Goal: Information Seeking & Learning: Learn about a topic

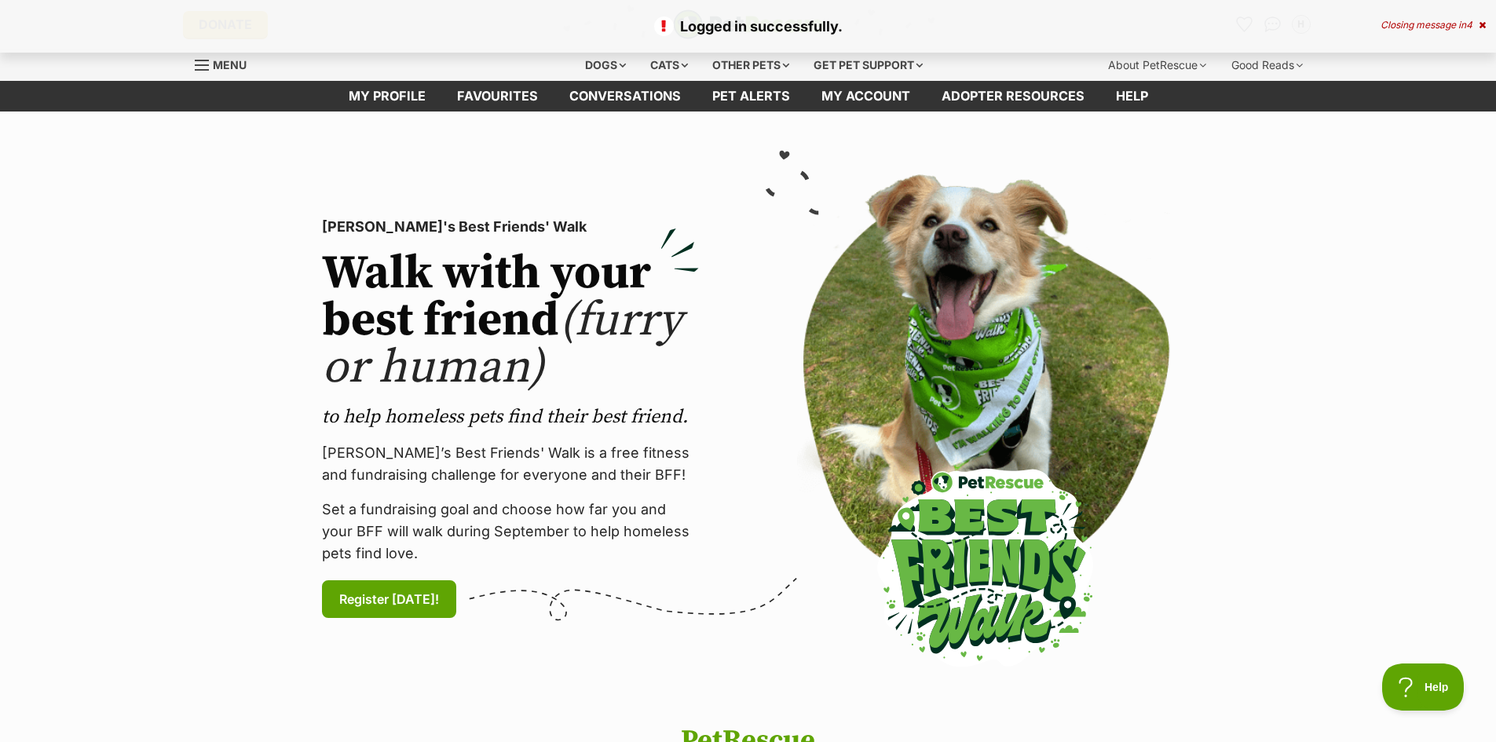
click at [1456, 20] on div "Closing message in 4" at bounding box center [1432, 25] width 105 height 11
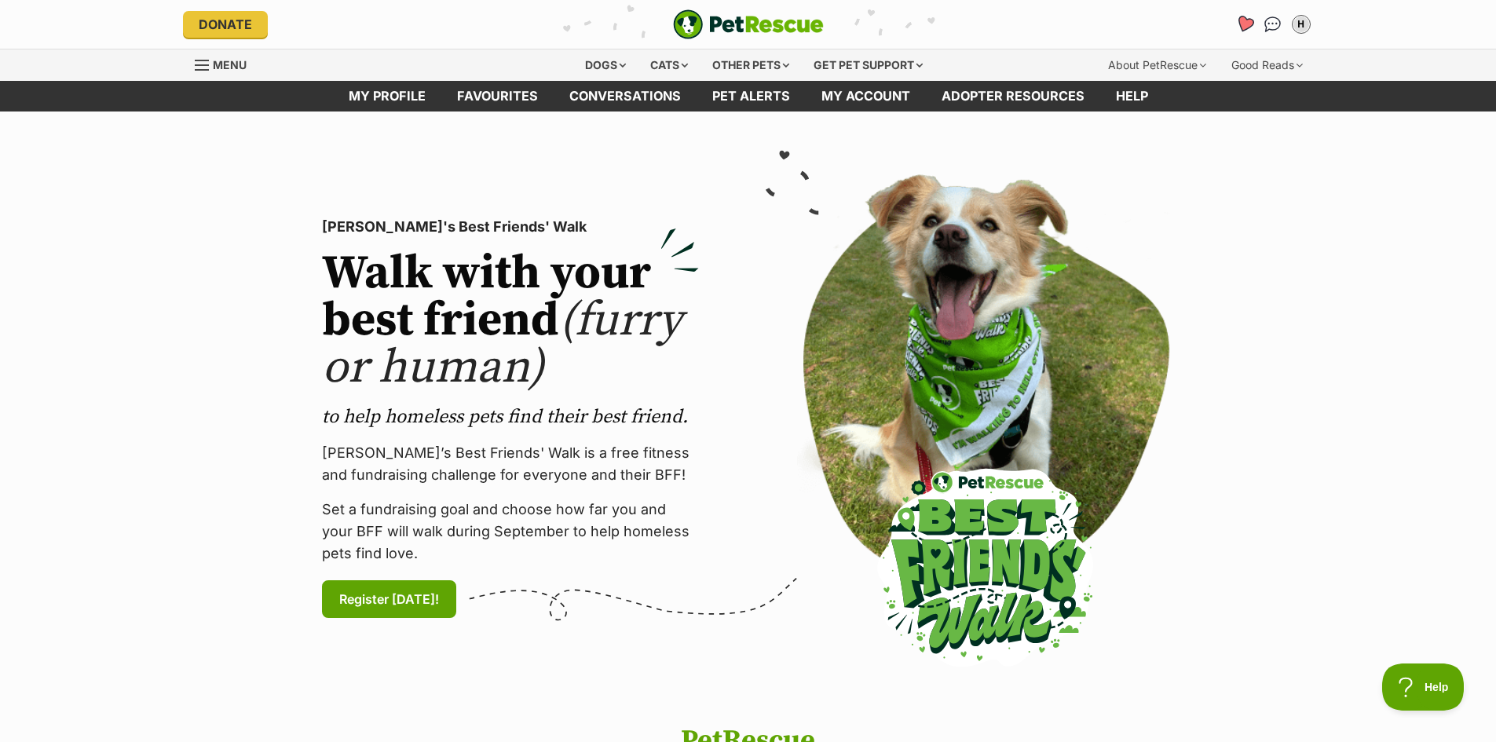
click at [1239, 21] on icon "Favourites" at bounding box center [1243, 24] width 19 height 18
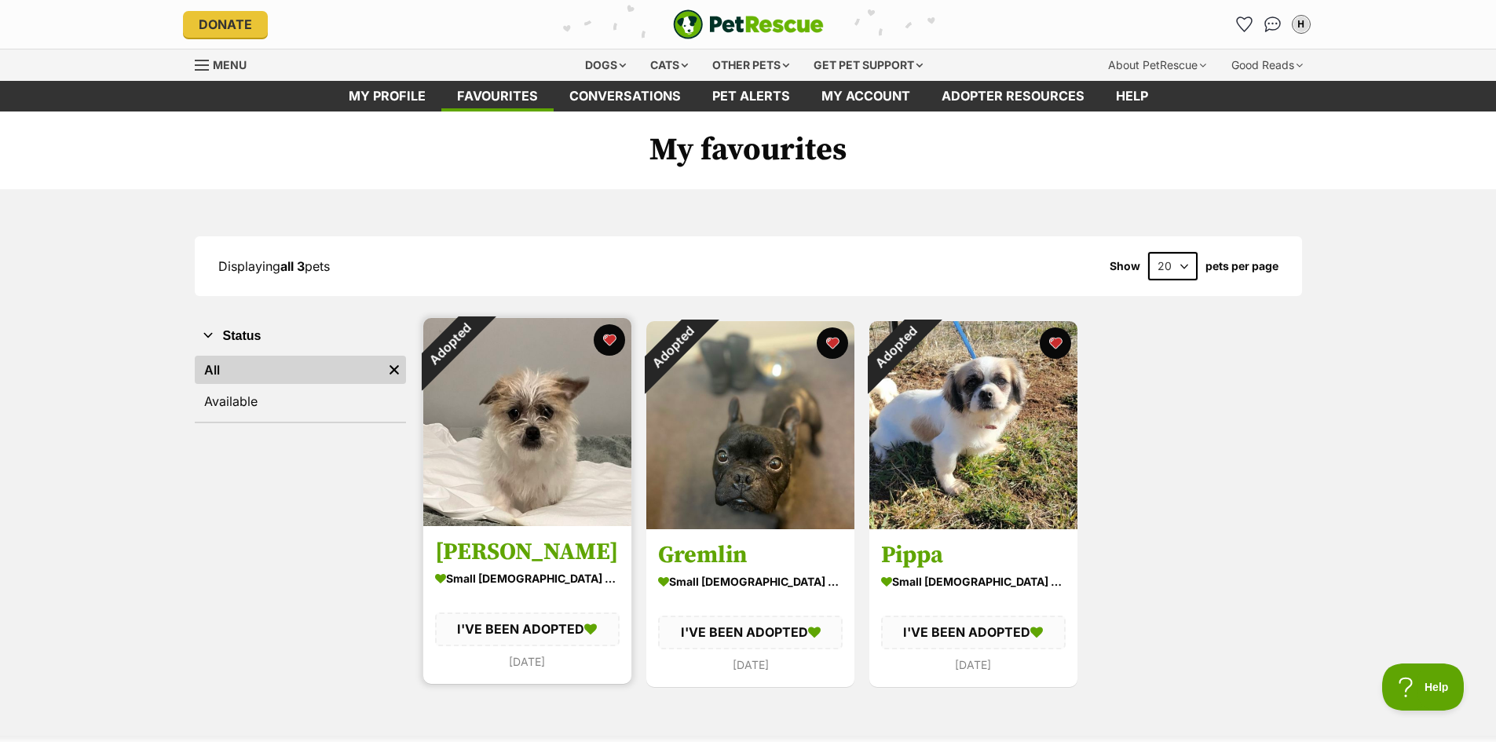
click at [549, 560] on h3 "Morris" at bounding box center [527, 553] width 184 height 30
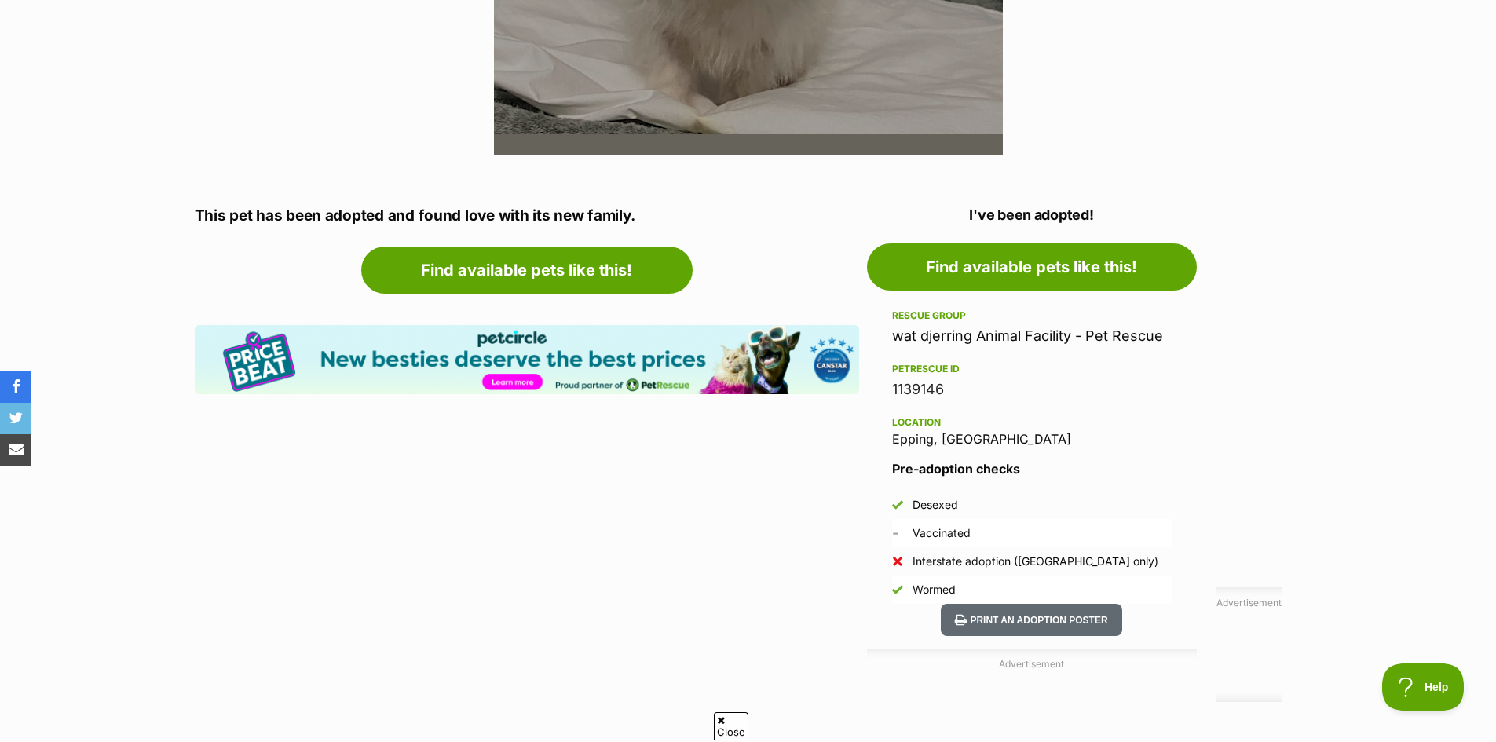
scroll to position [707, 0]
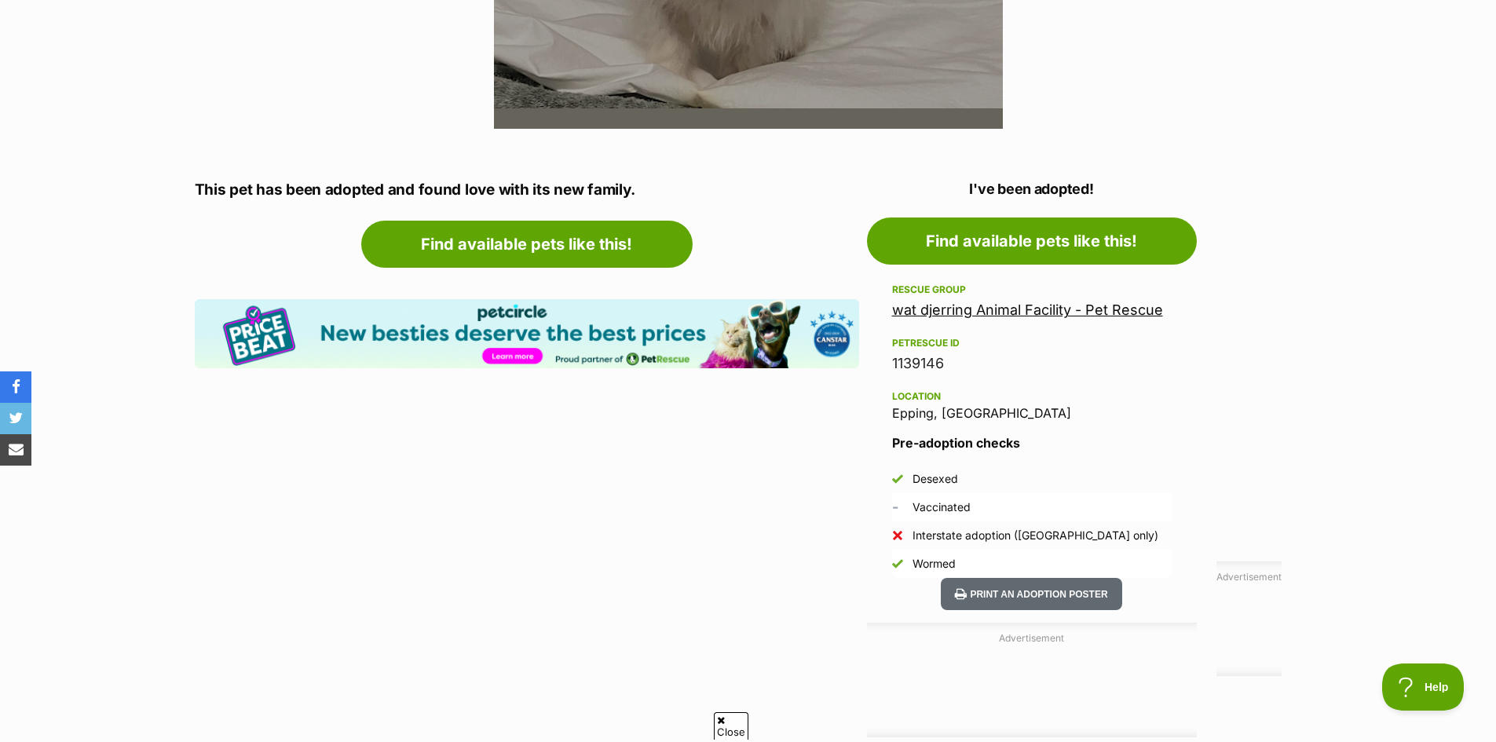
click at [955, 309] on link "wat djerring Animal Facility - Pet Rescue" at bounding box center [1027, 309] width 271 height 16
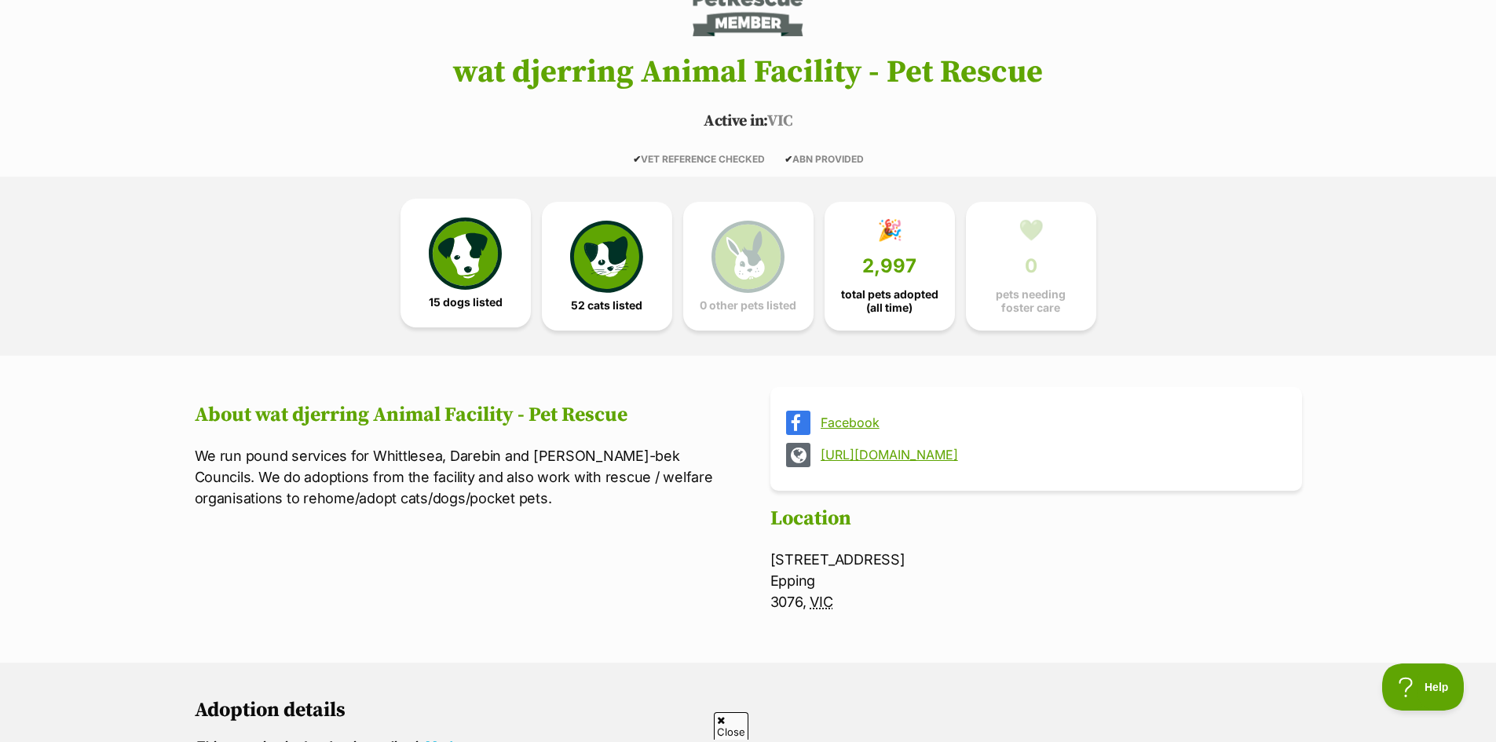
click at [480, 247] on img at bounding box center [465, 253] width 72 height 72
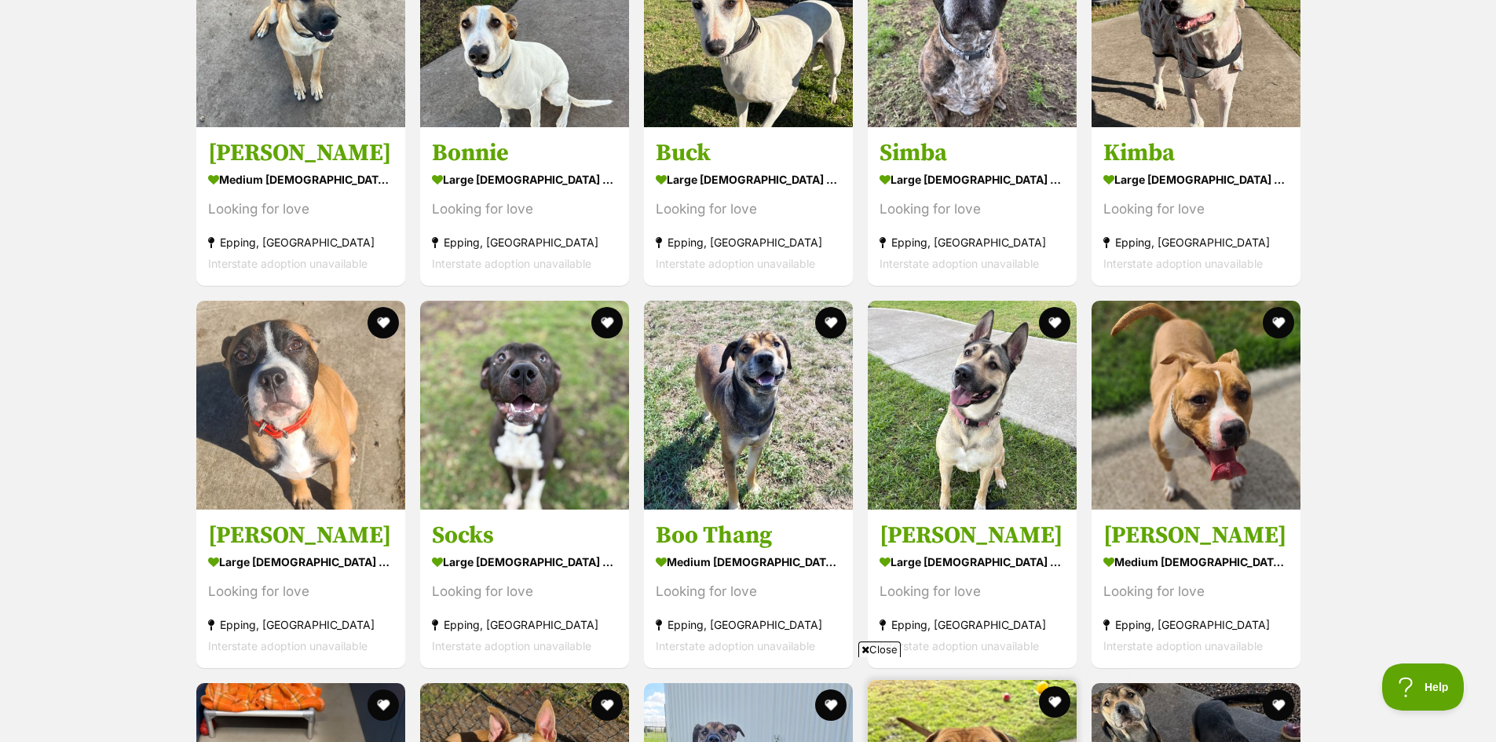
scroll to position [1894, 0]
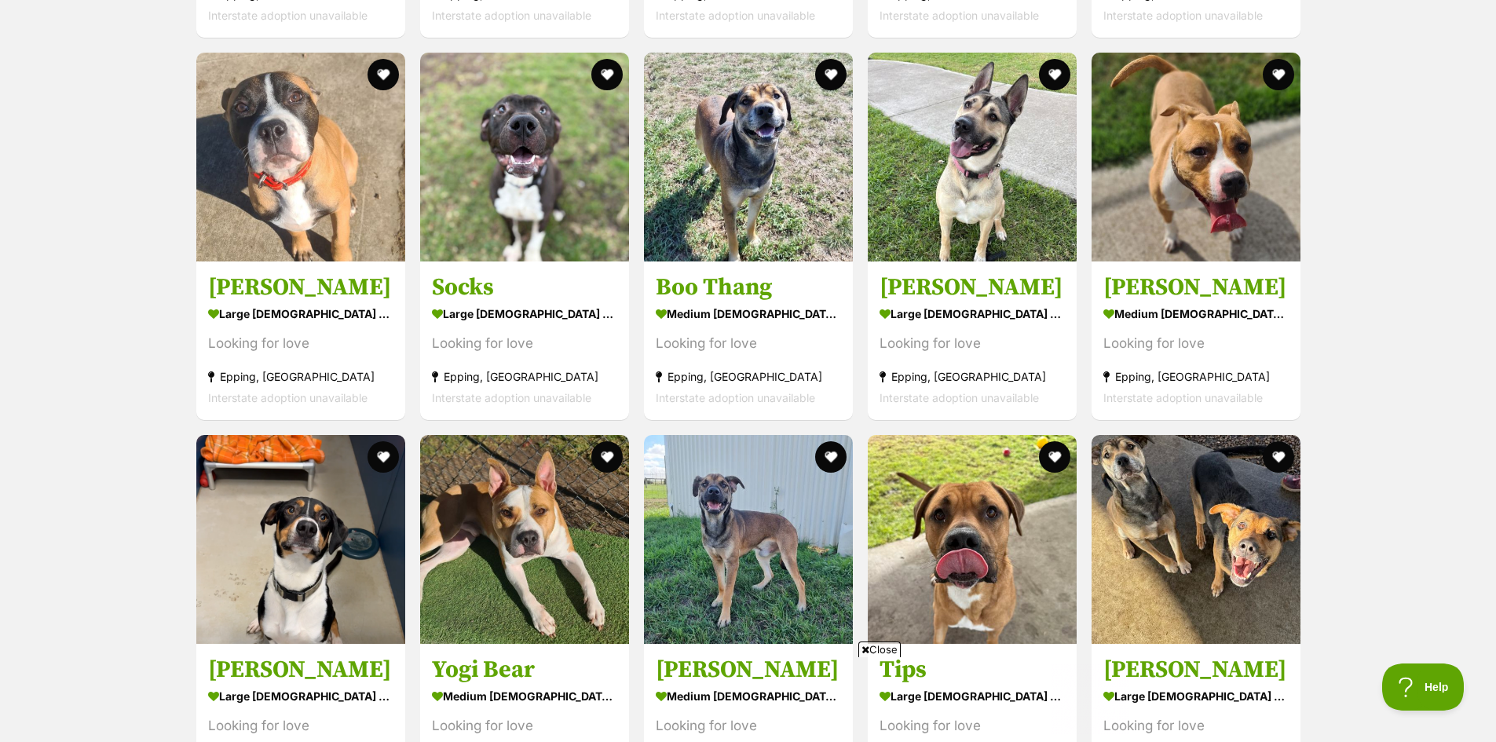
click at [882, 643] on span "Close" at bounding box center [879, 649] width 42 height 16
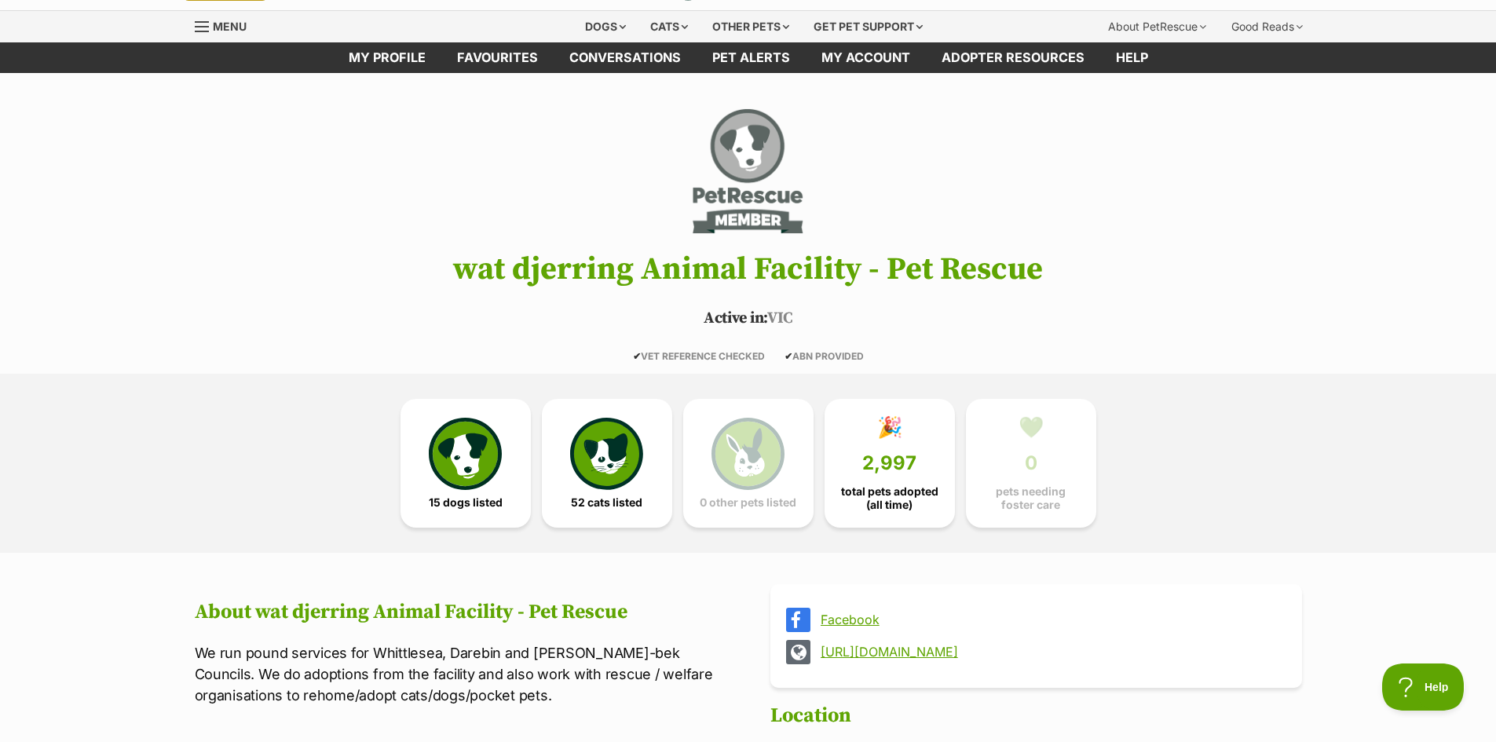
scroll to position [0, 0]
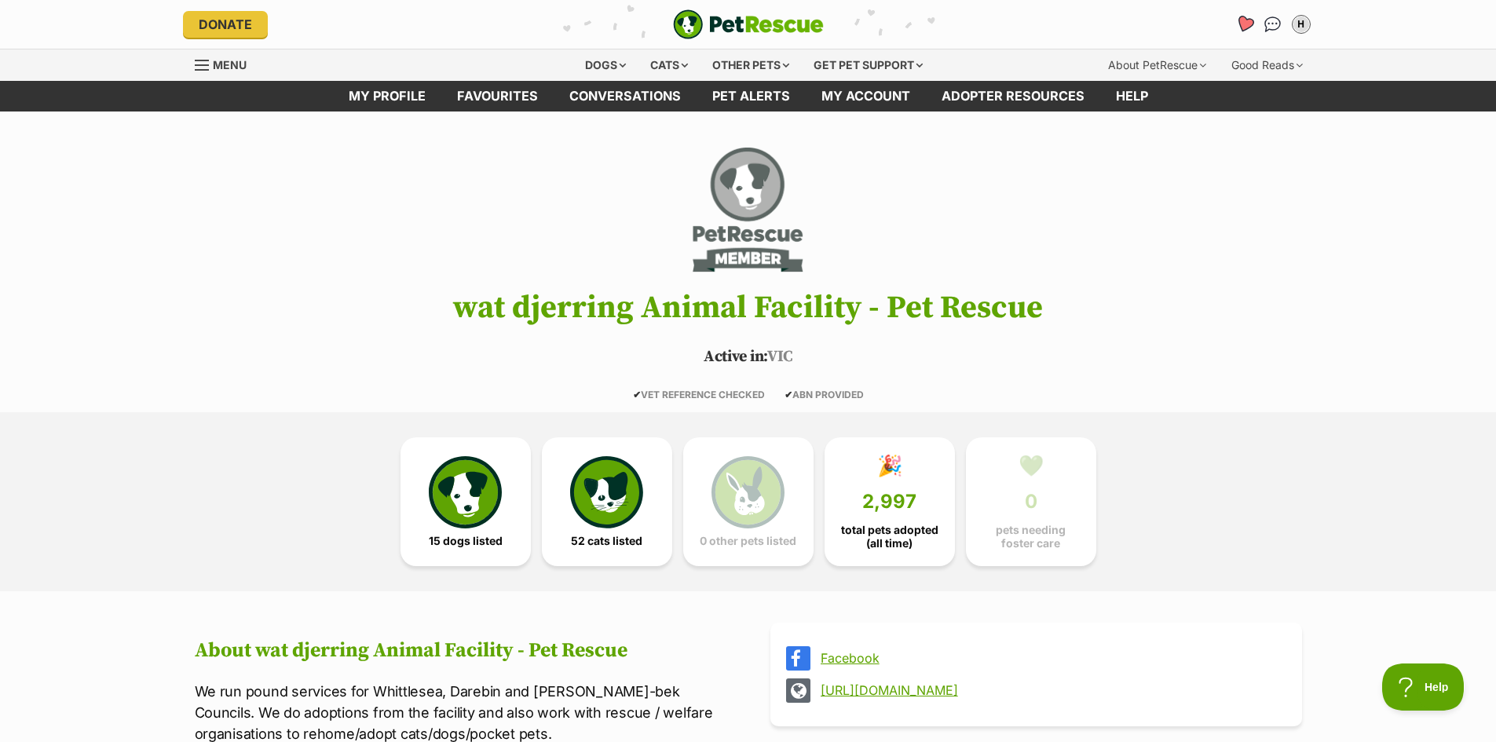
click at [1237, 24] on icon "Favourites" at bounding box center [1243, 24] width 21 height 20
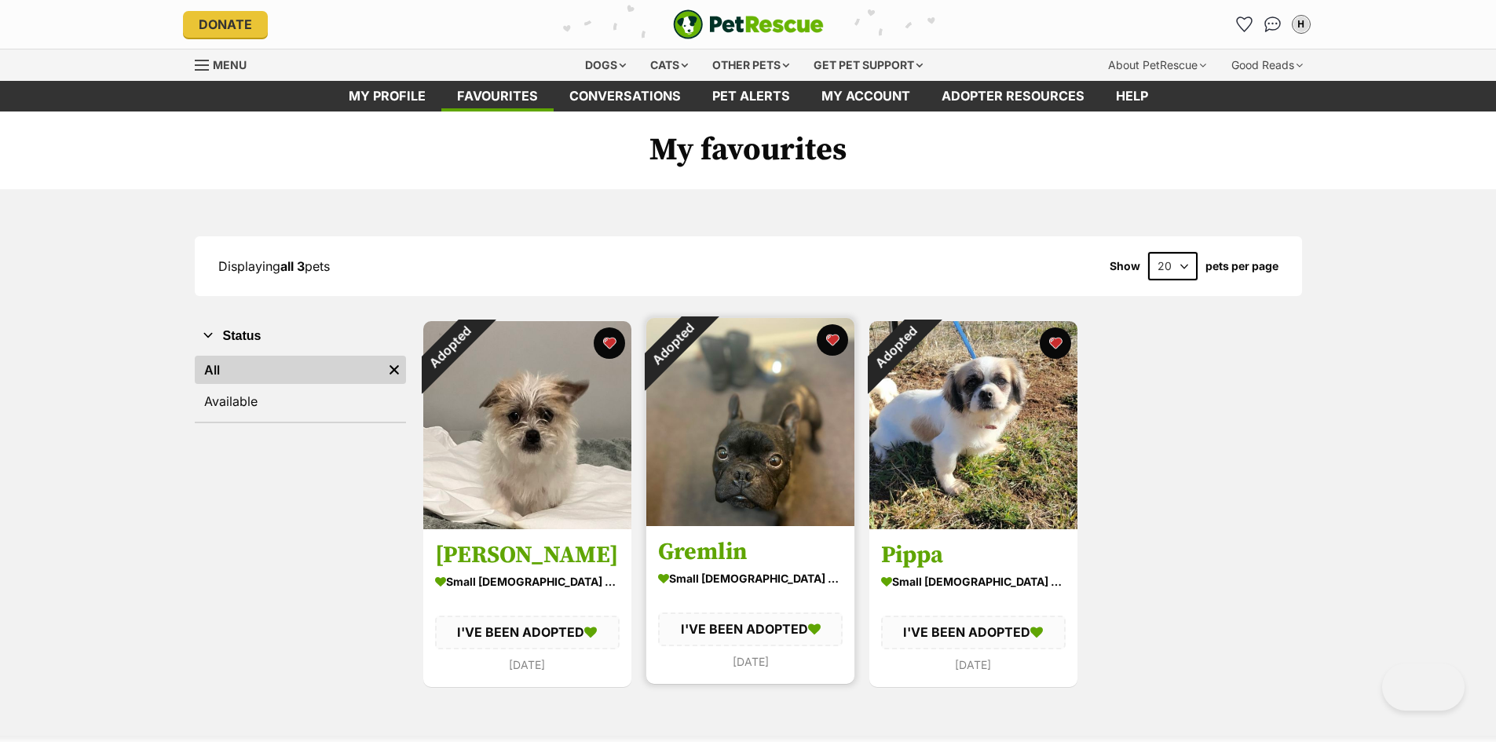
click at [785, 473] on img at bounding box center [750, 422] width 208 height 208
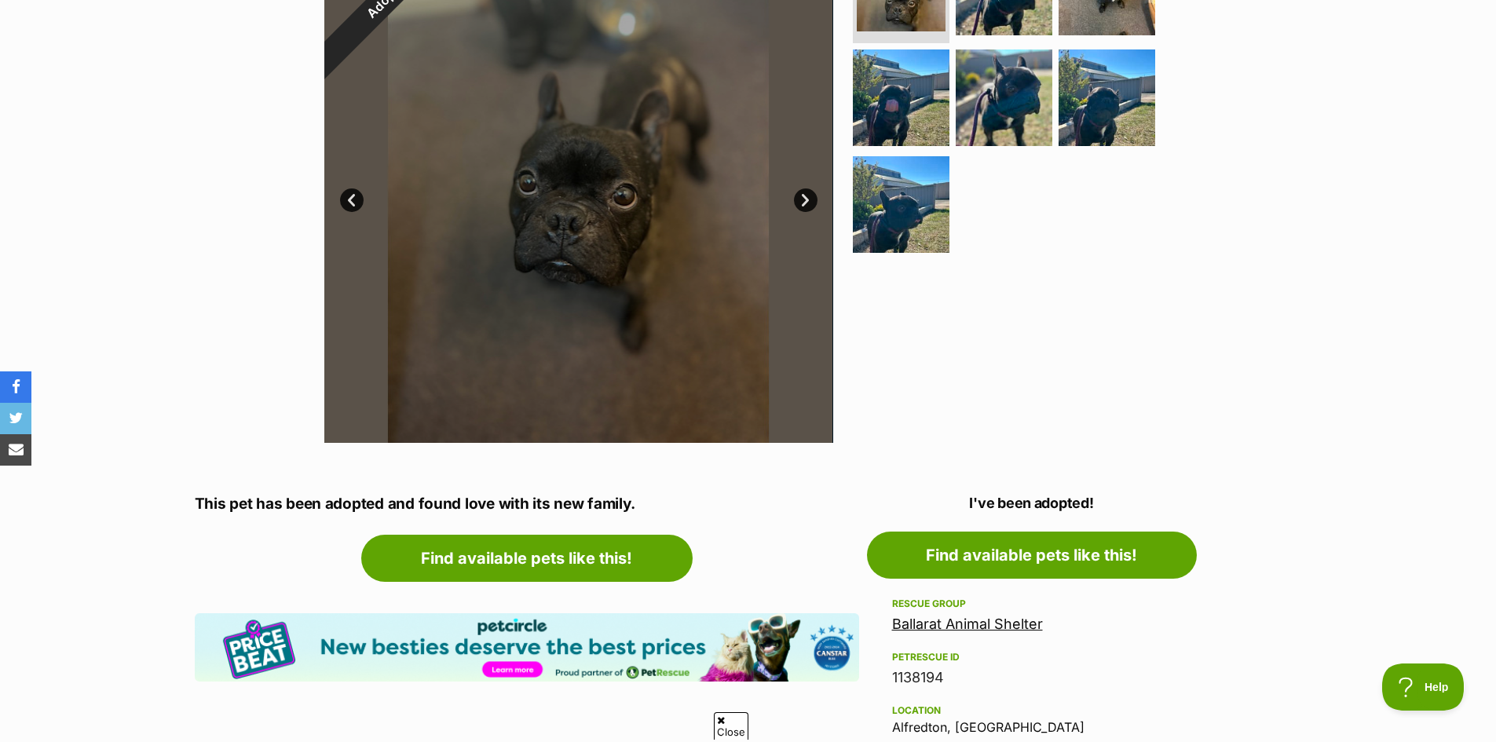
click at [946, 630] on link "Ballarat Animal Shelter" at bounding box center [967, 624] width 151 height 16
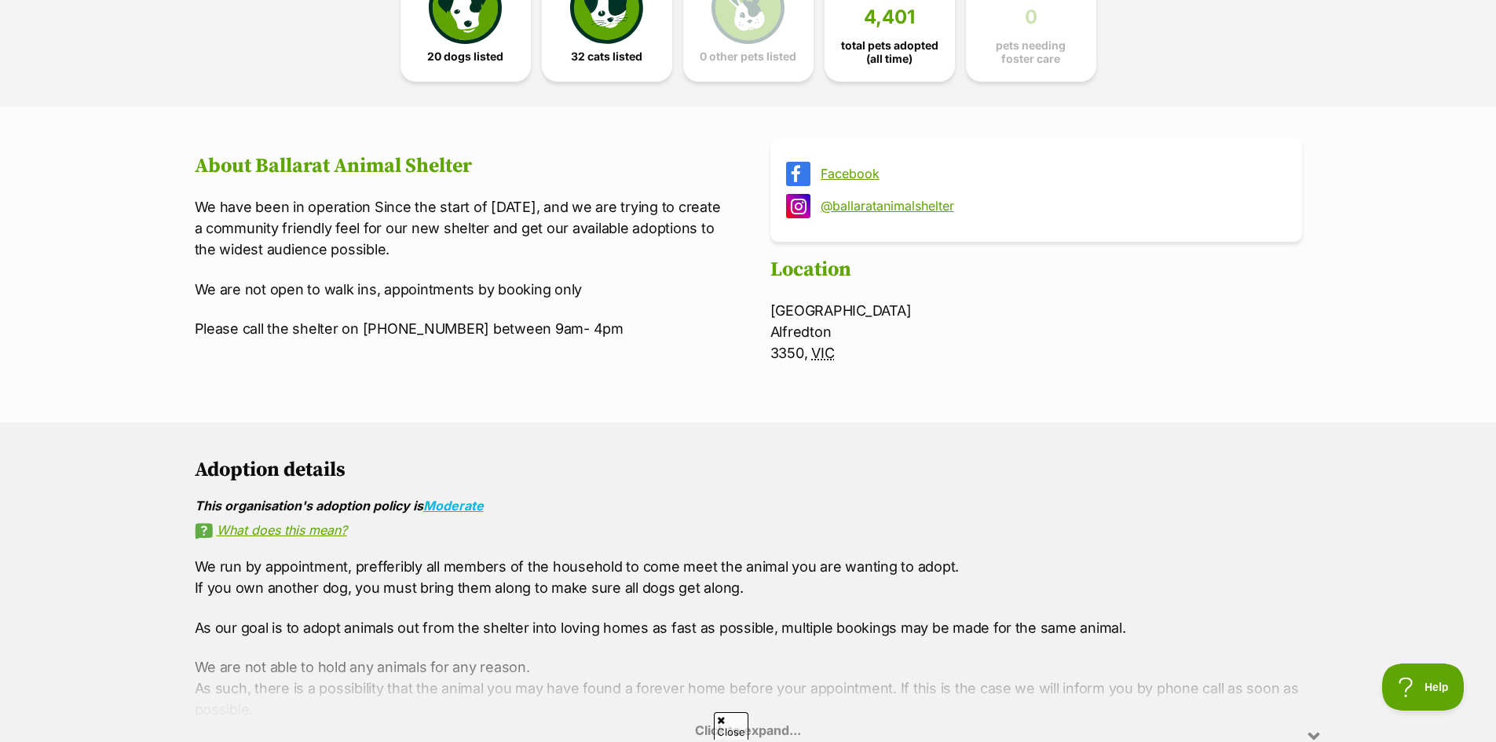
scroll to position [236, 0]
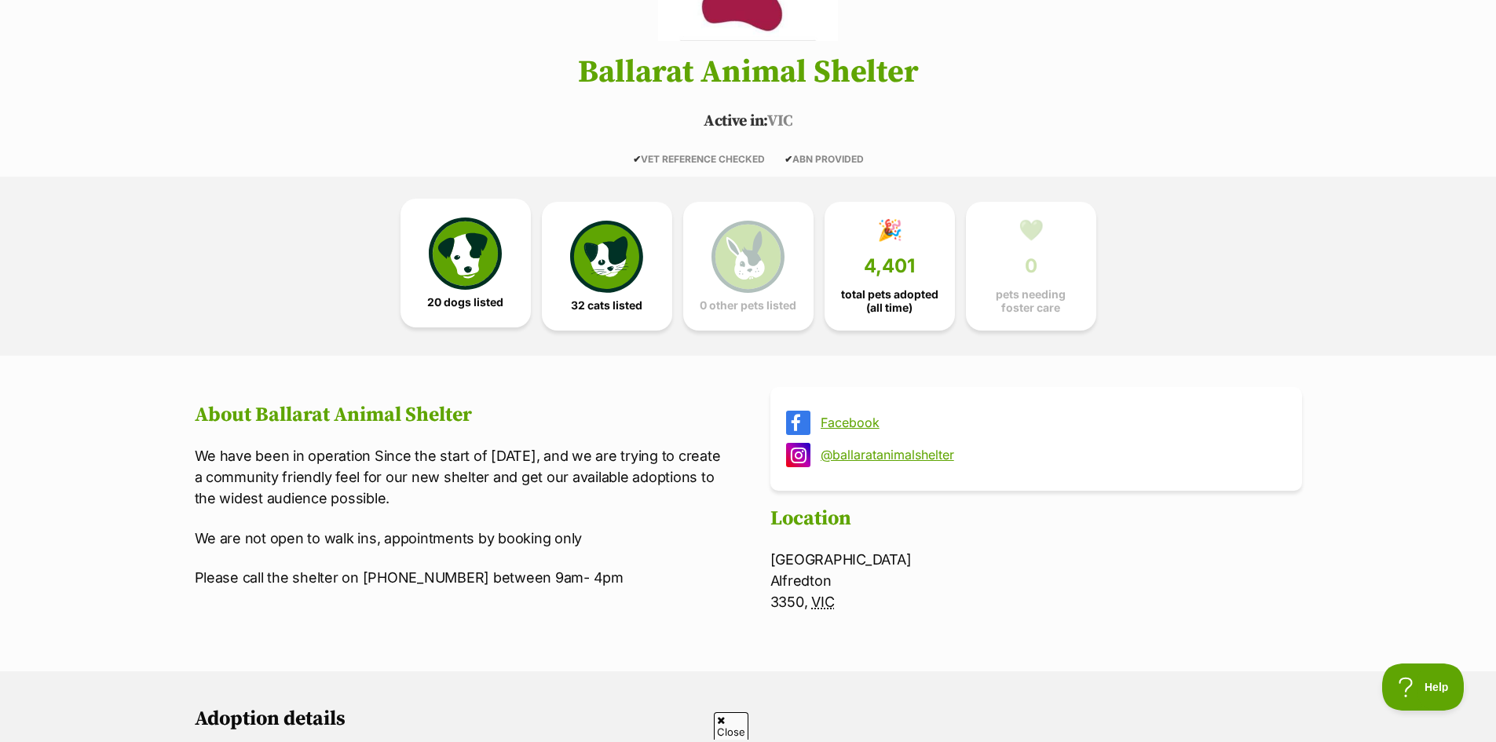
click at [497, 277] on img at bounding box center [465, 253] width 72 height 72
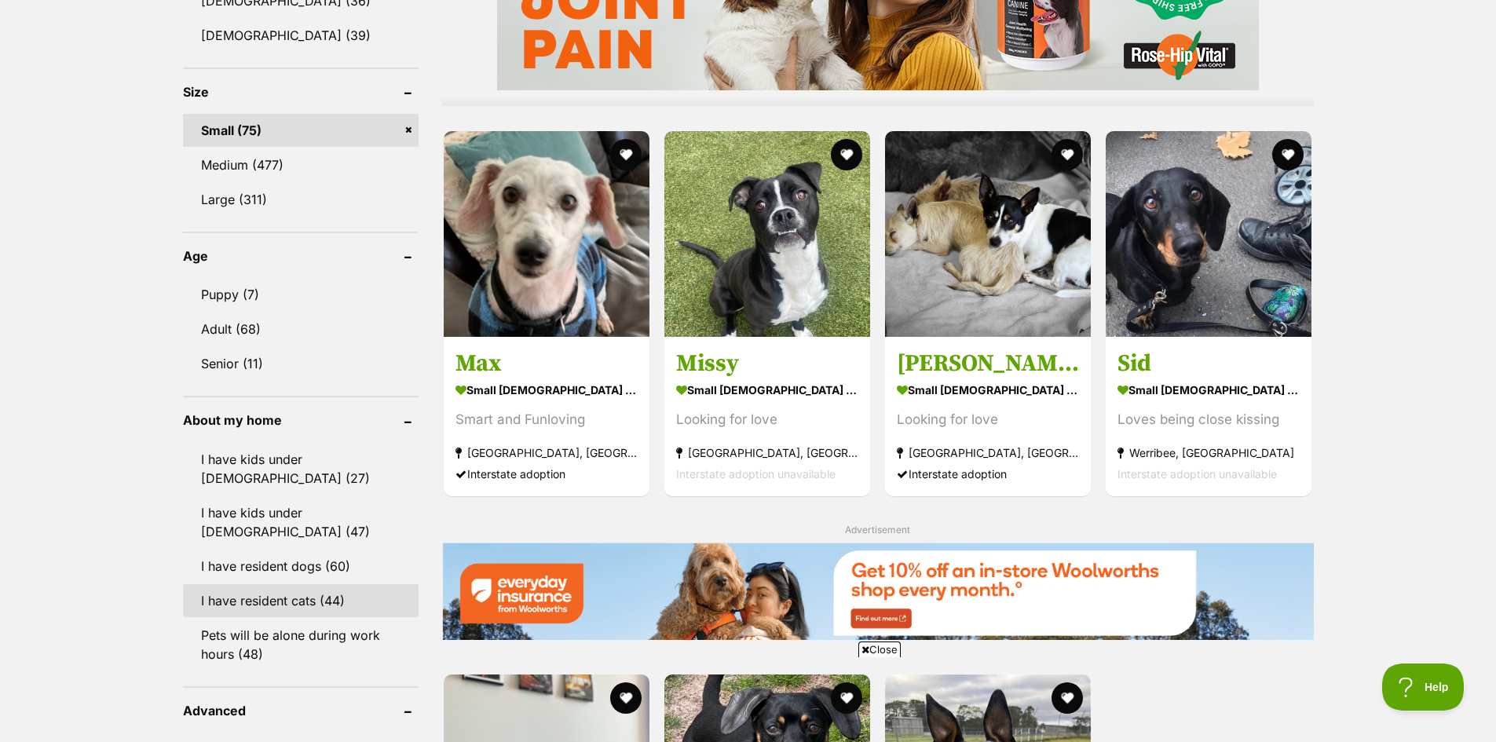
click at [325, 584] on link "I have resident cats (44)" at bounding box center [301, 600] width 236 height 33
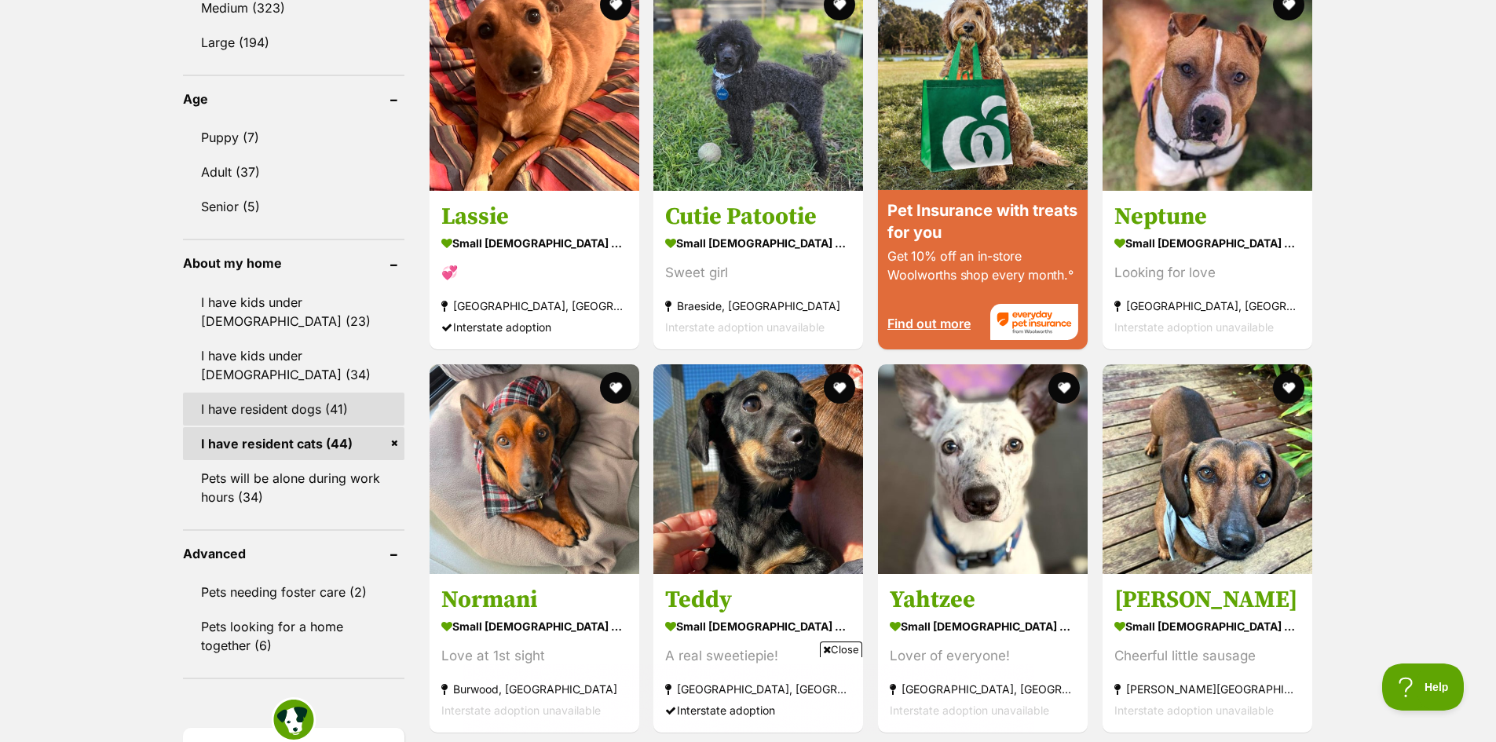
click at [350, 400] on link "I have resident dogs (41)" at bounding box center [293, 409] width 221 height 33
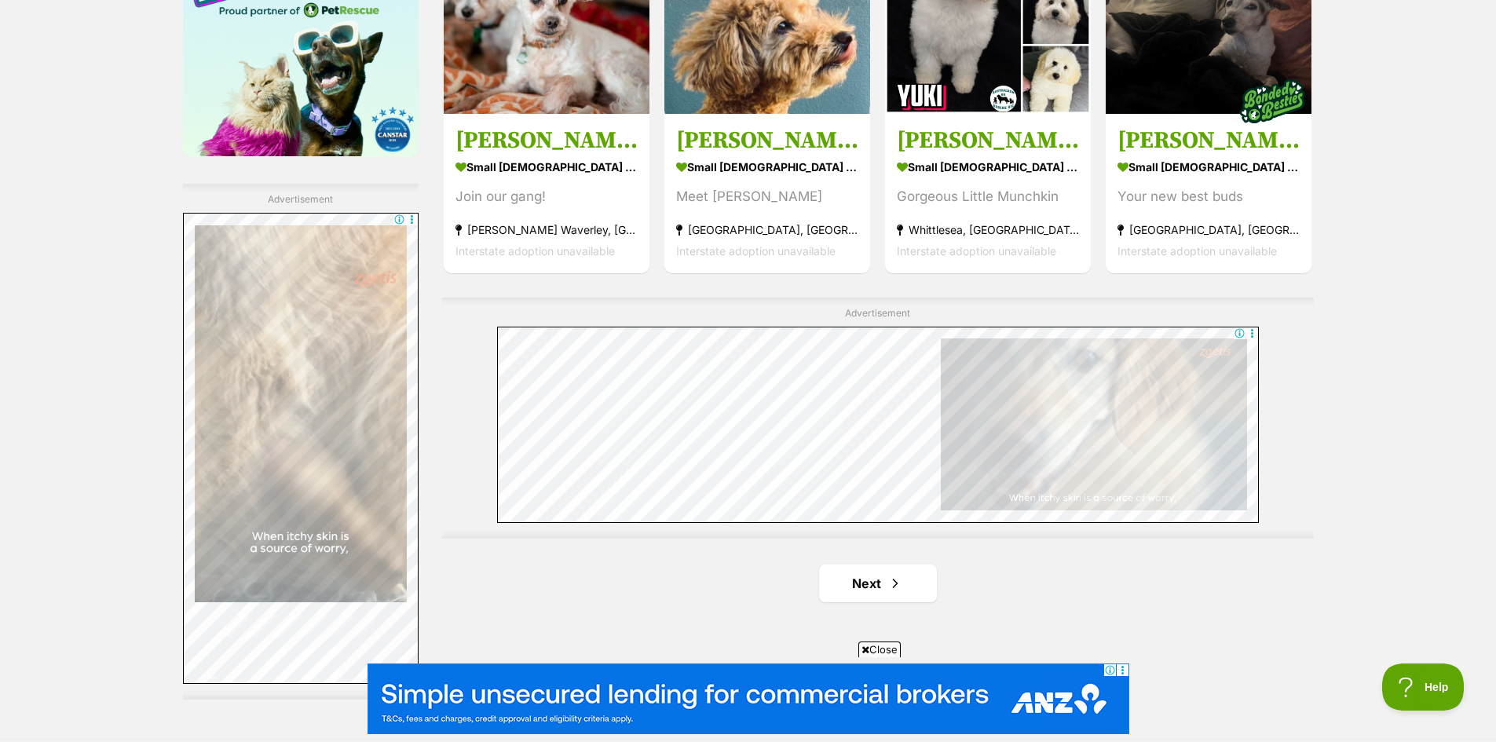
scroll to position [2669, 0]
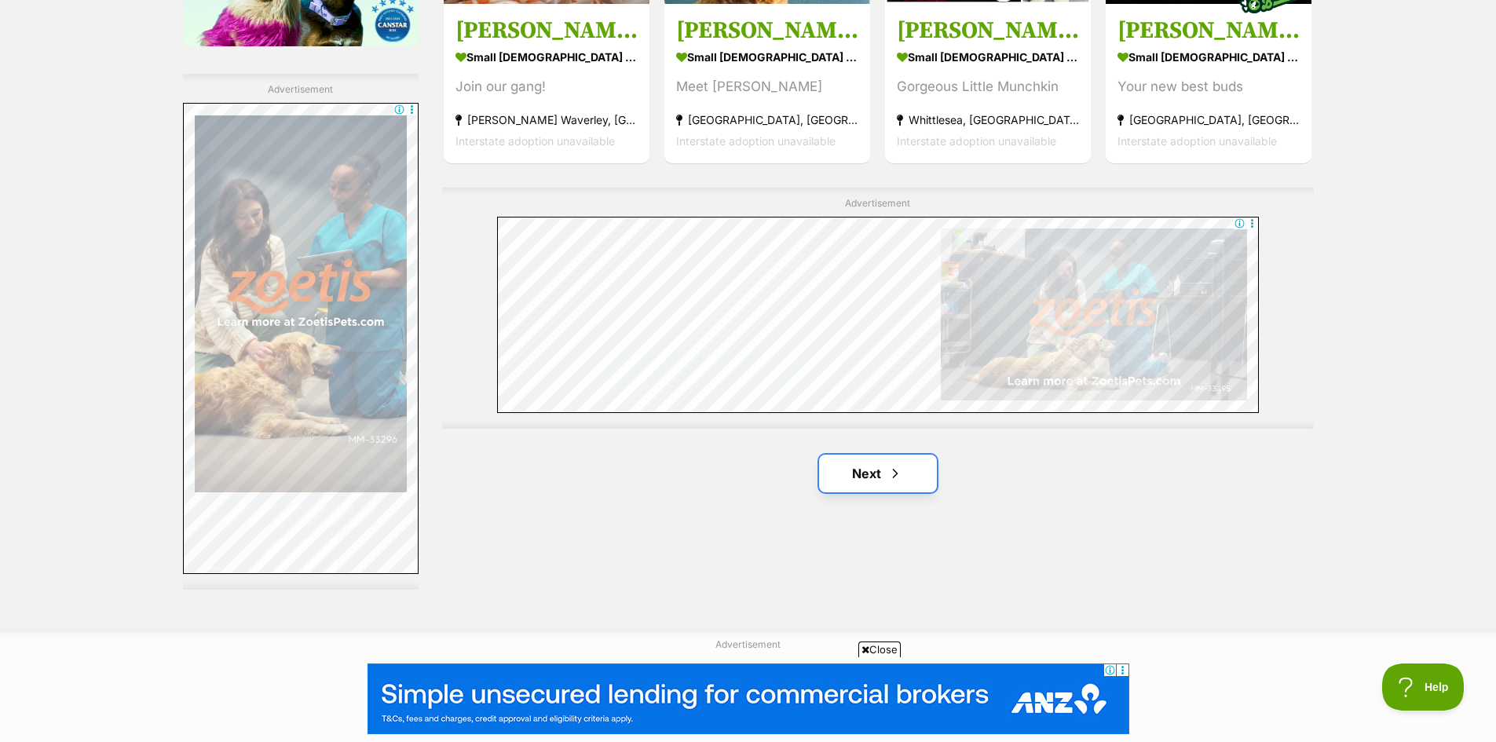
click at [899, 470] on span "Next page" at bounding box center [895, 473] width 16 height 19
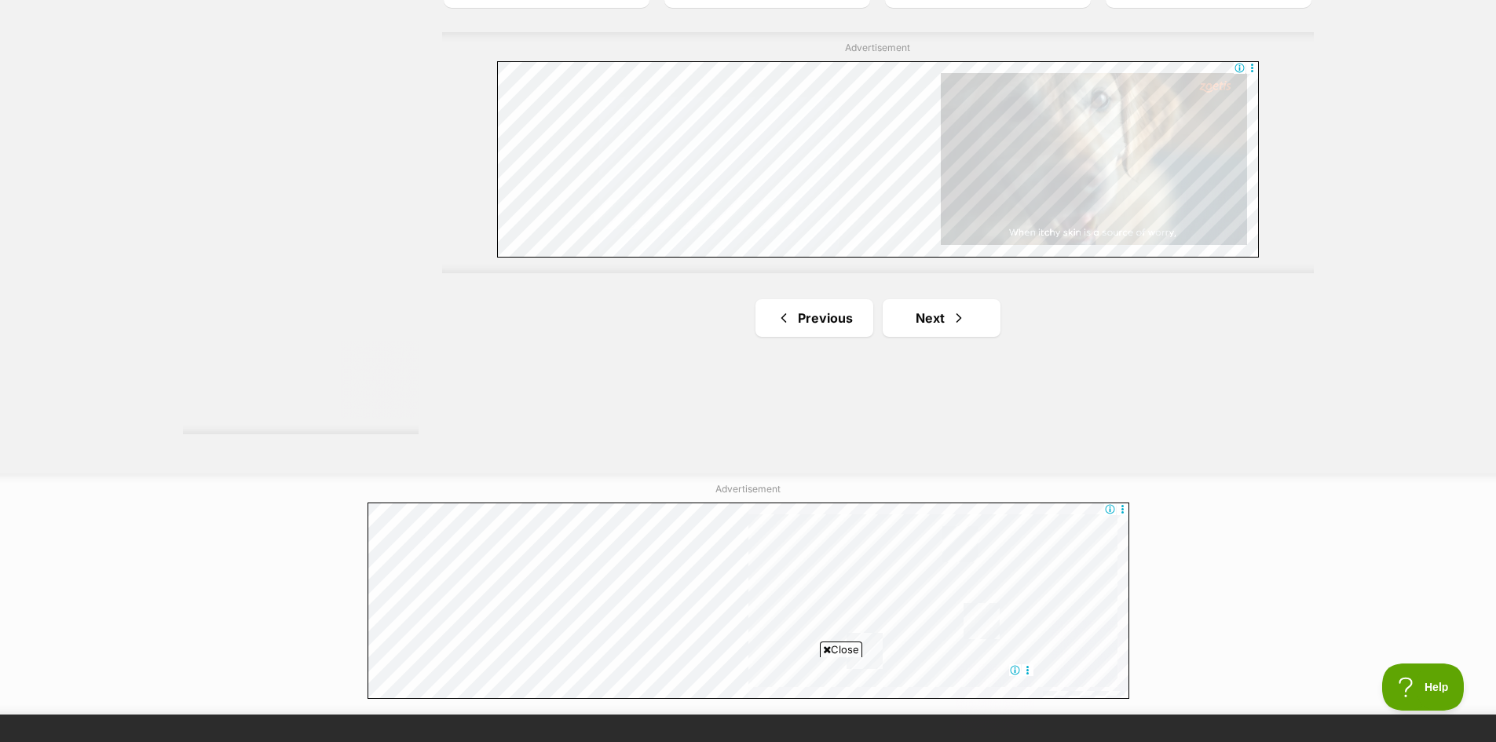
scroll to position [2826, 0]
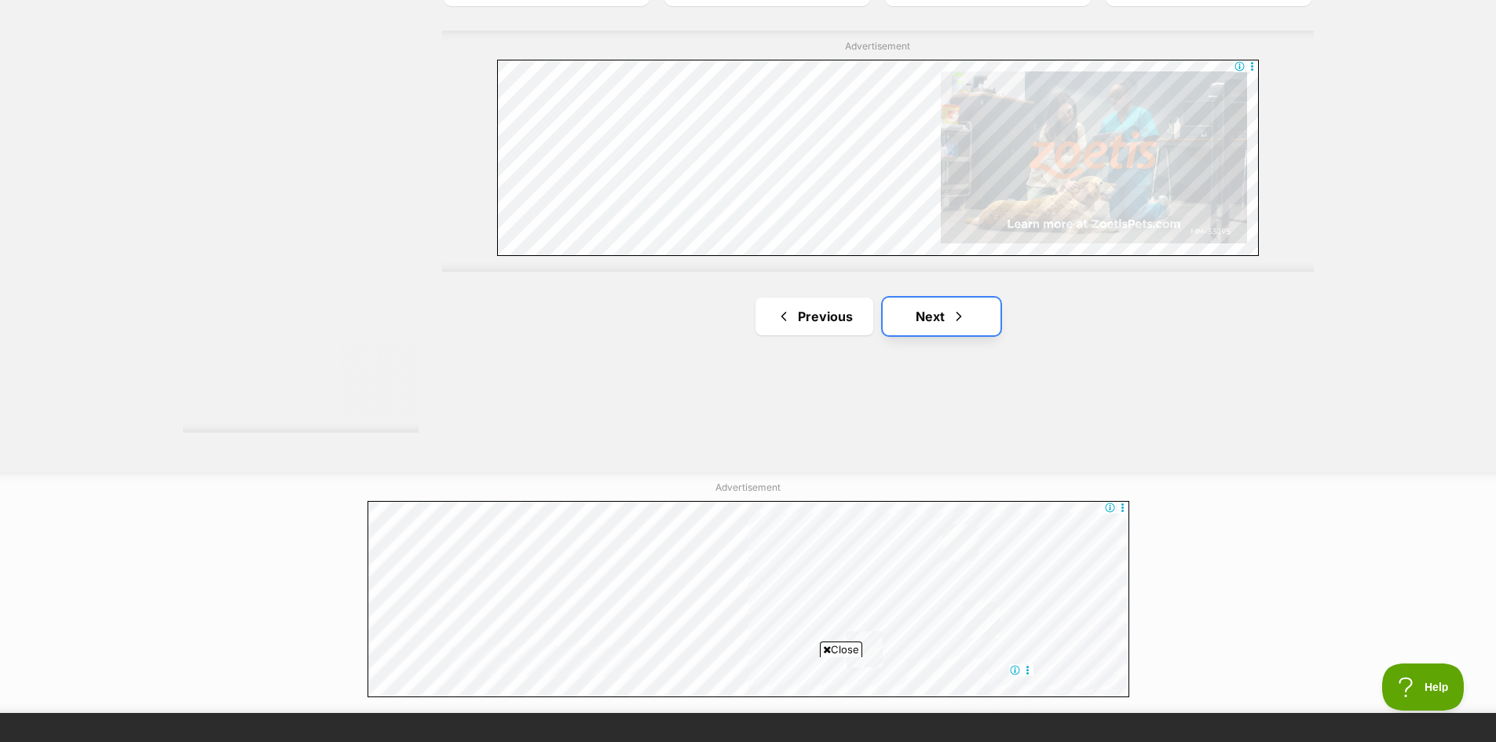
click at [948, 311] on link "Next" at bounding box center [941, 317] width 118 height 38
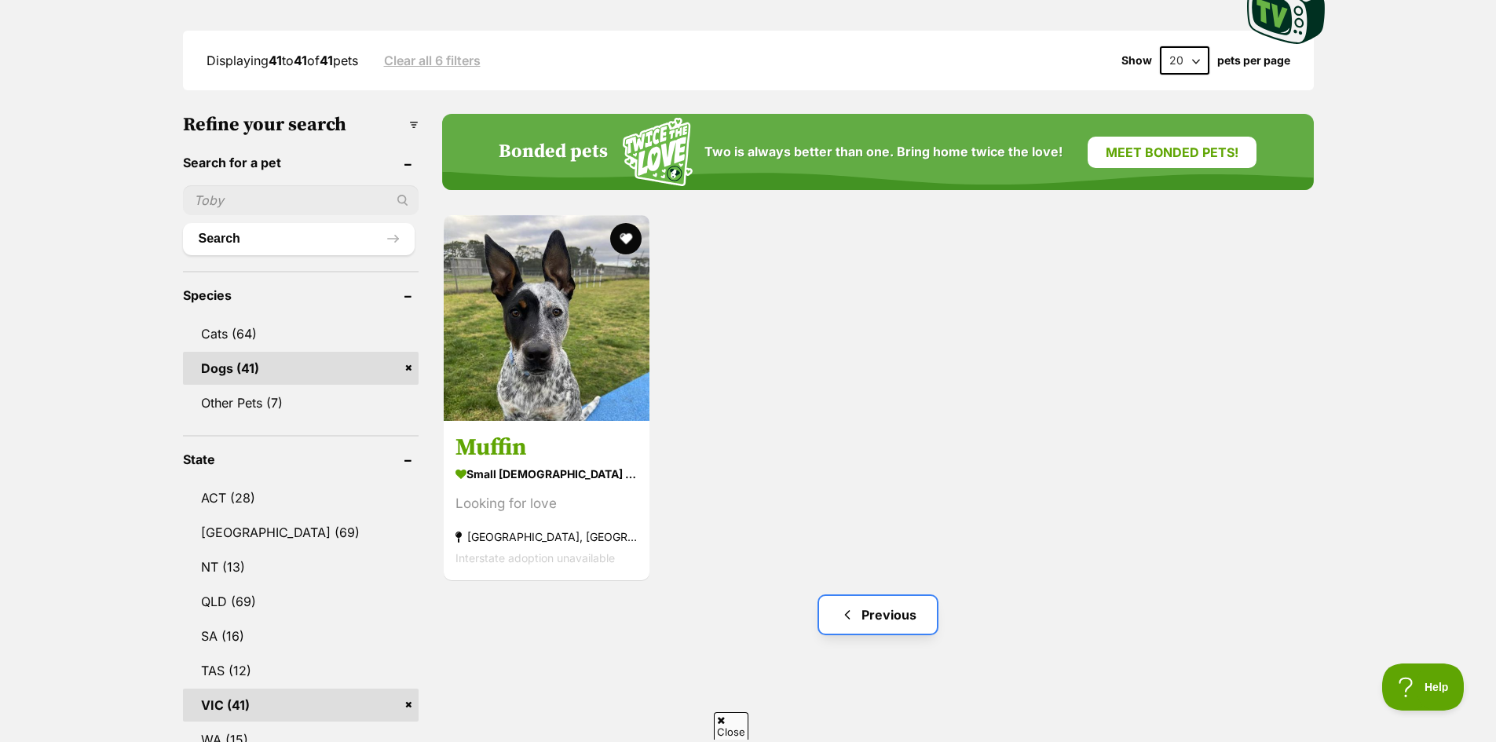
click at [905, 624] on link "Previous" at bounding box center [878, 615] width 118 height 38
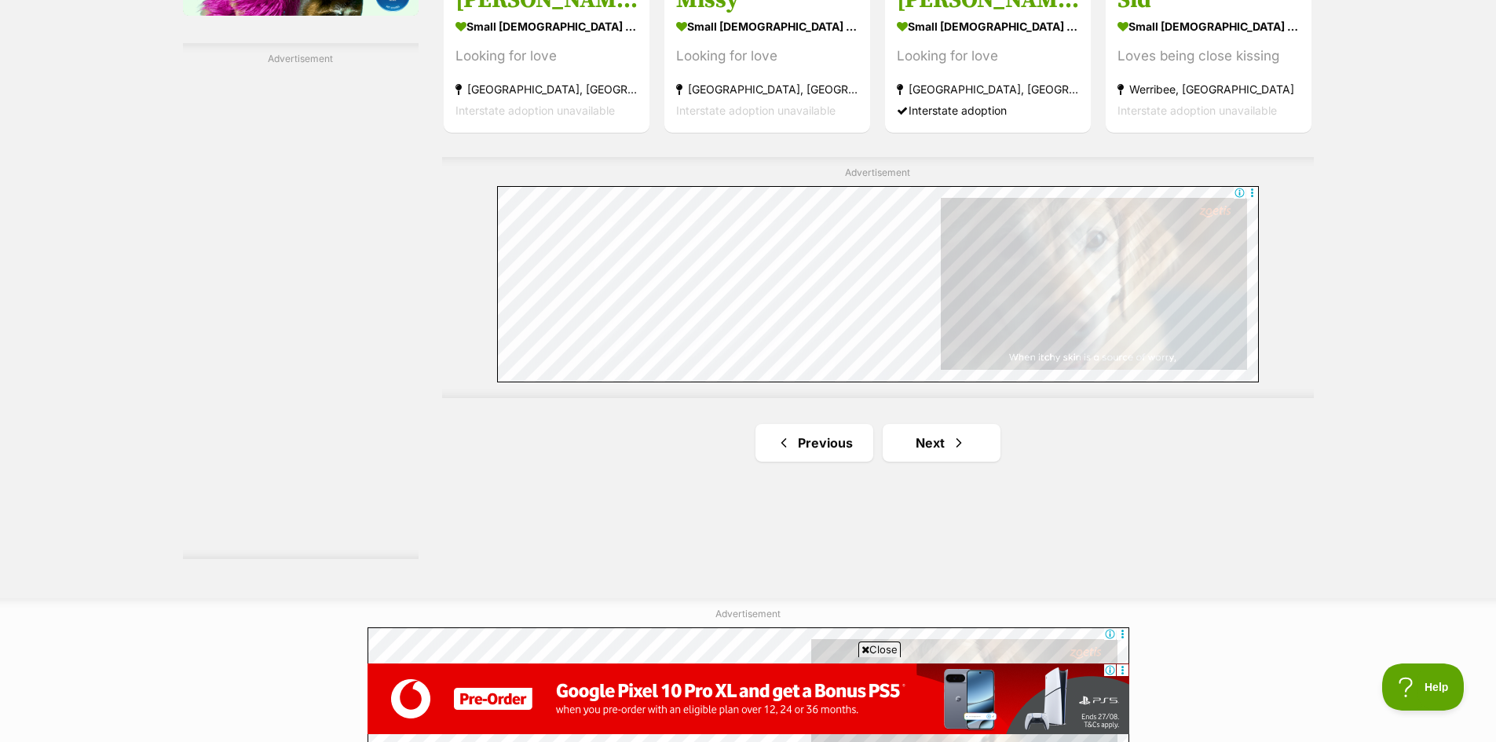
scroll to position [2905, 0]
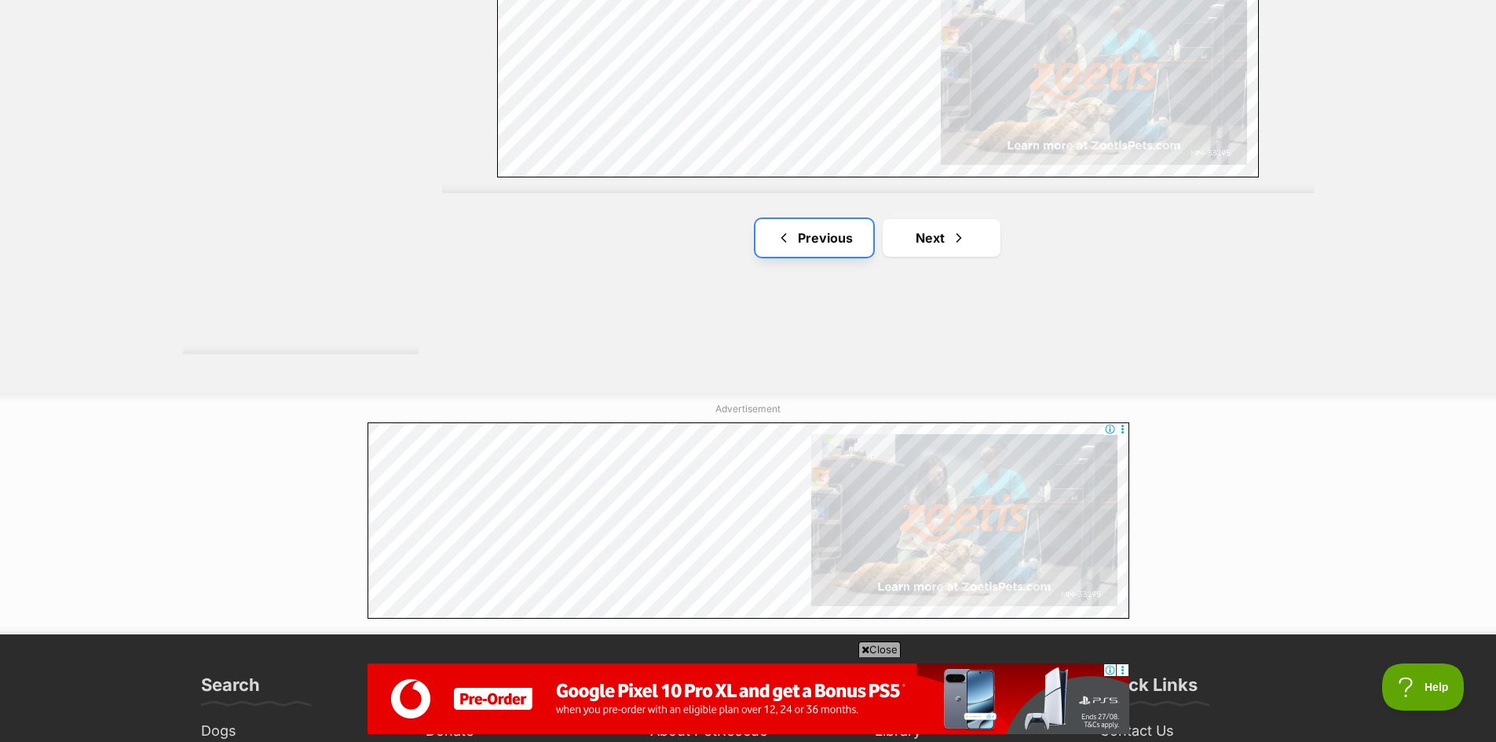
click at [816, 235] on link "Previous" at bounding box center [814, 238] width 118 height 38
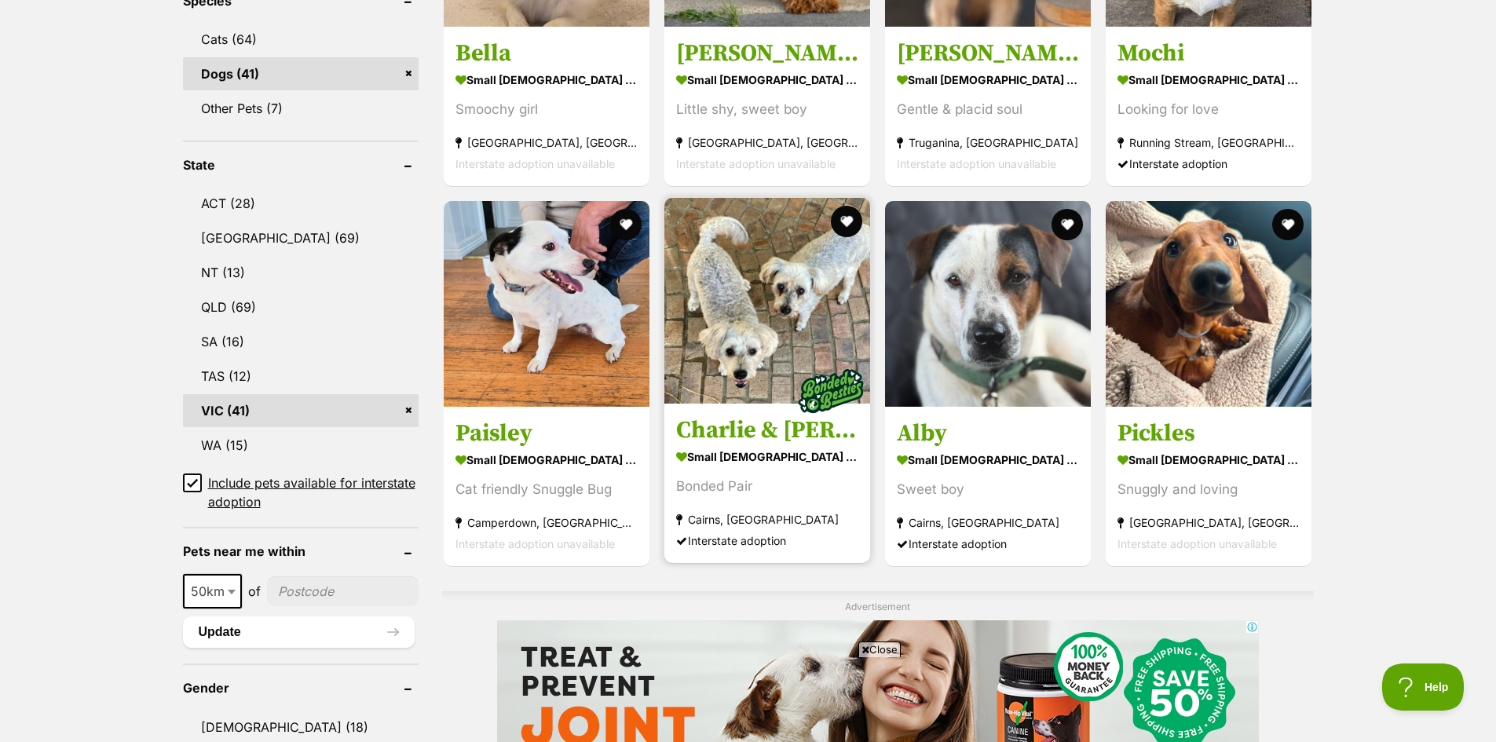
scroll to position [550, 0]
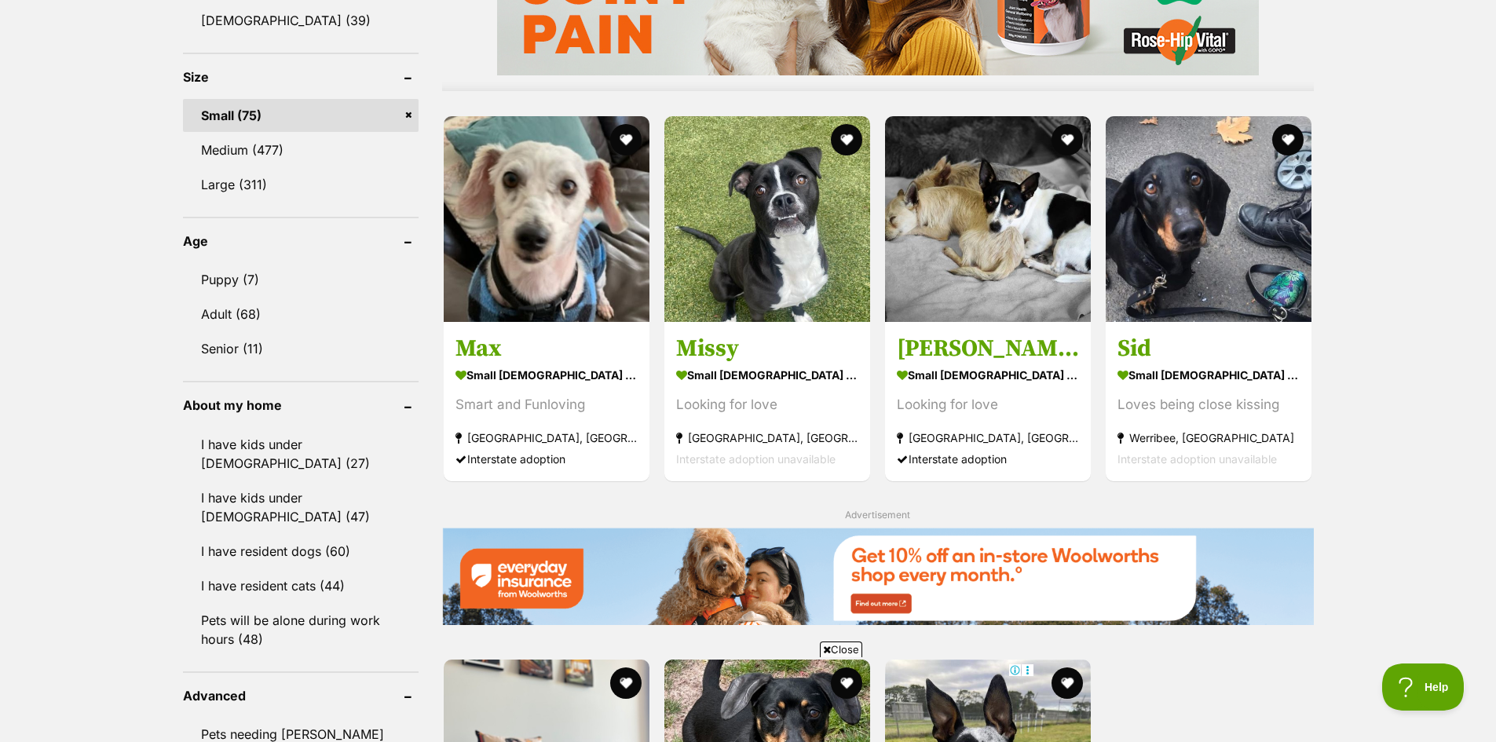
scroll to position [1570, 0]
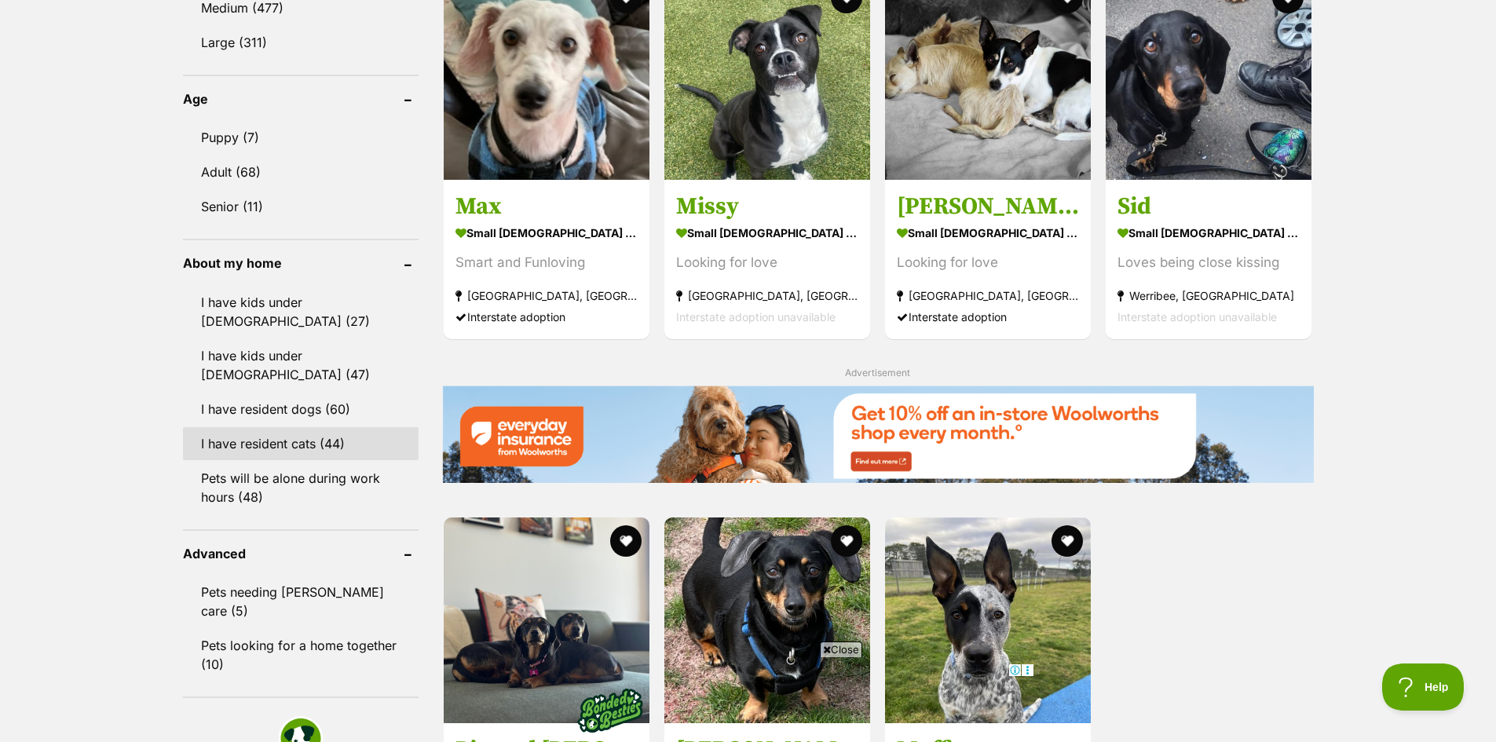
click at [329, 427] on link "I have resident cats (44)" at bounding box center [301, 443] width 236 height 33
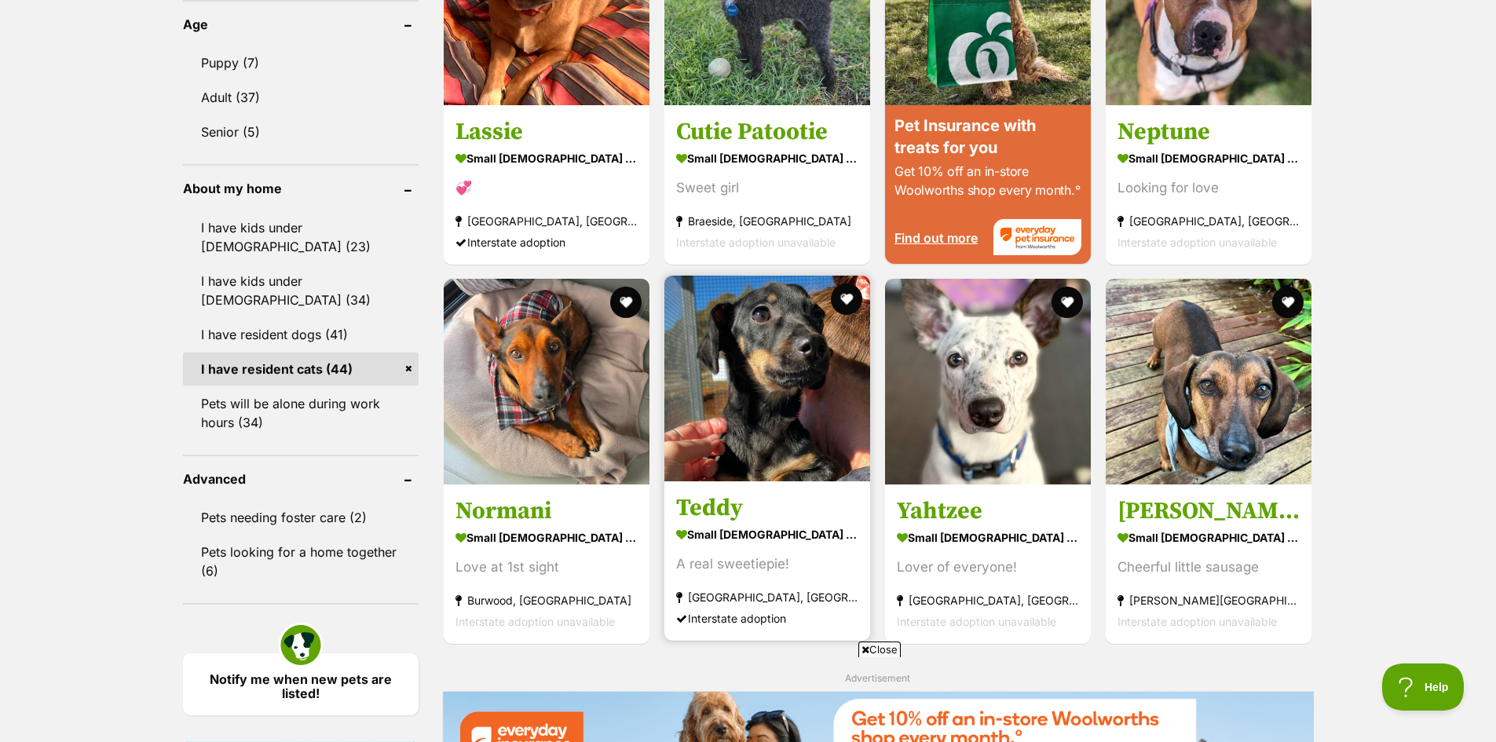
scroll to position [1649, 0]
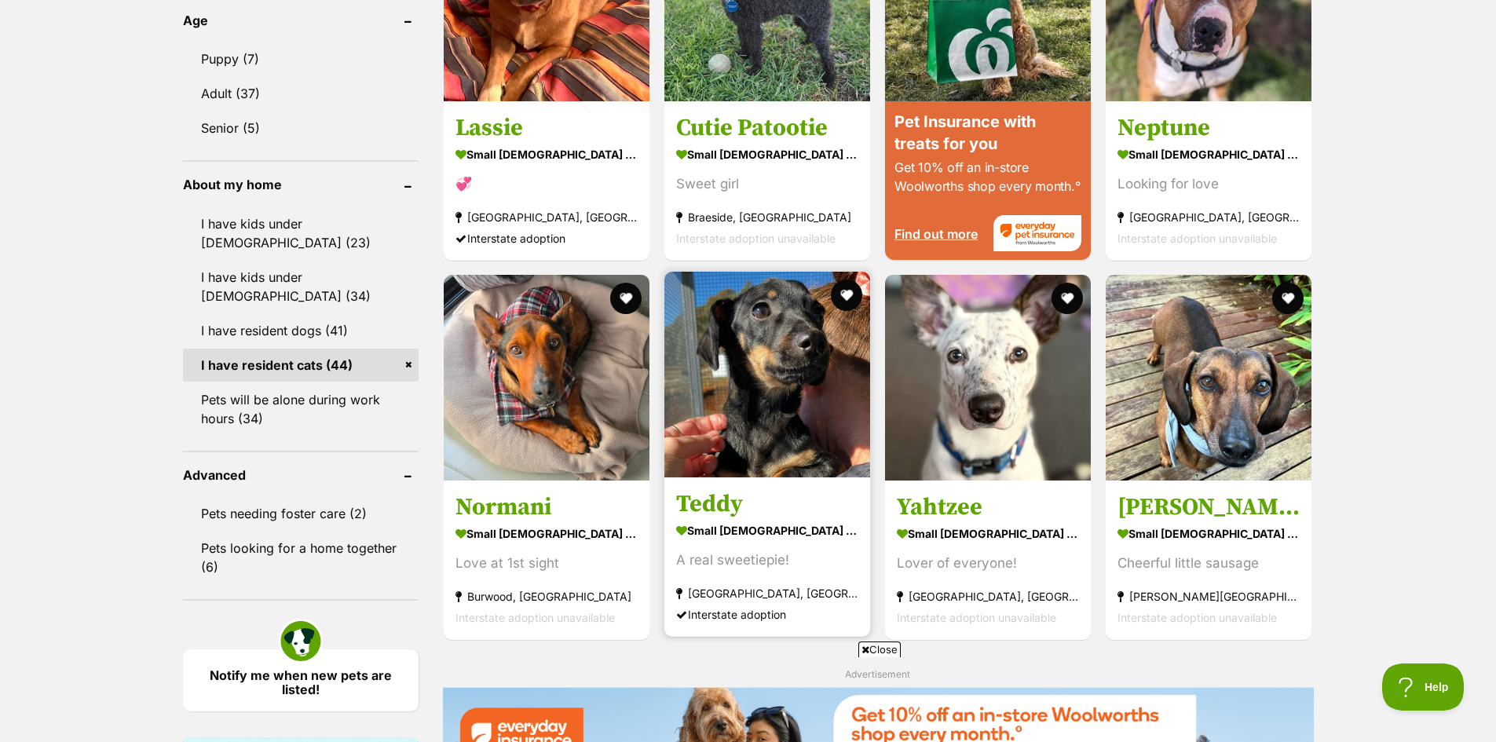
click at [770, 400] on img at bounding box center [767, 375] width 206 height 206
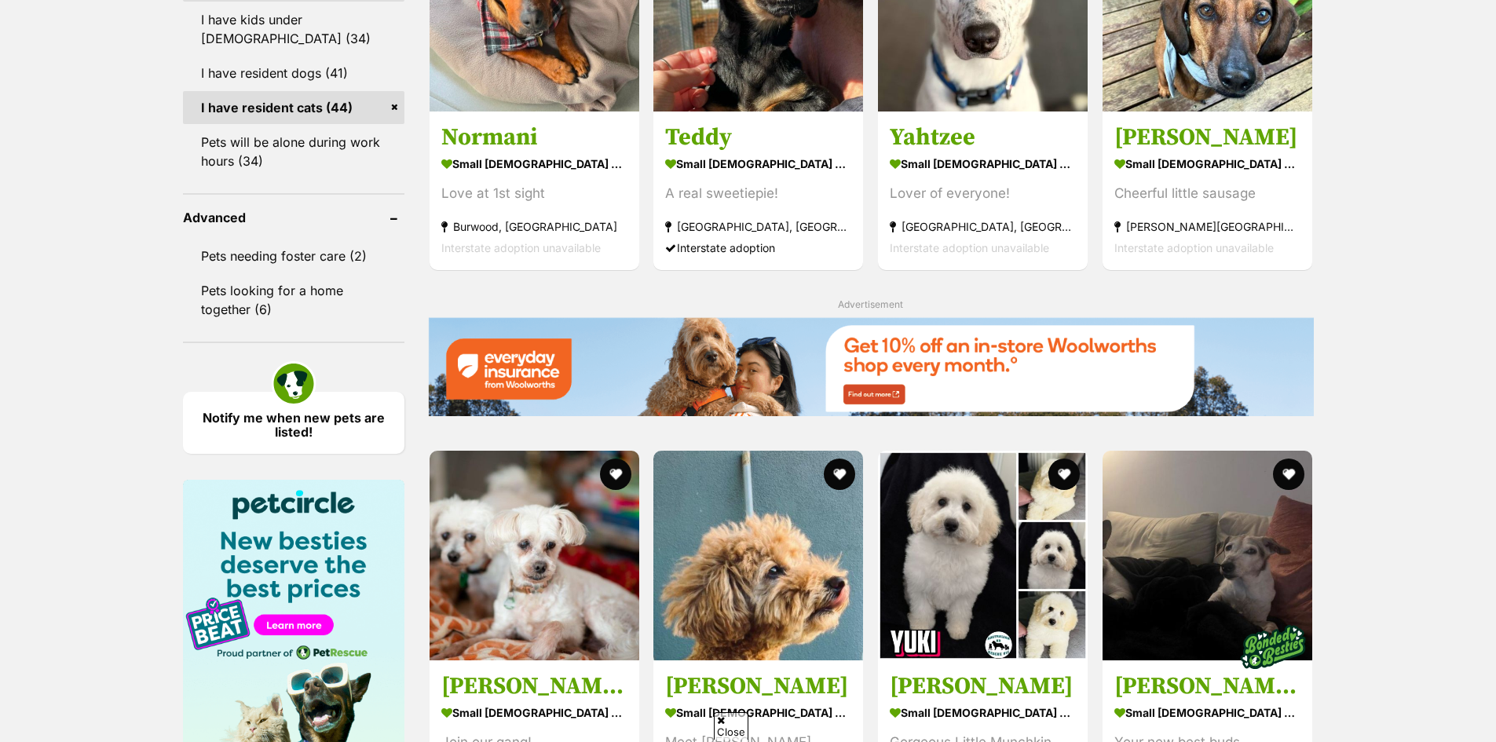
scroll to position [1884, 0]
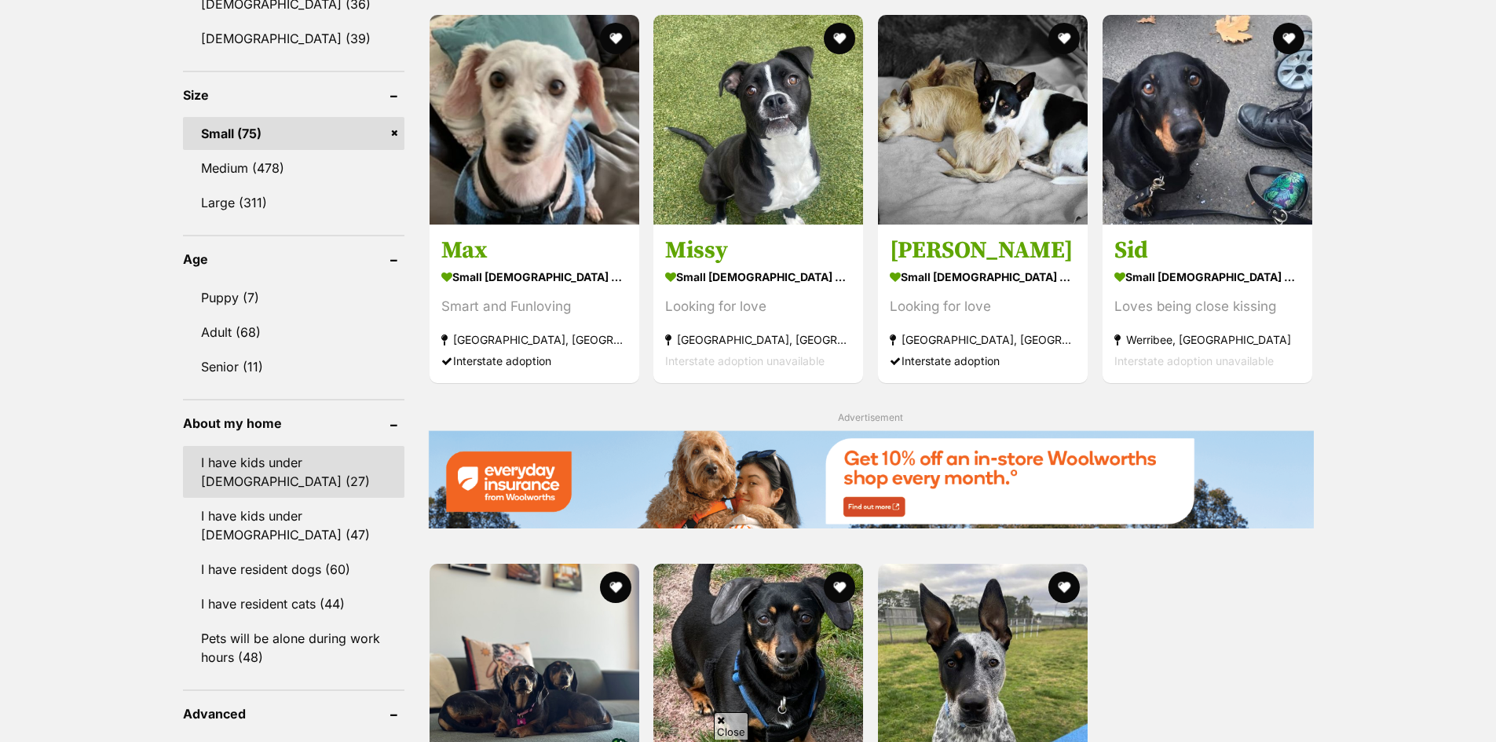
scroll to position [1413, 0]
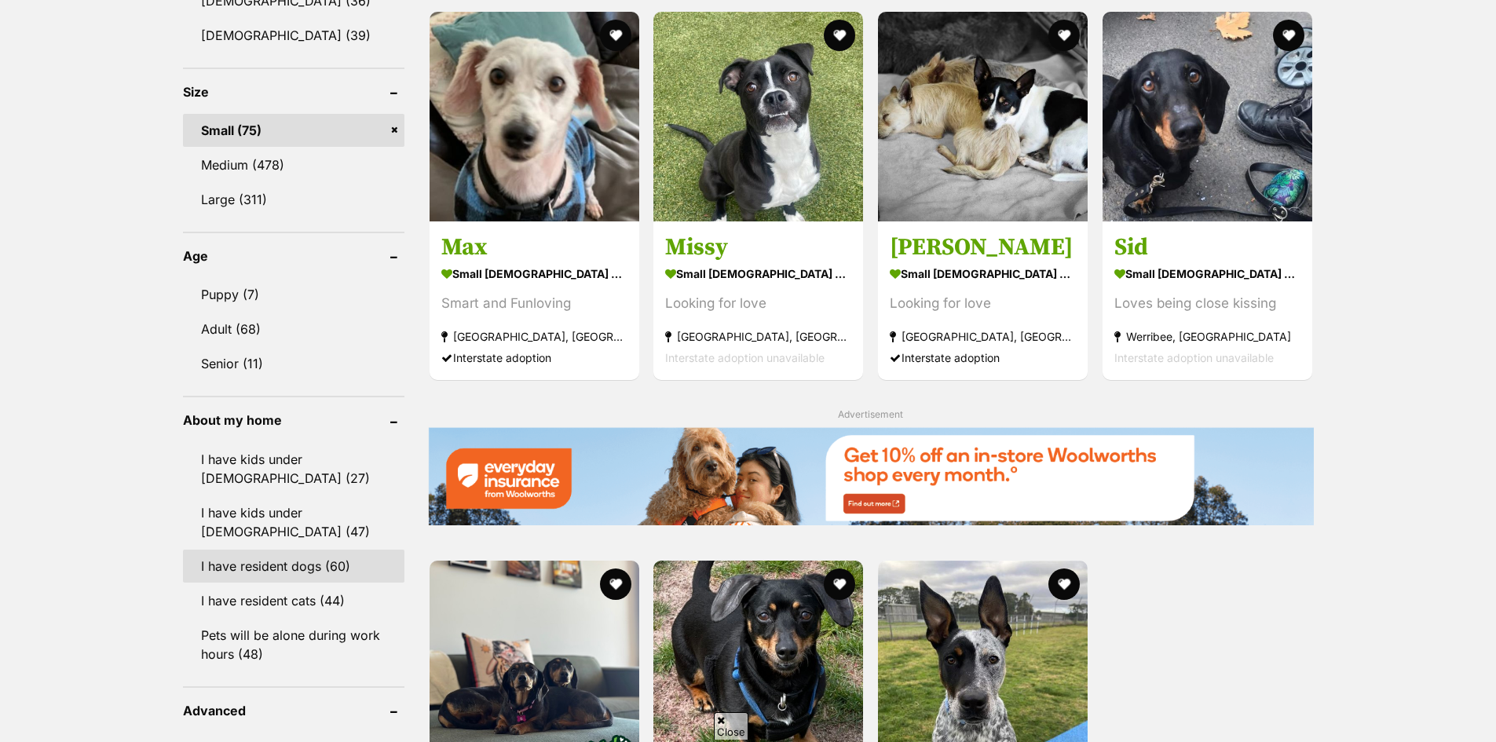
click at [316, 570] on link "I have resident dogs (60)" at bounding box center [293, 566] width 221 height 33
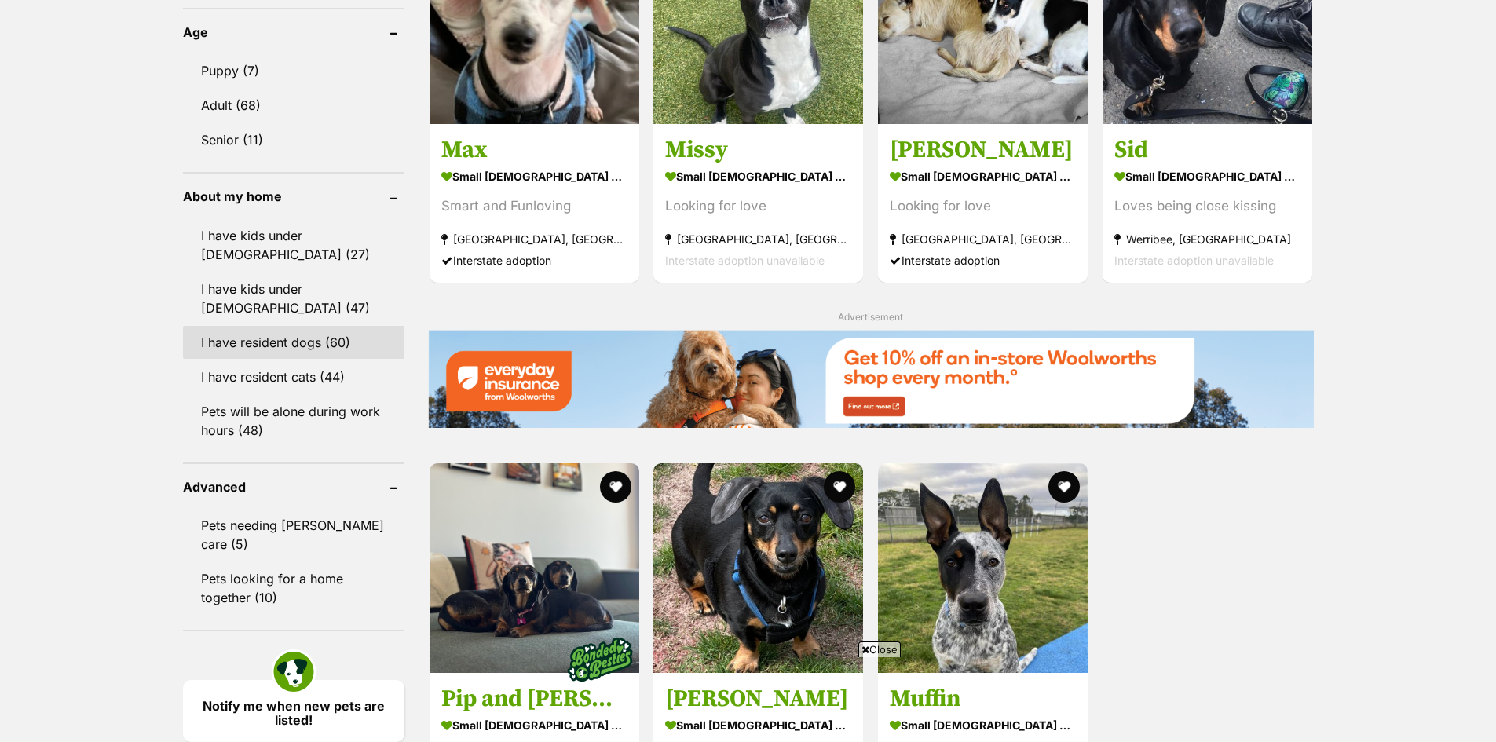
scroll to position [1884, 0]
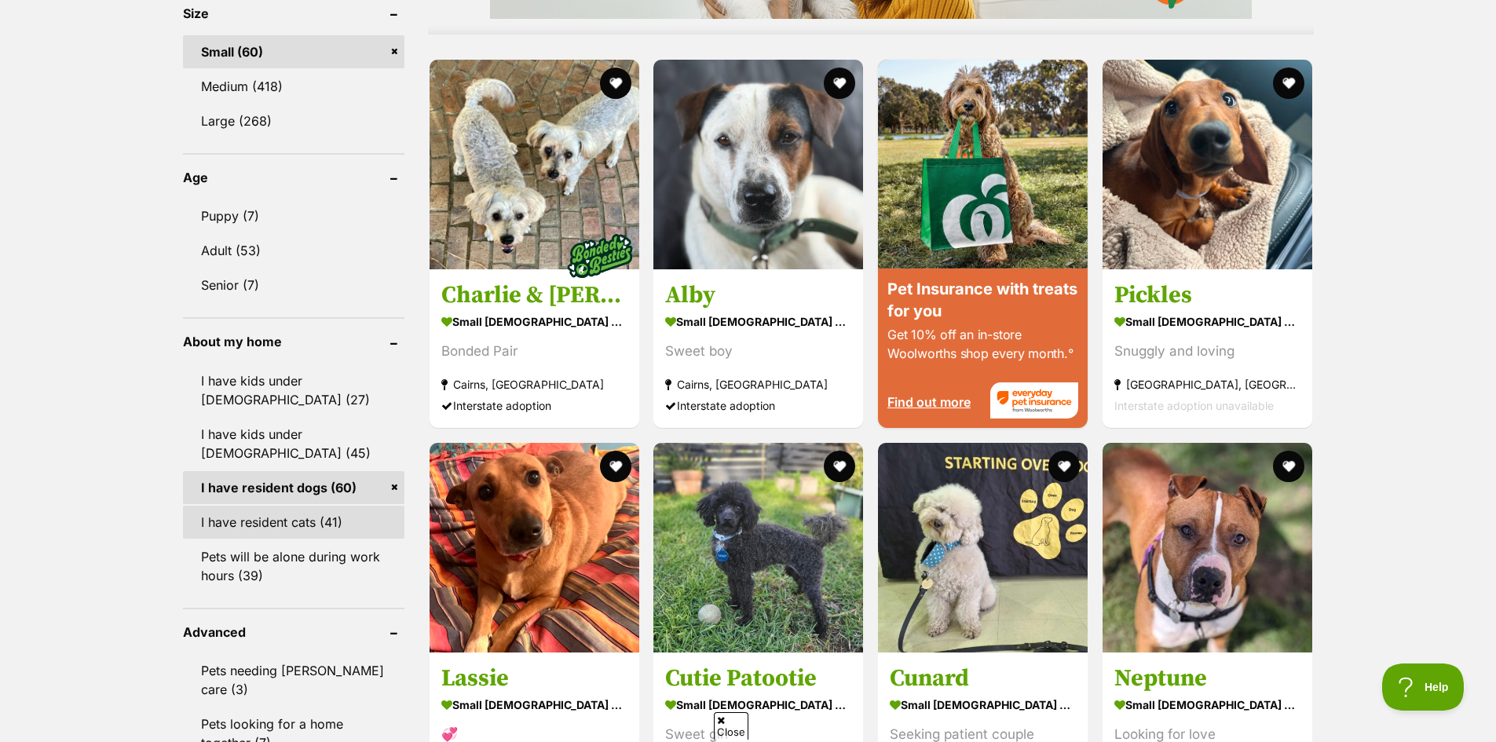
click at [330, 515] on link "I have resident cats (41)" at bounding box center [293, 522] width 221 height 33
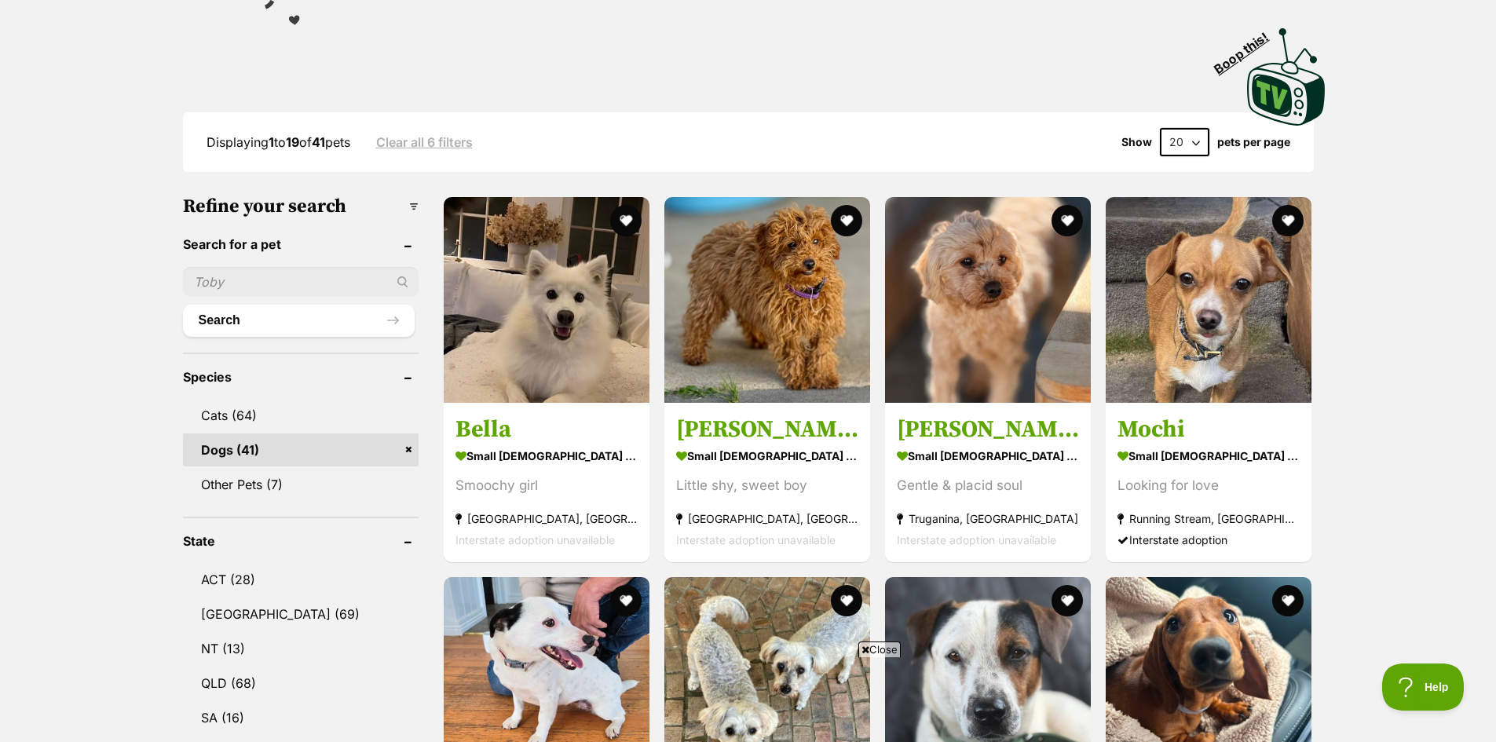
scroll to position [314, 0]
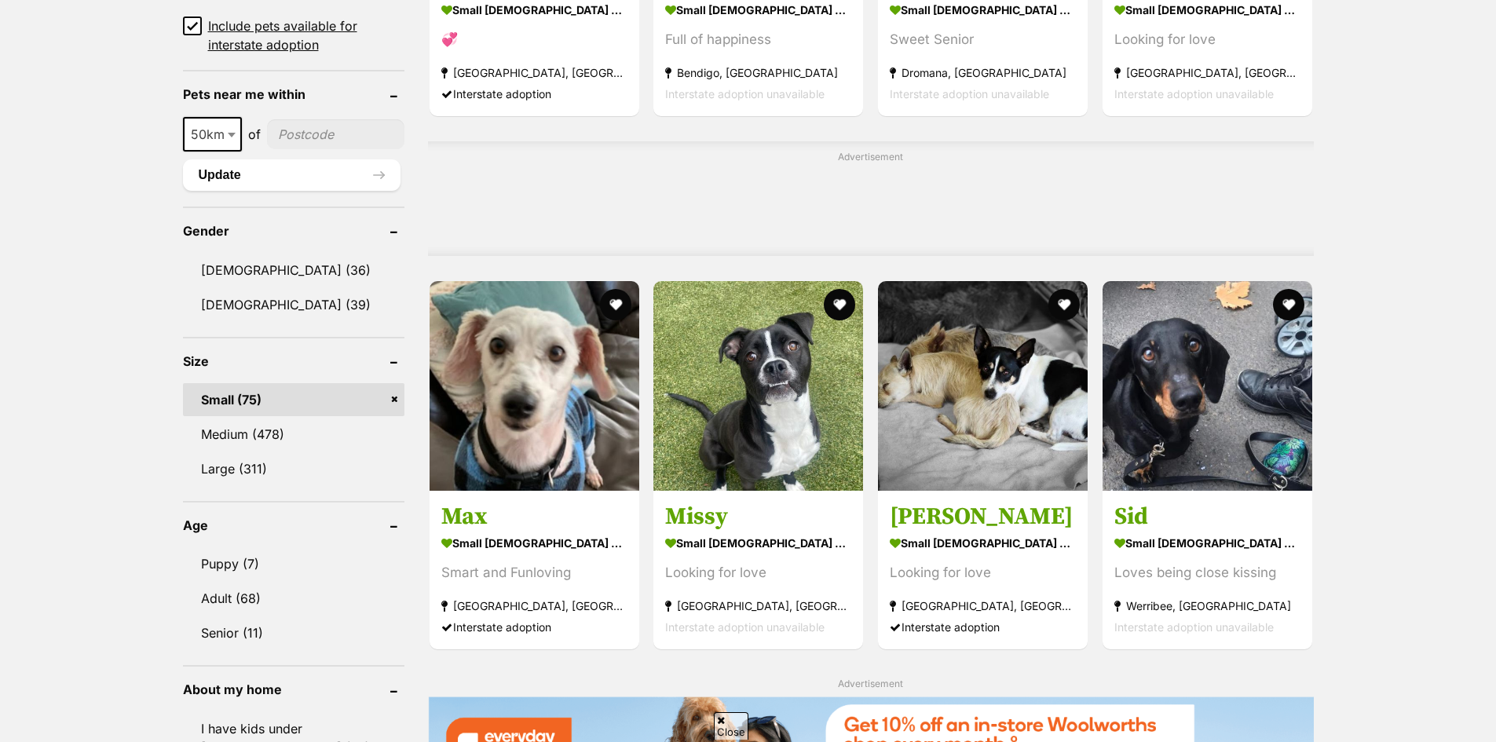
scroll to position [1413, 0]
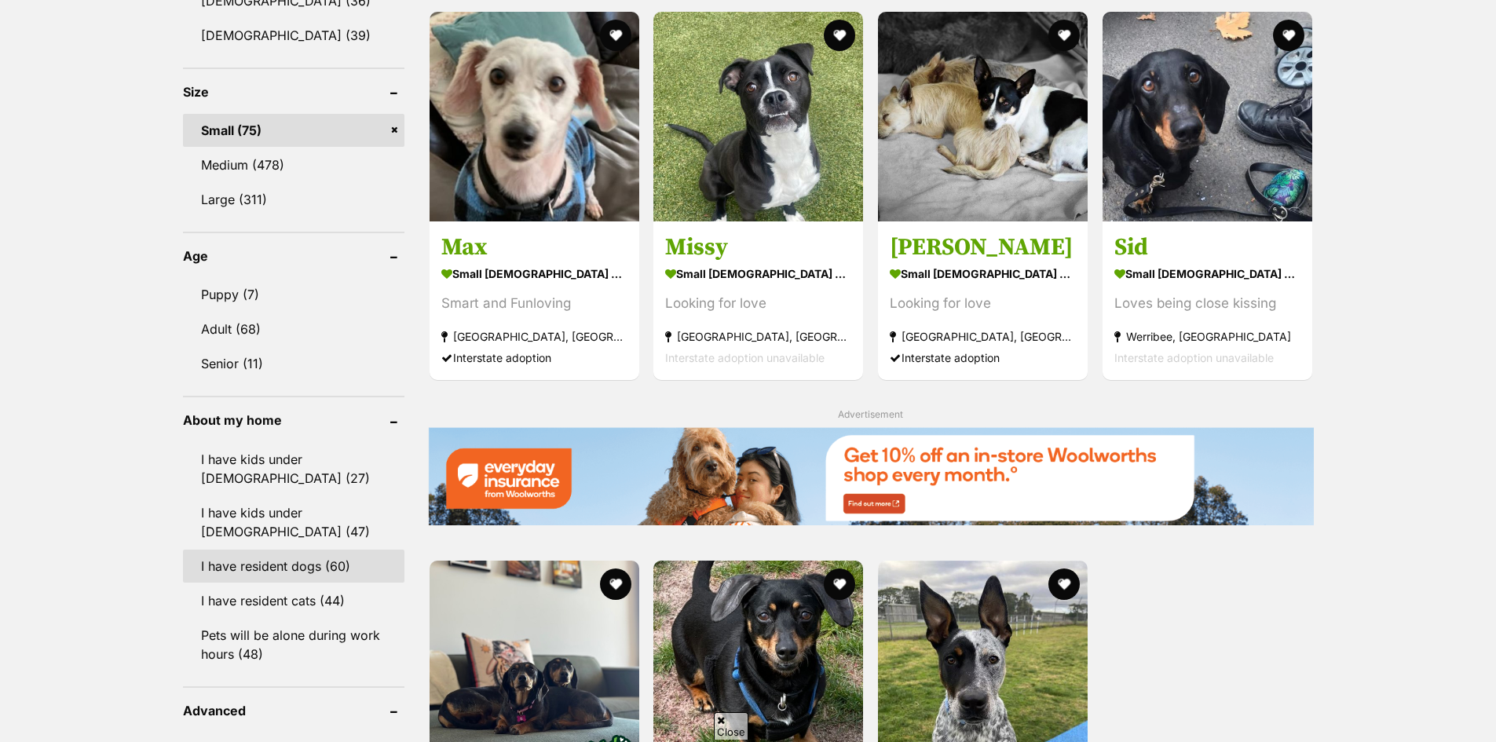
click at [308, 563] on link "I have resident dogs (60)" at bounding box center [293, 566] width 221 height 33
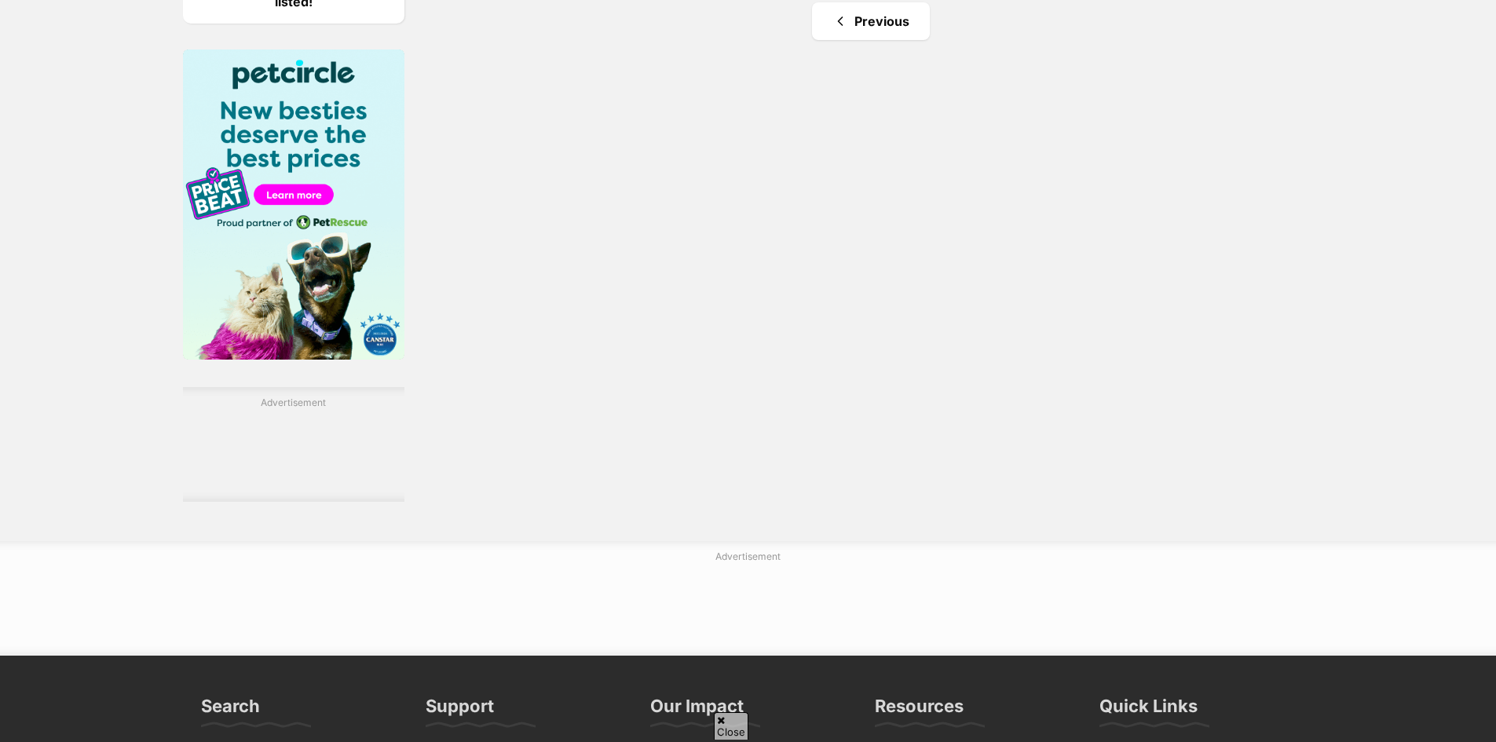
scroll to position [2748, 0]
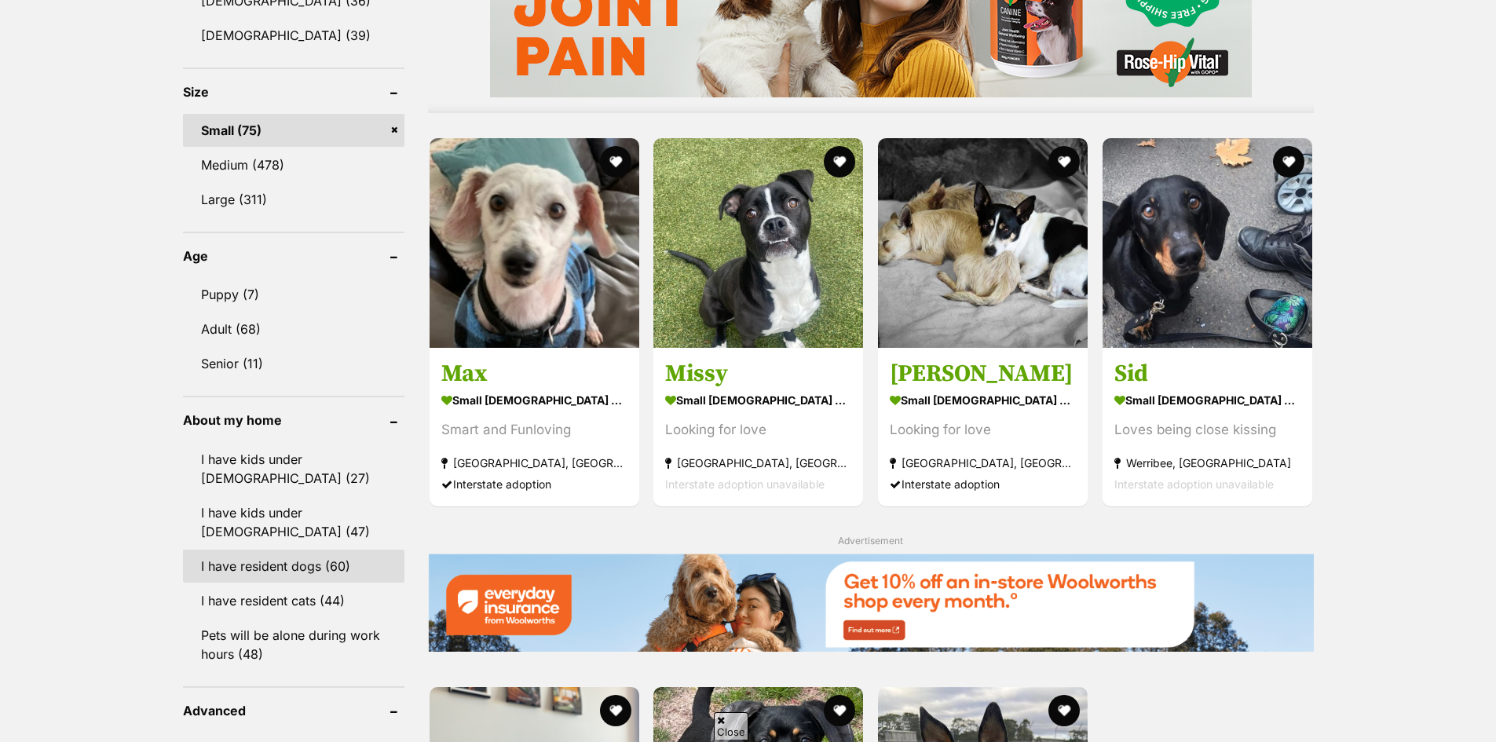
click at [293, 556] on link "I have resident dogs (60)" at bounding box center [293, 566] width 221 height 33
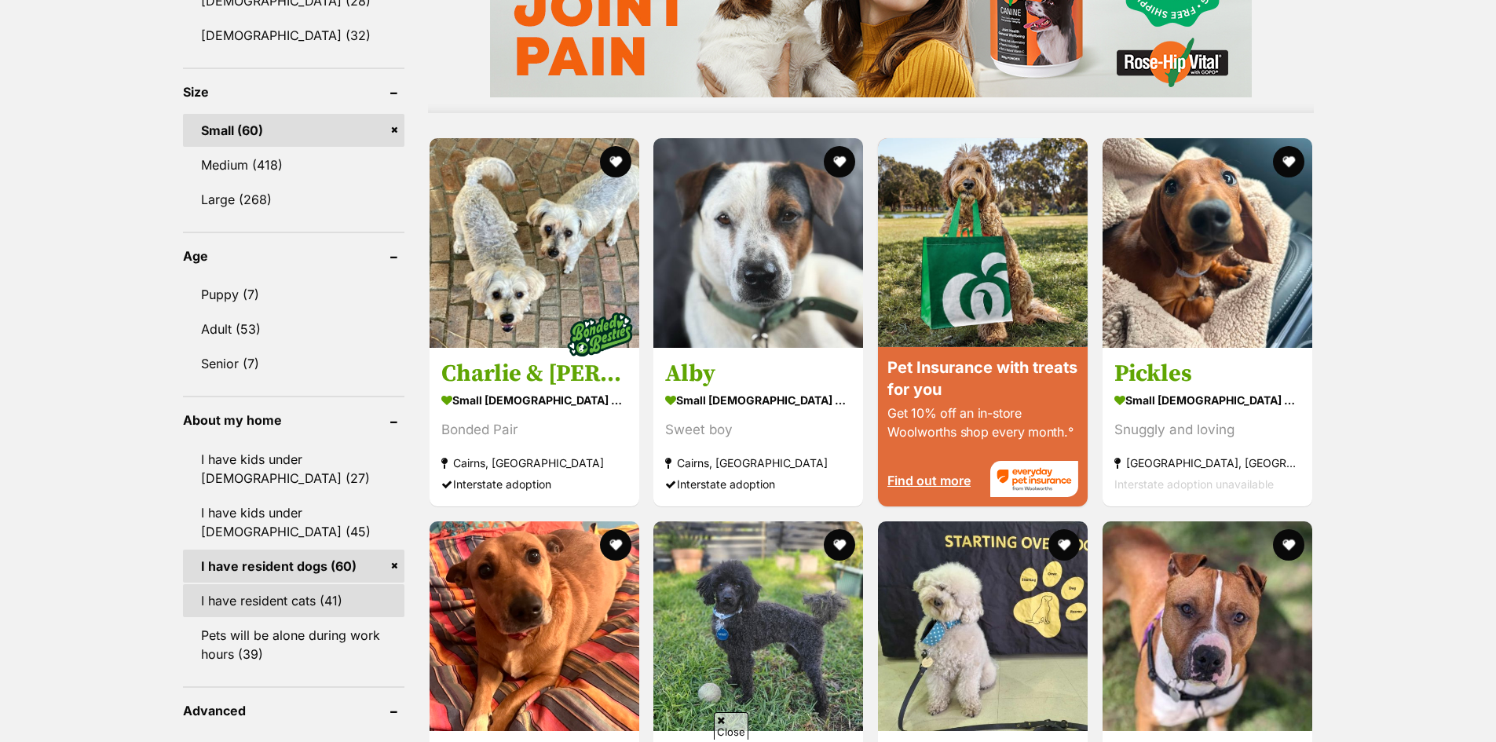
click at [303, 596] on link "I have resident cats (41)" at bounding box center [293, 600] width 221 height 33
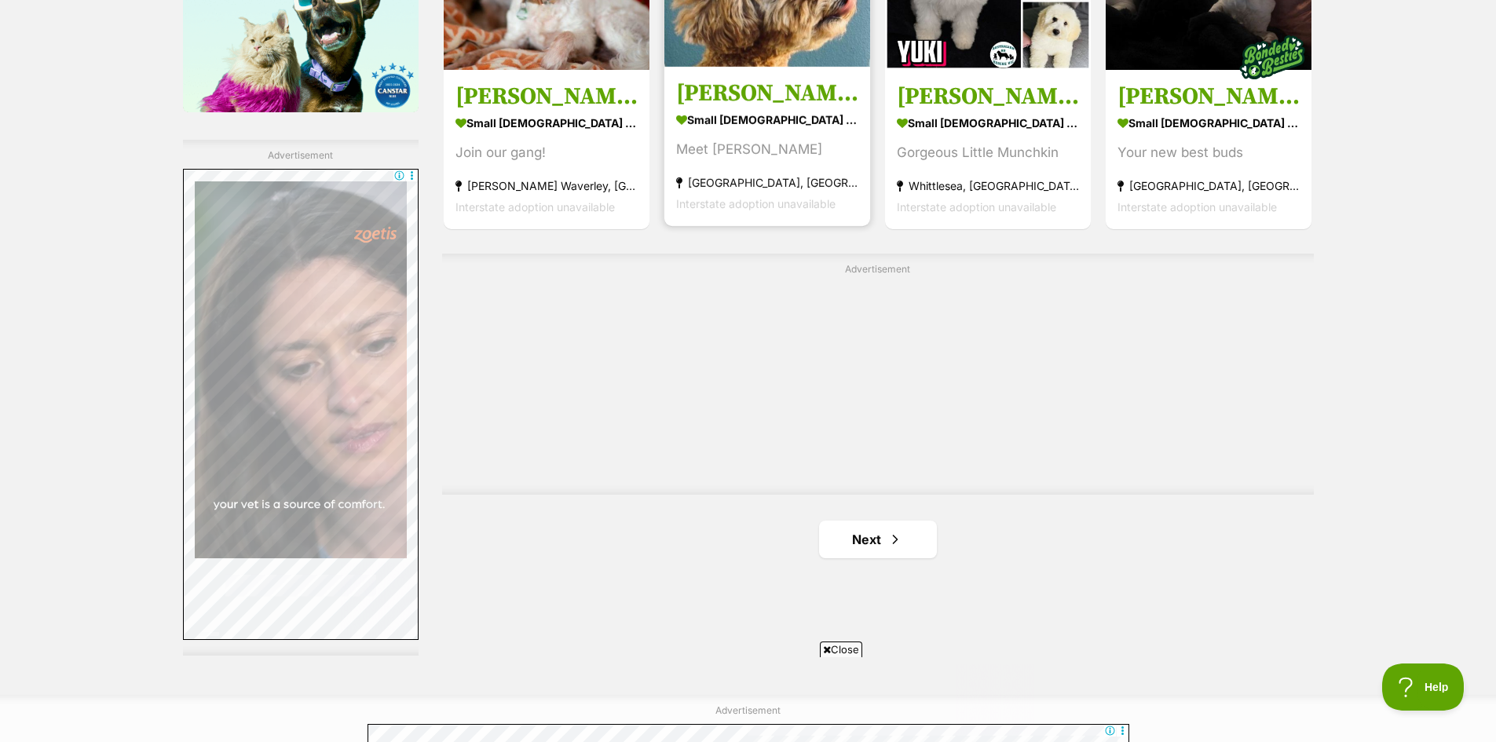
scroll to position [2748, 0]
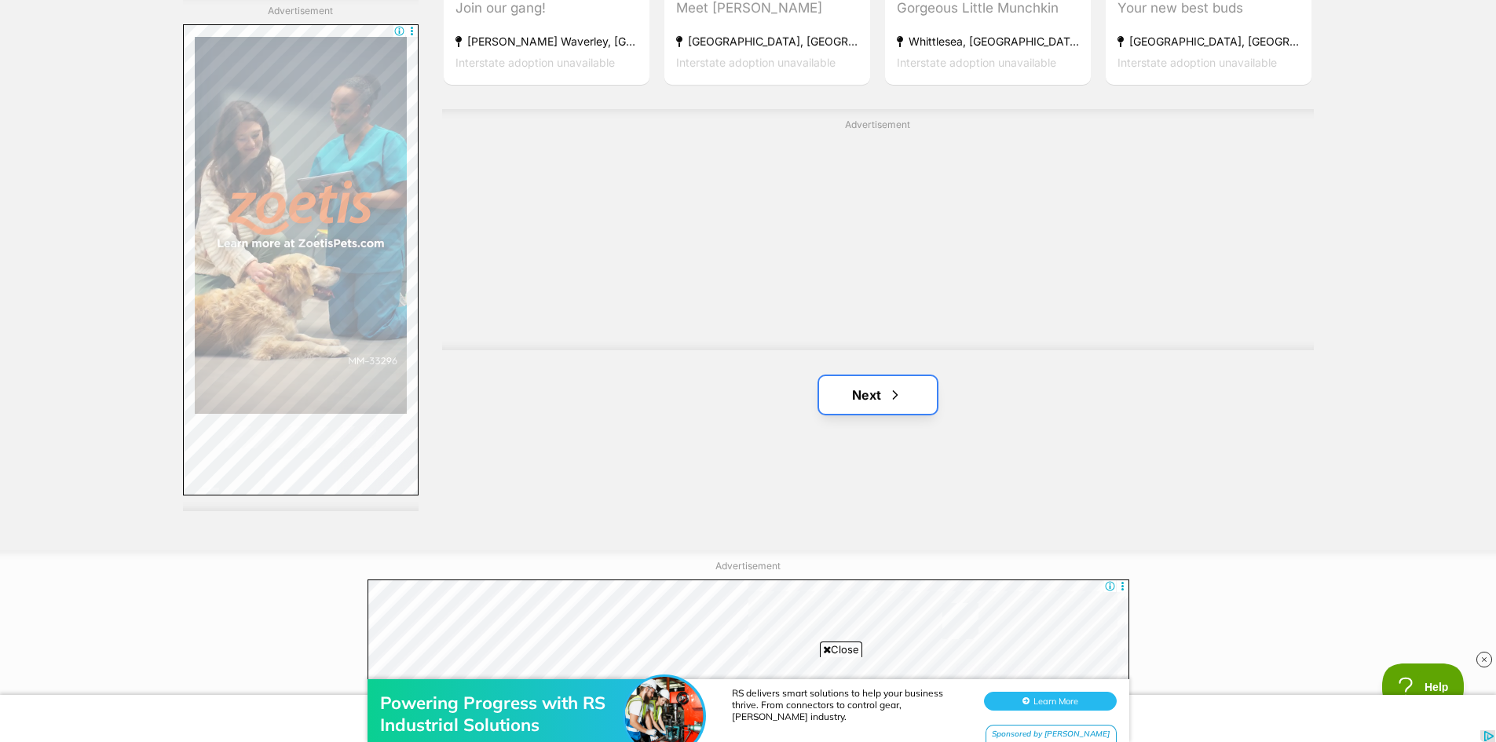
scroll to position [0, 0]
click at [884, 404] on link "Next" at bounding box center [878, 395] width 118 height 38
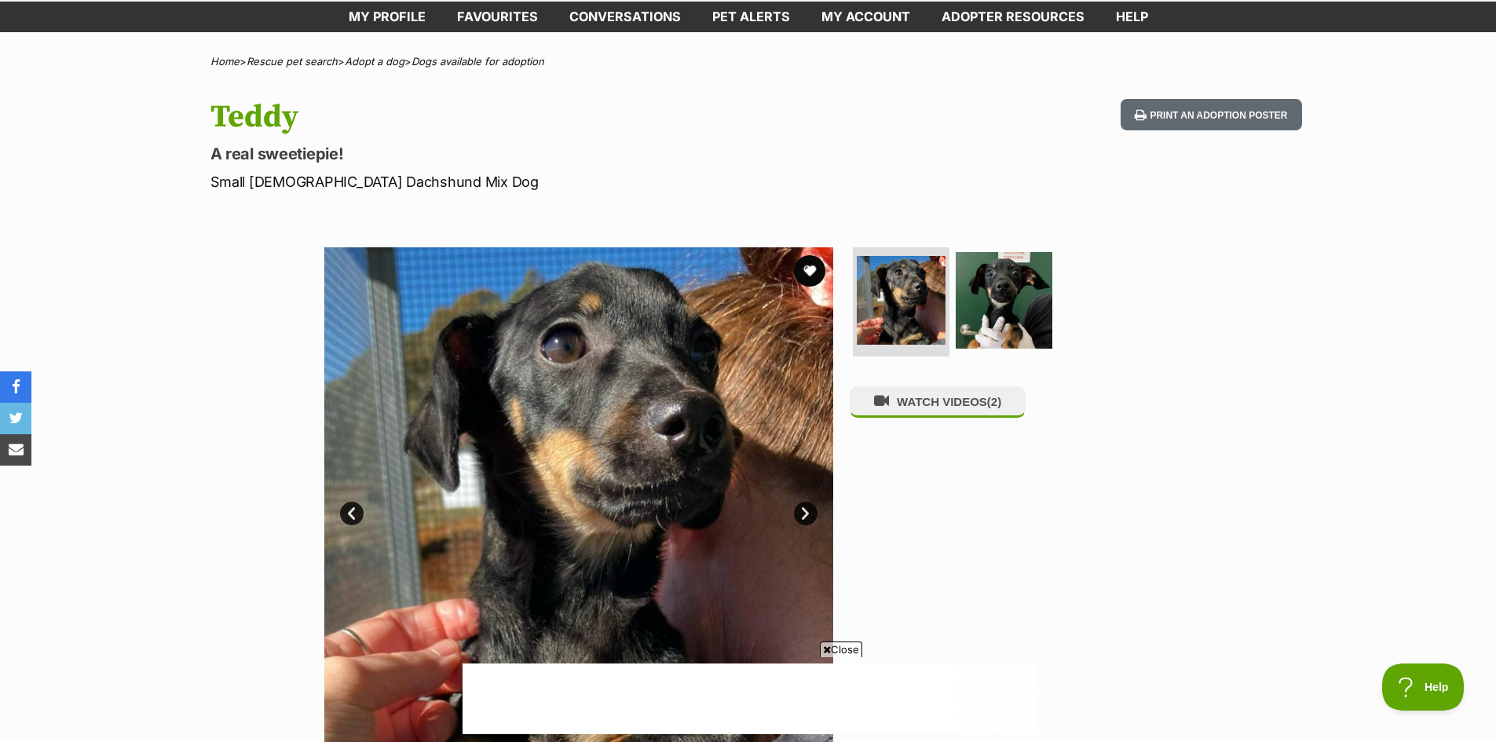
scroll to position [79, 0]
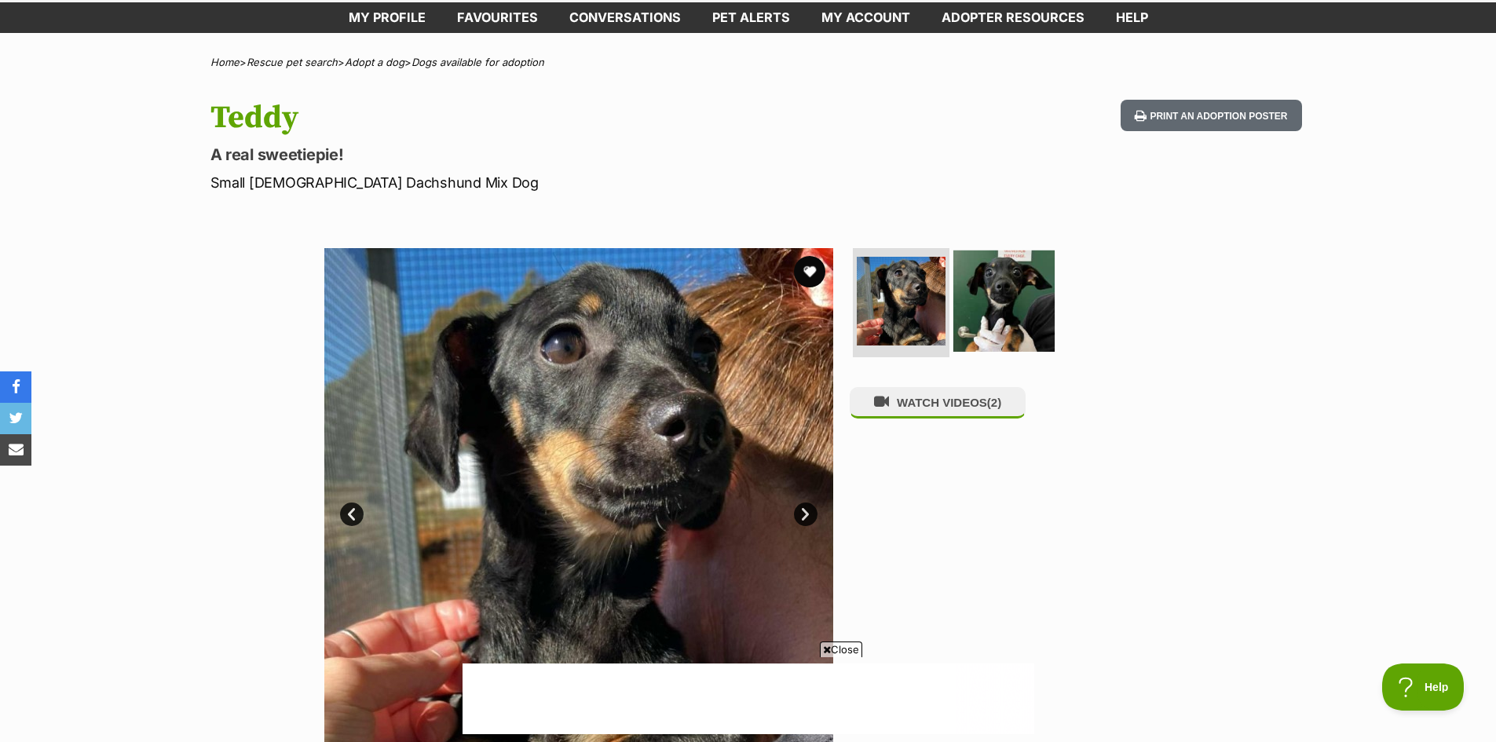
click at [977, 301] on img at bounding box center [1003, 300] width 101 height 101
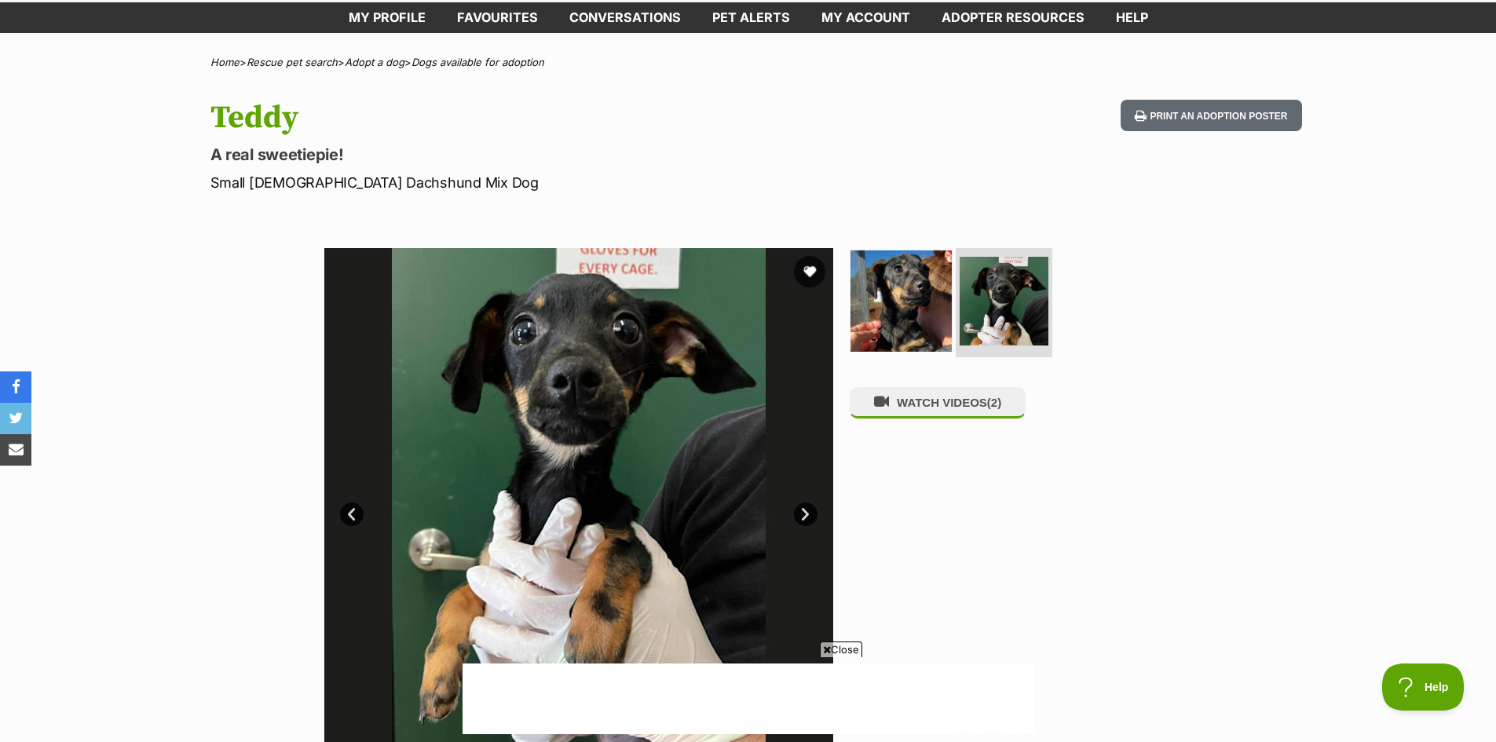
click at [926, 309] on img at bounding box center [900, 300] width 101 height 101
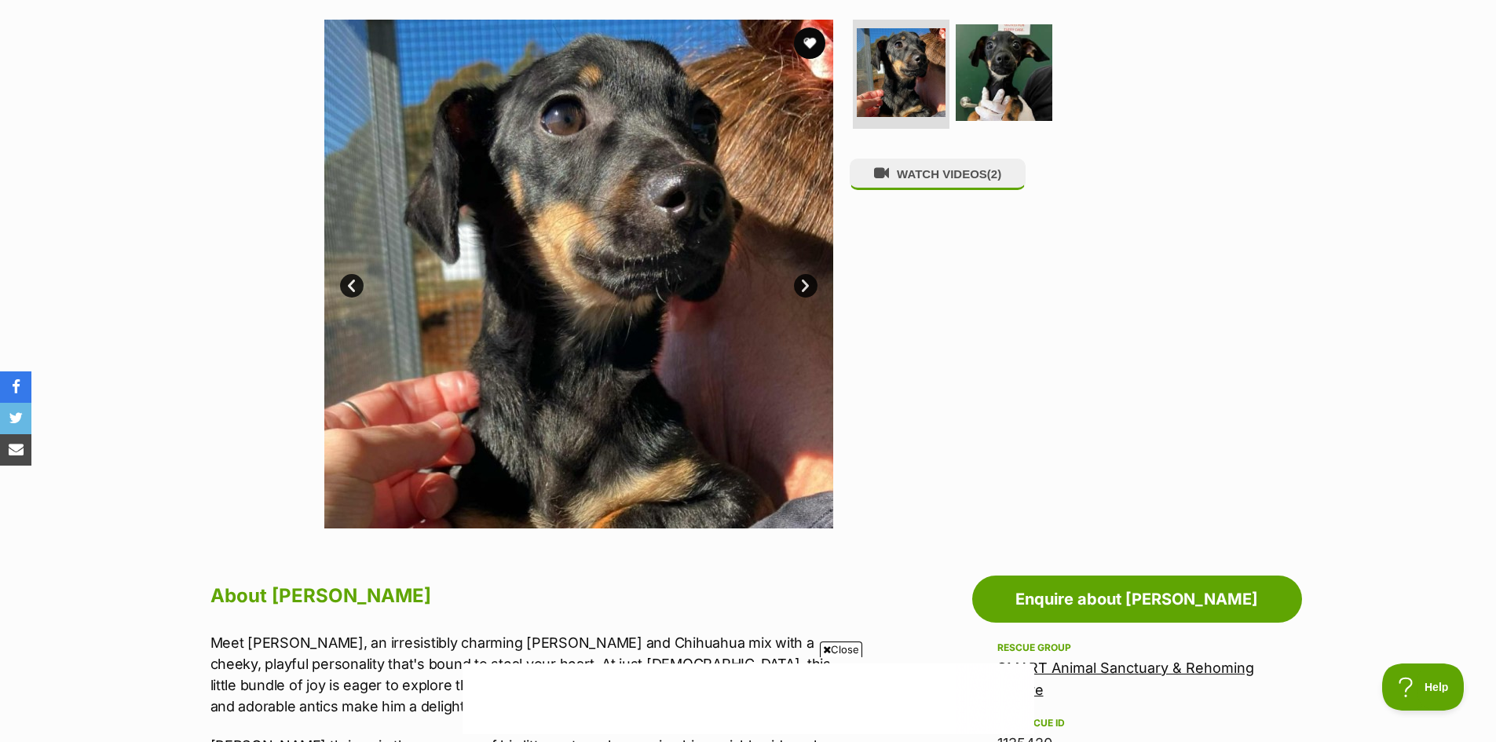
scroll to position [393, 0]
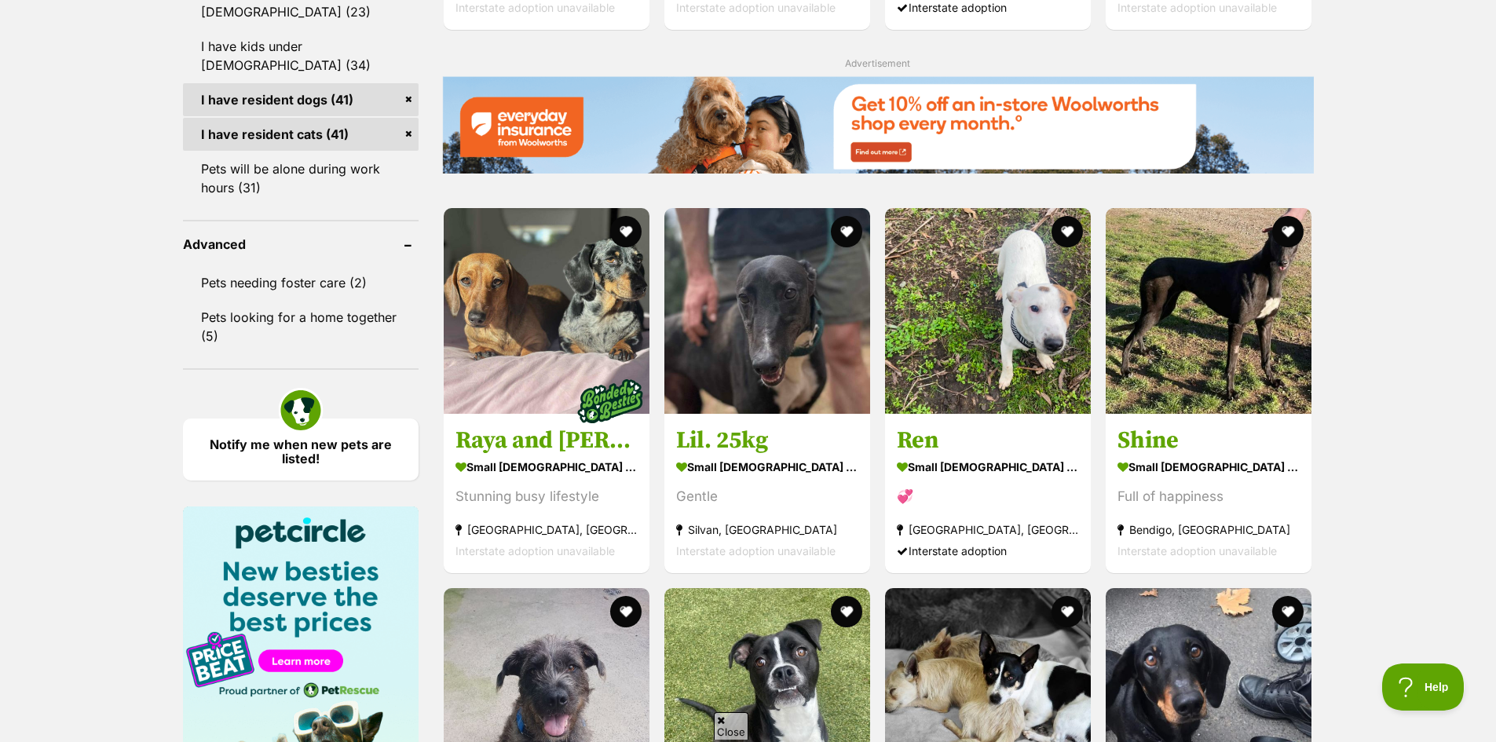
scroll to position [1876, 0]
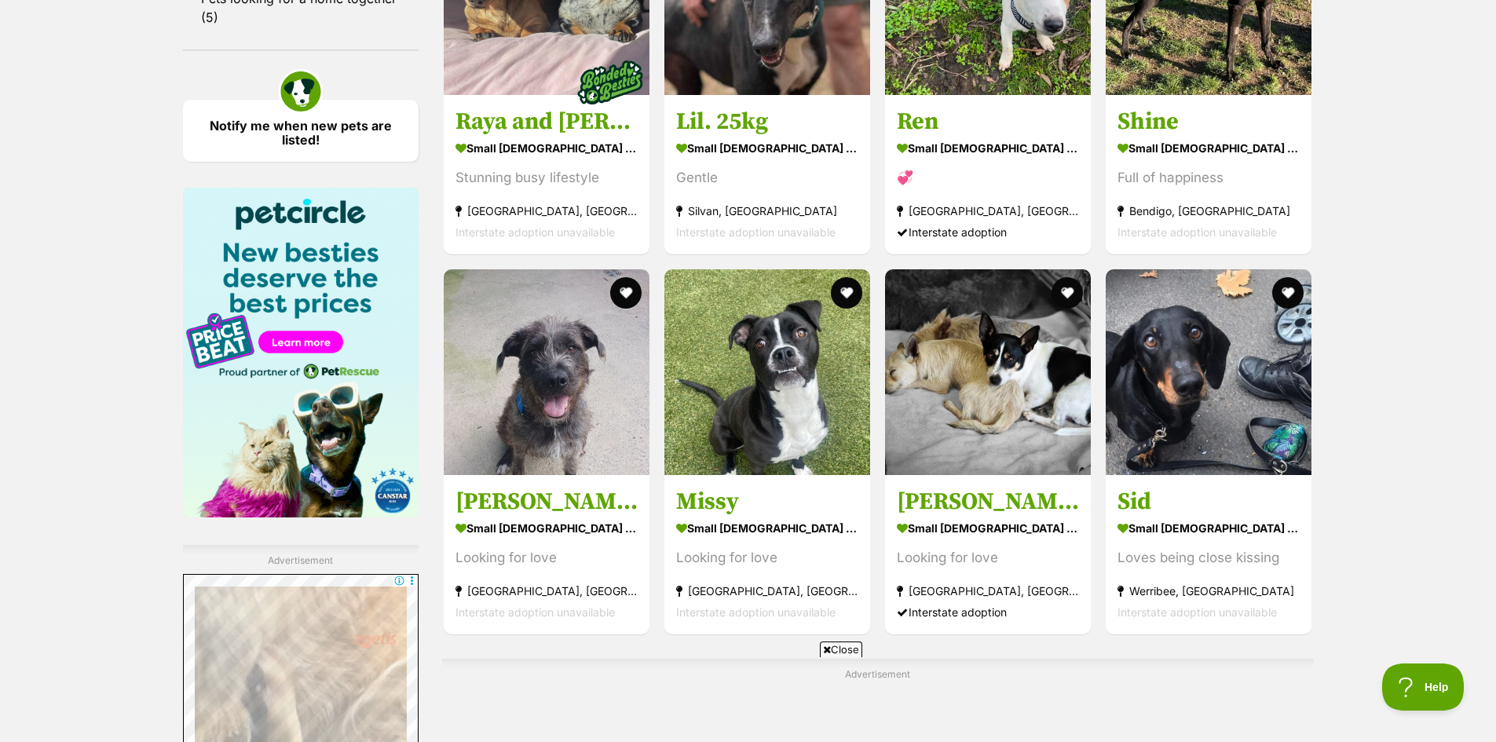
scroll to position [2669, 0]
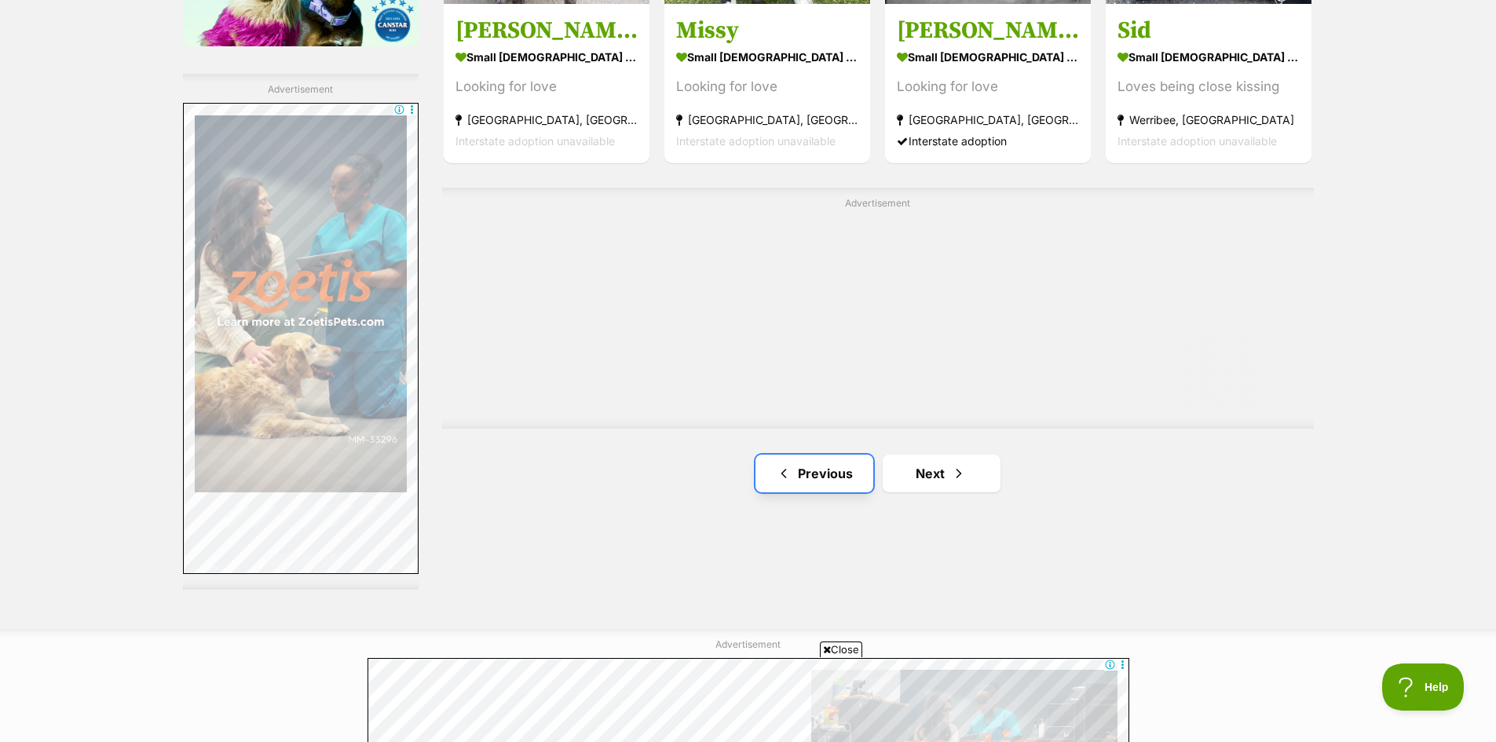
click at [821, 489] on link "Previous" at bounding box center [814, 474] width 118 height 38
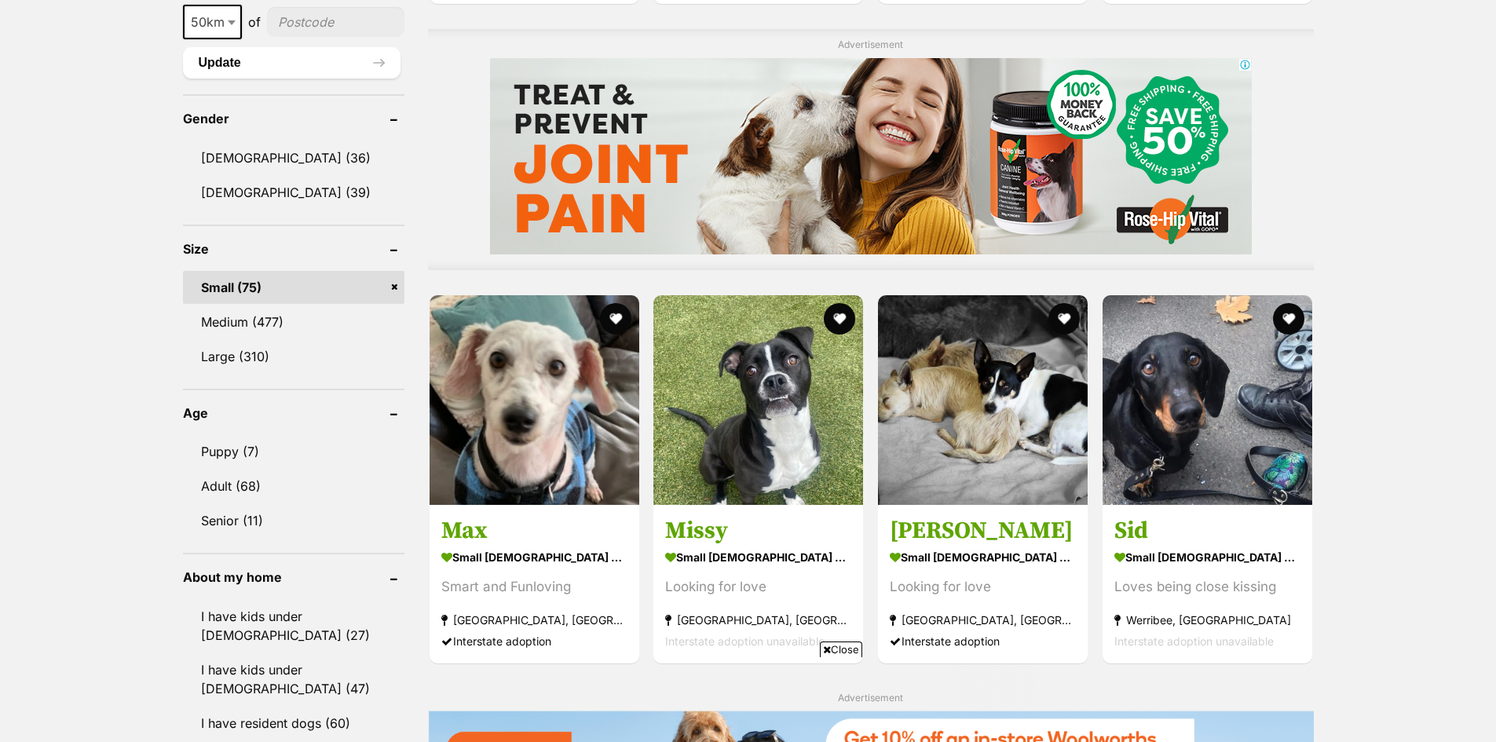
scroll to position [1570, 0]
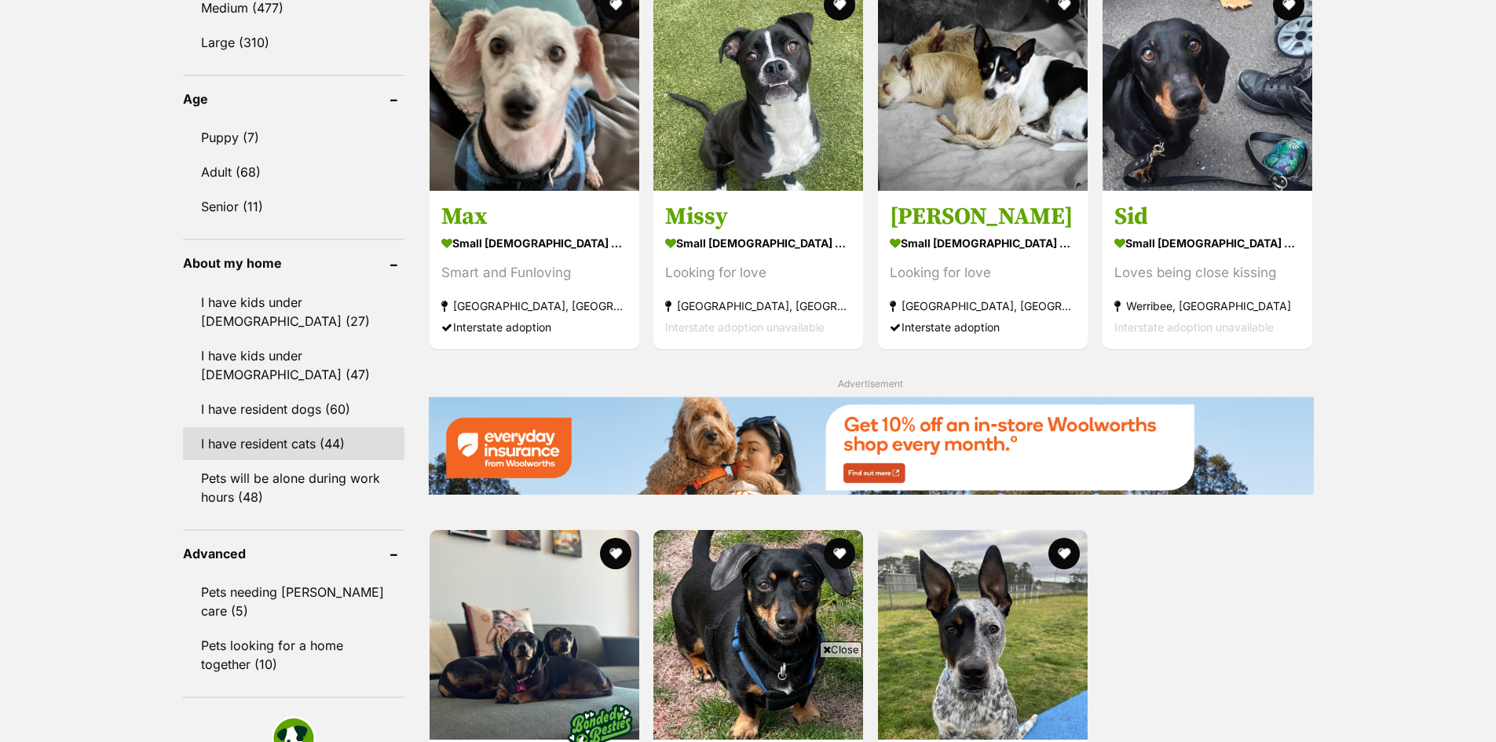
click at [338, 444] on link "I have resident cats (44)" at bounding box center [293, 443] width 221 height 33
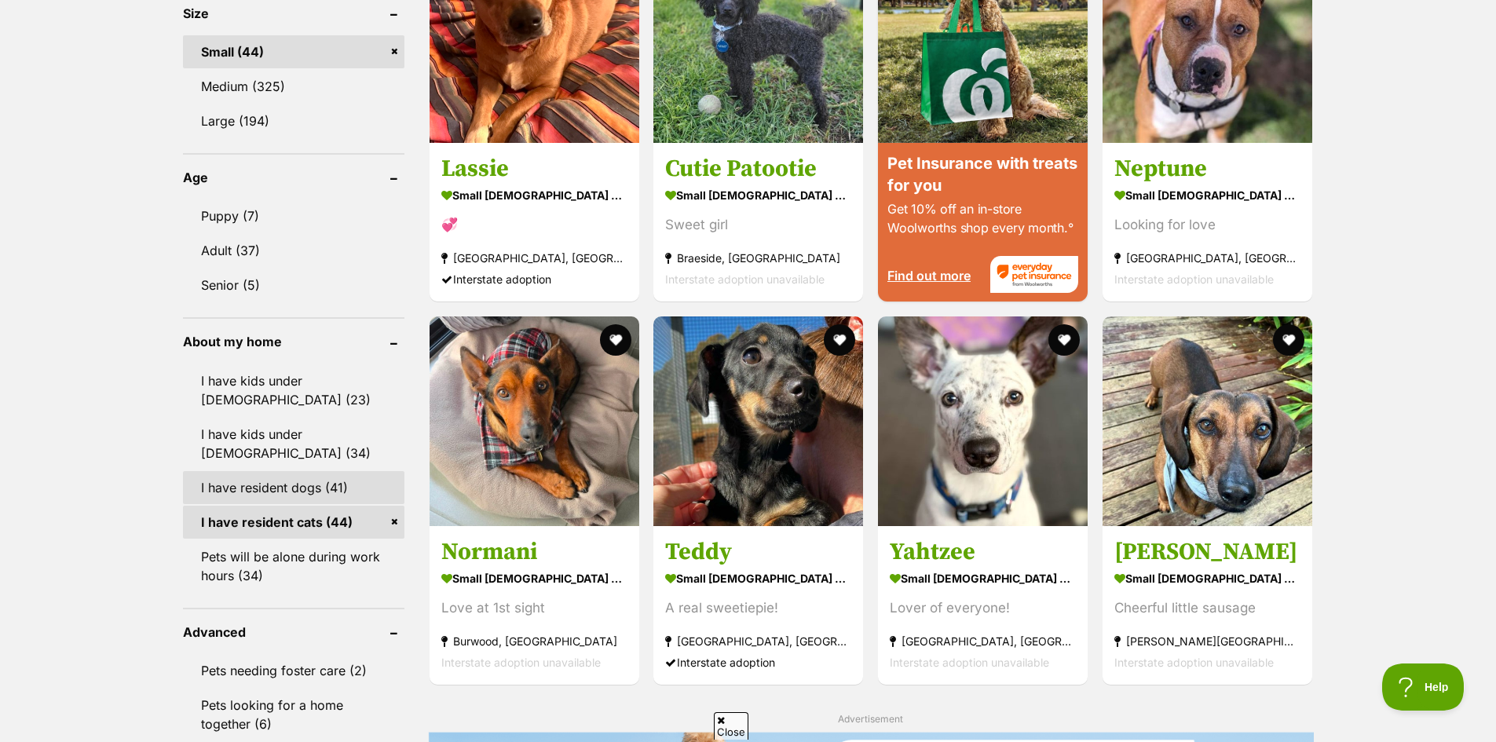
click at [344, 484] on link "I have resident dogs (41)" at bounding box center [293, 487] width 221 height 33
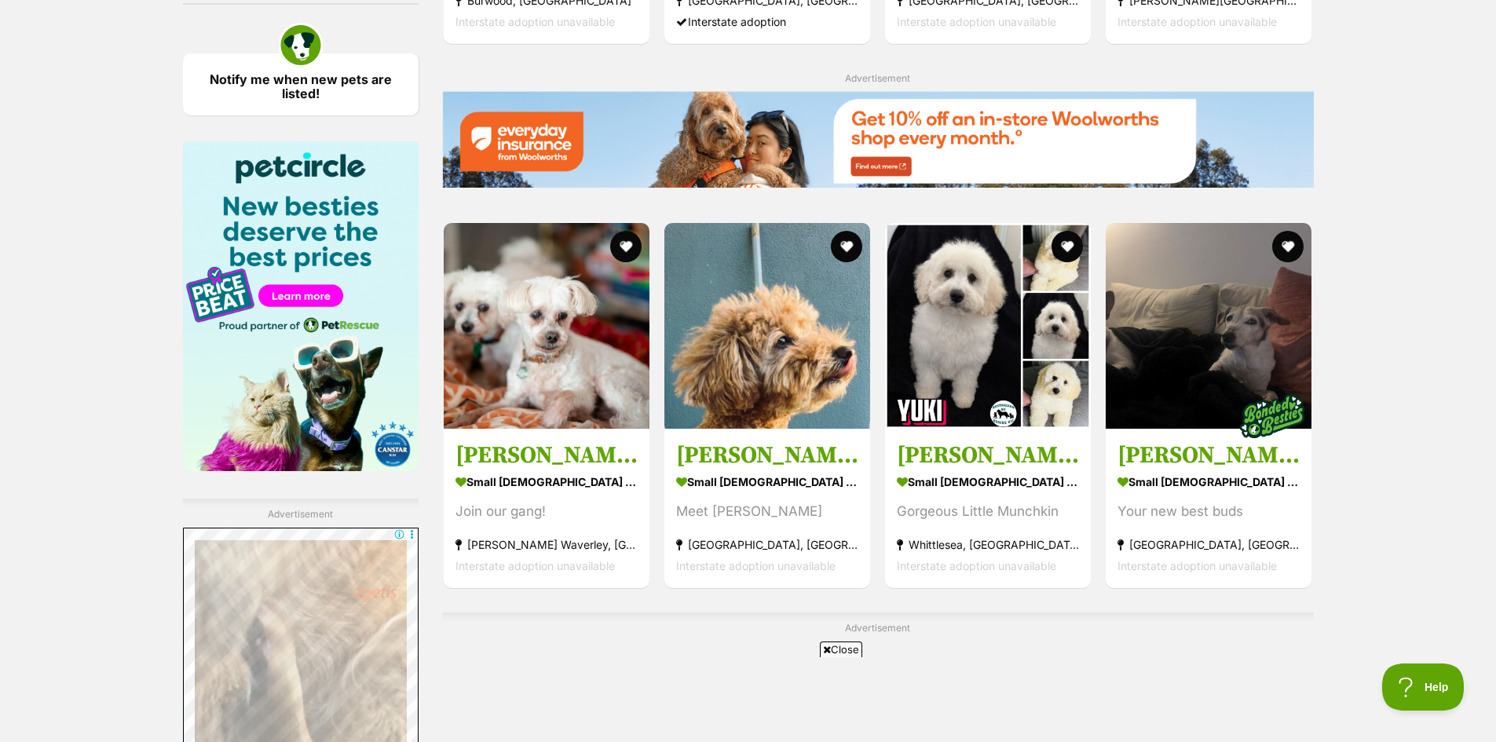
scroll to position [2434, 0]
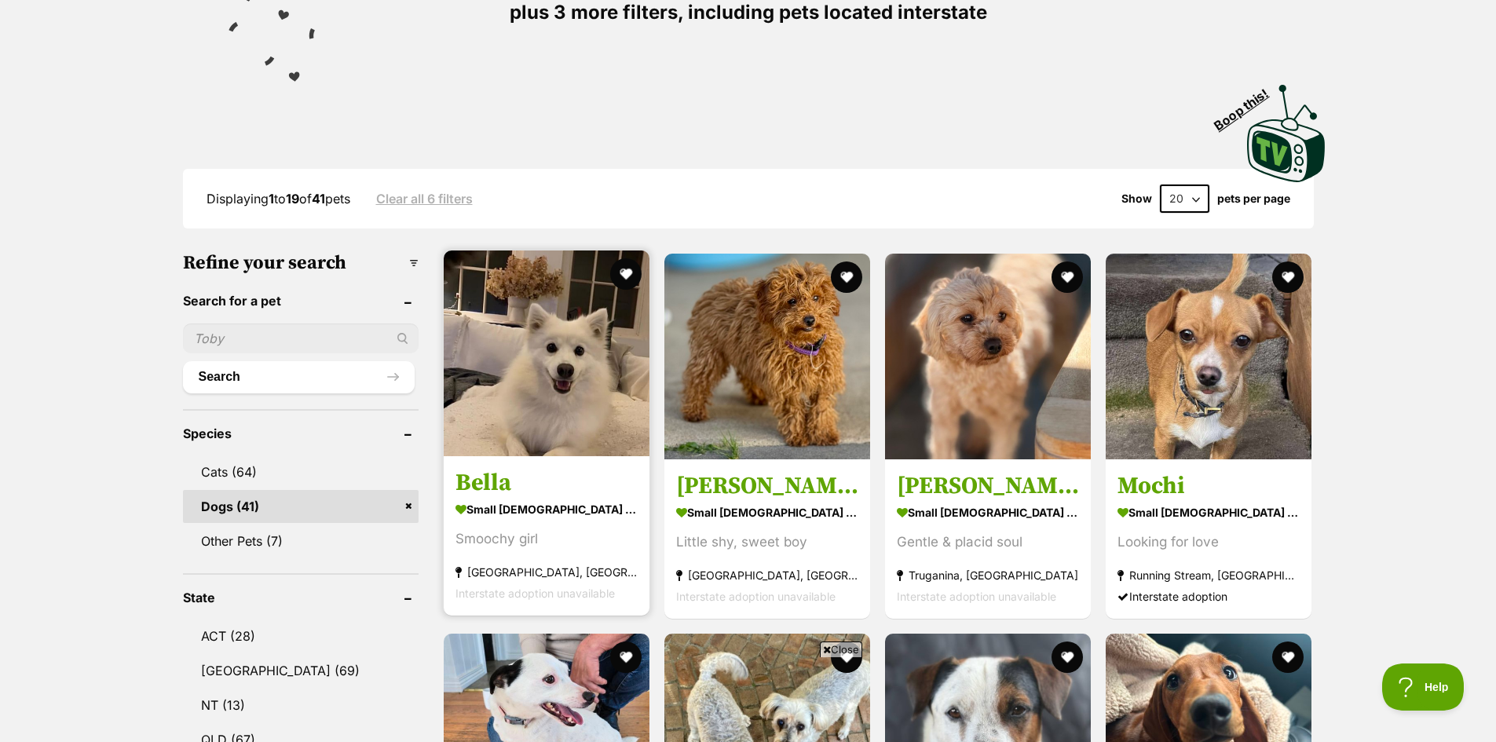
click at [612, 502] on strong "small [DEMOGRAPHIC_DATA] Dog" at bounding box center [546, 509] width 182 height 23
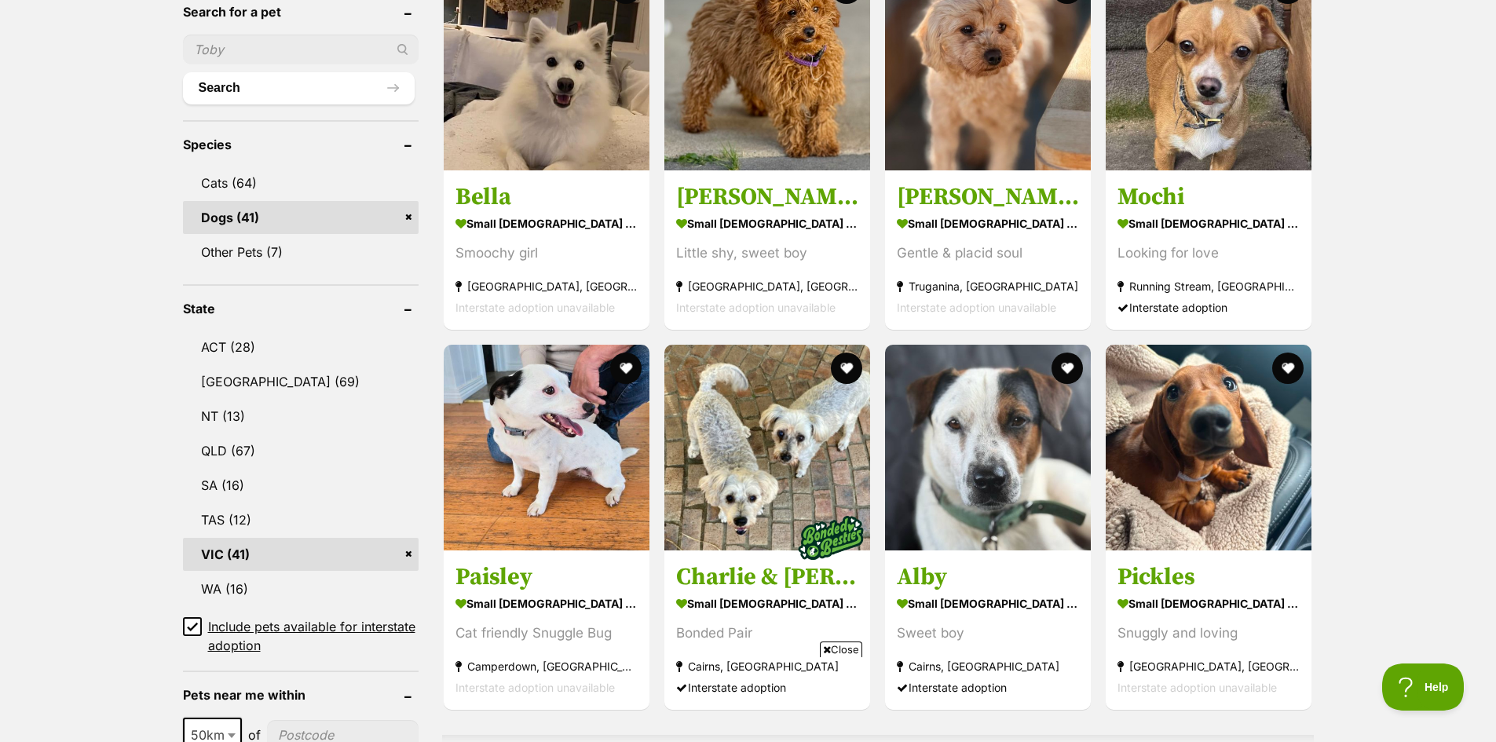
scroll to position [411, 0]
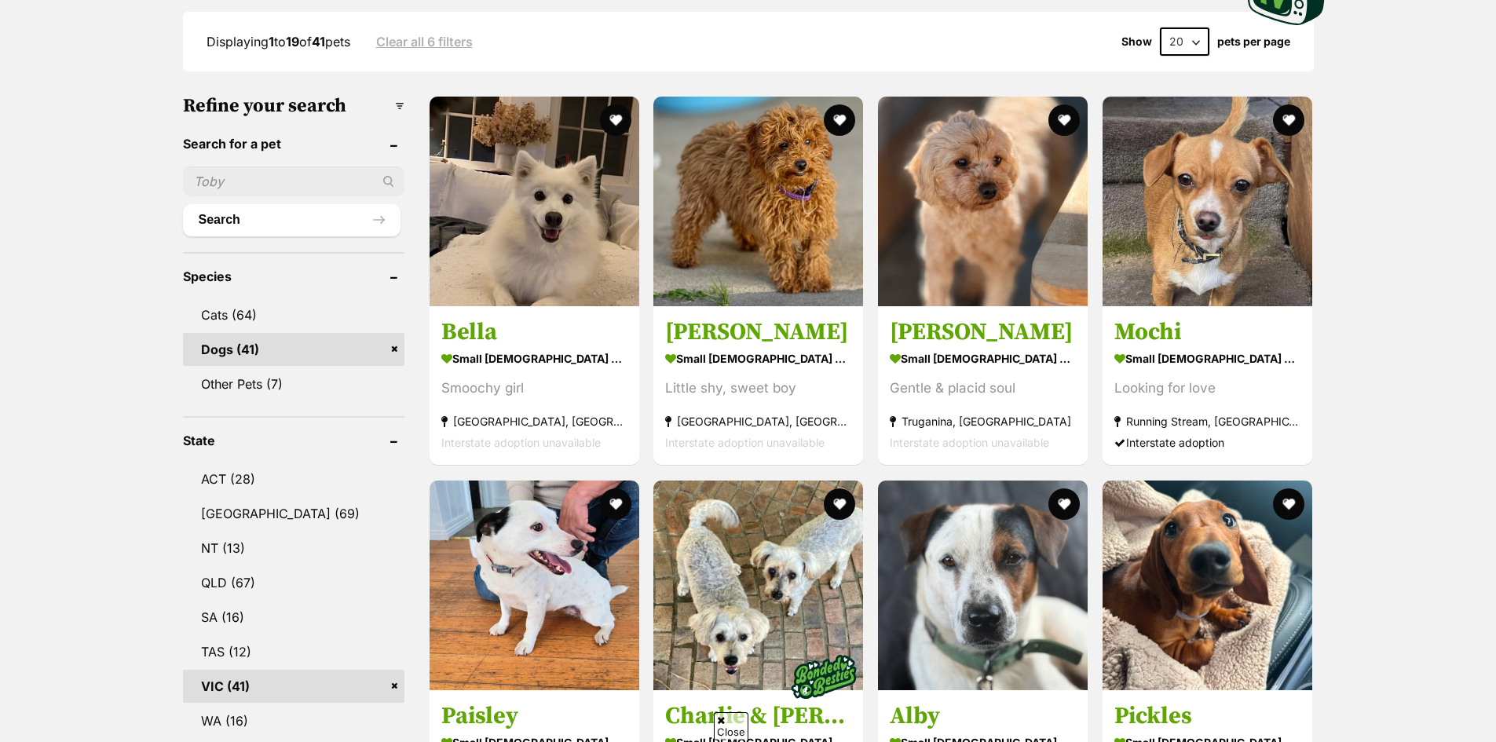
scroll to position [176, 0]
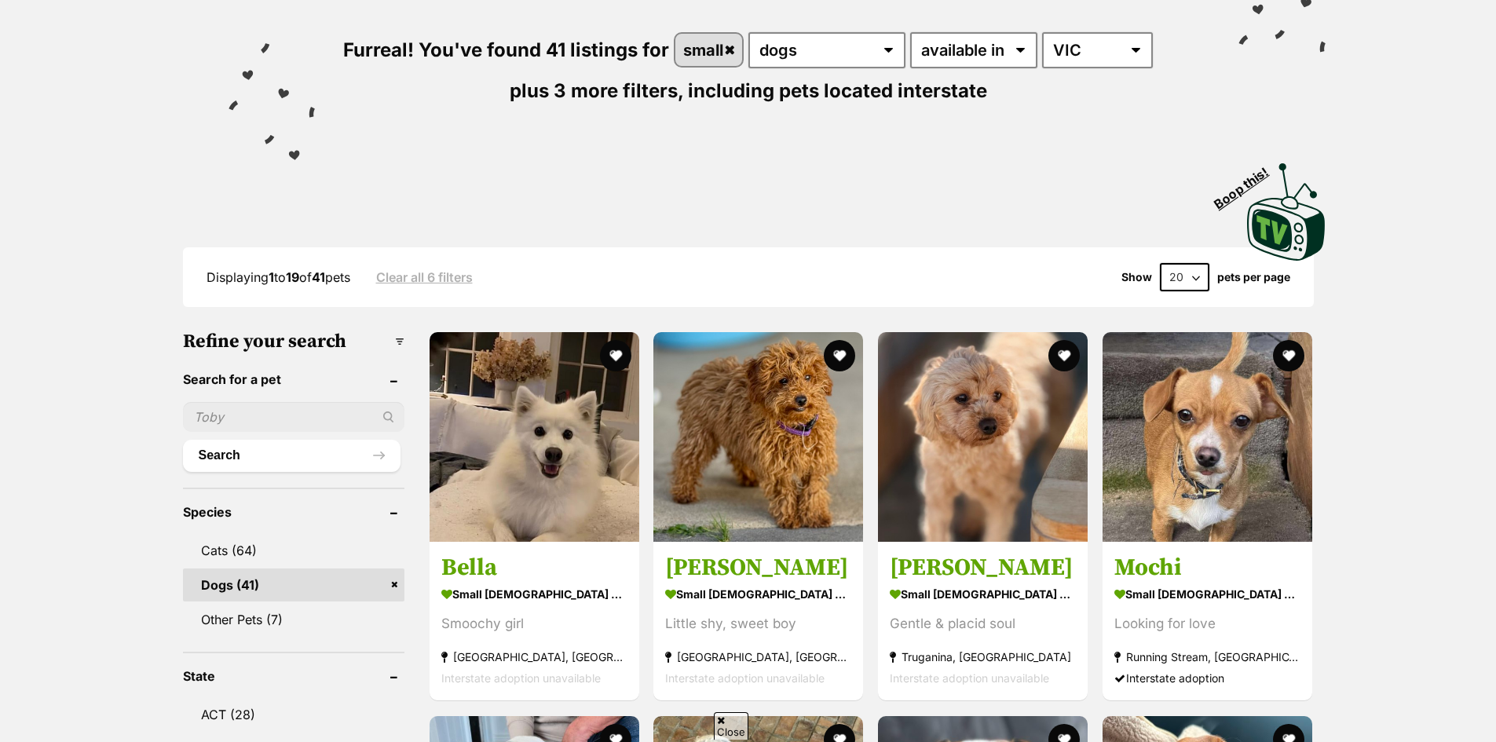
click at [1181, 272] on select "20 40 60" at bounding box center [1184, 277] width 49 height 28
select select "60"
click at [1160, 263] on select "20 40 60" at bounding box center [1184, 277] width 49 height 28
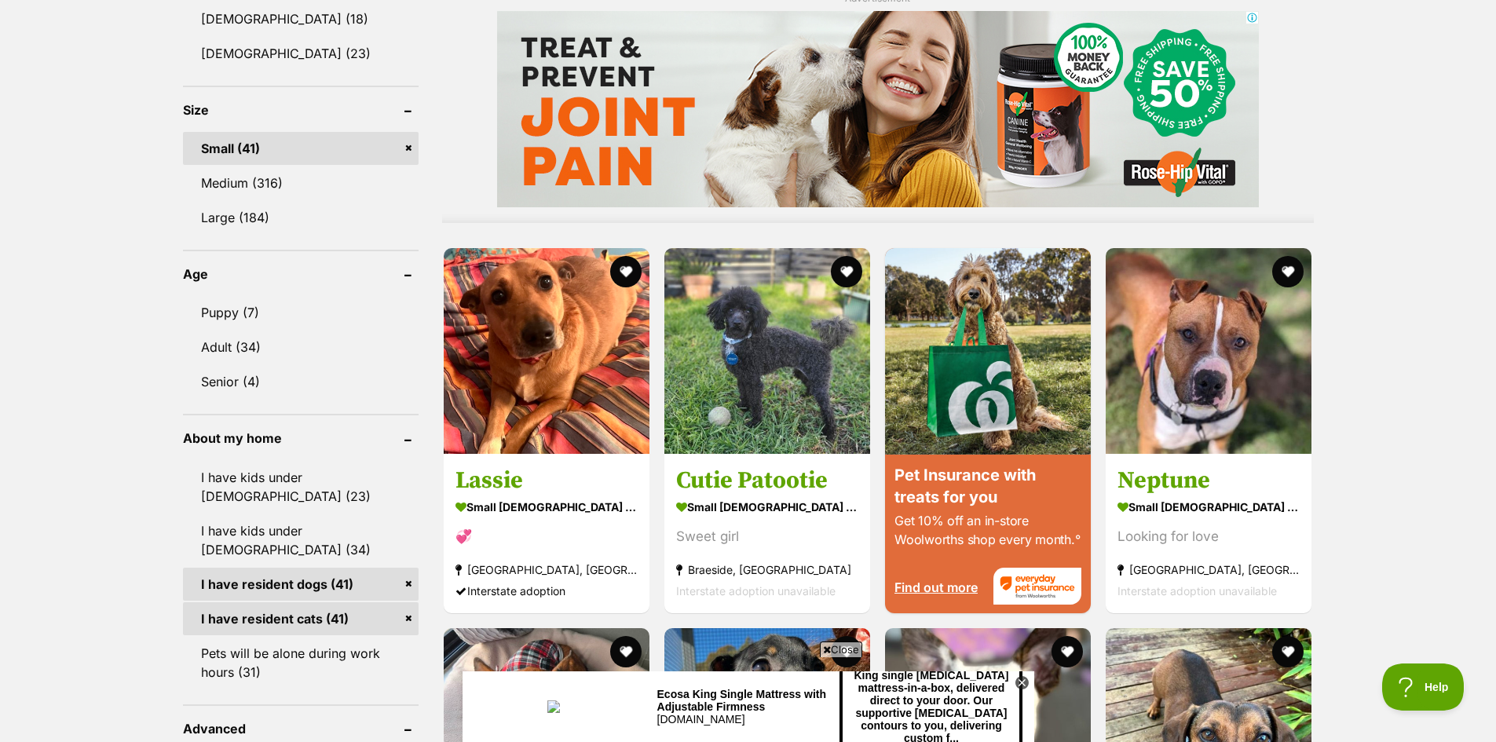
scroll to position [1413, 0]
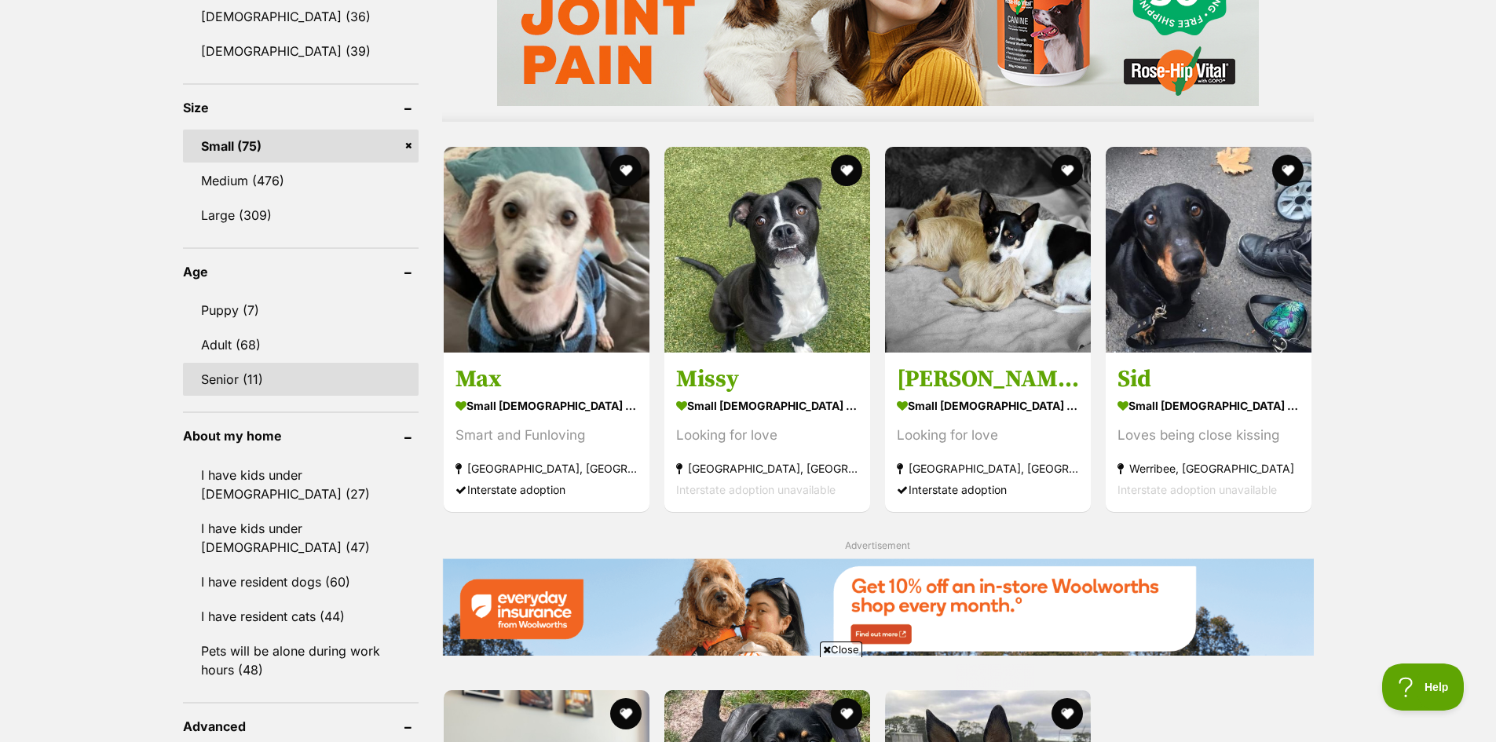
scroll to position [1570, 0]
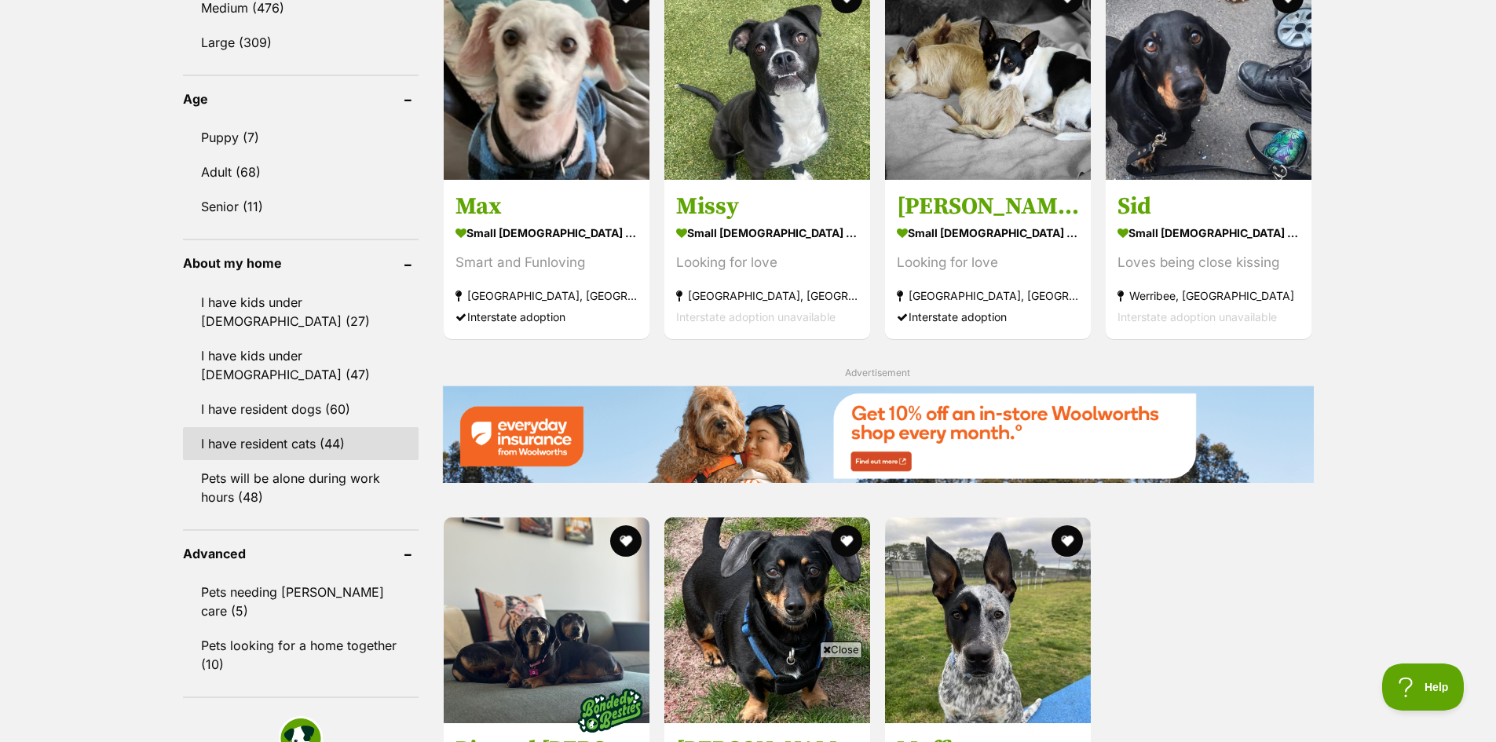
click at [328, 431] on link "I have resident cats (44)" at bounding box center [301, 443] width 236 height 33
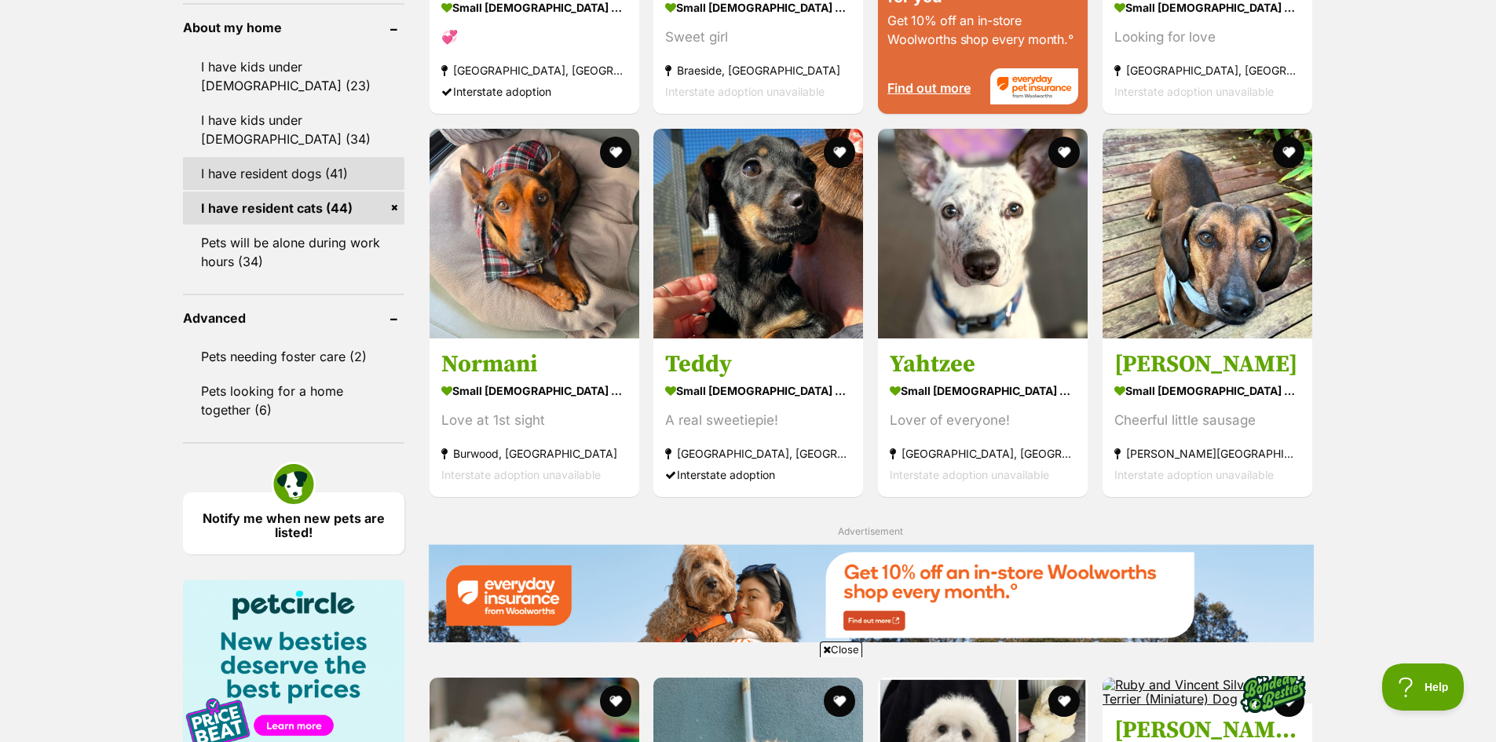
click at [320, 177] on link "I have resident dogs (41)" at bounding box center [293, 173] width 221 height 33
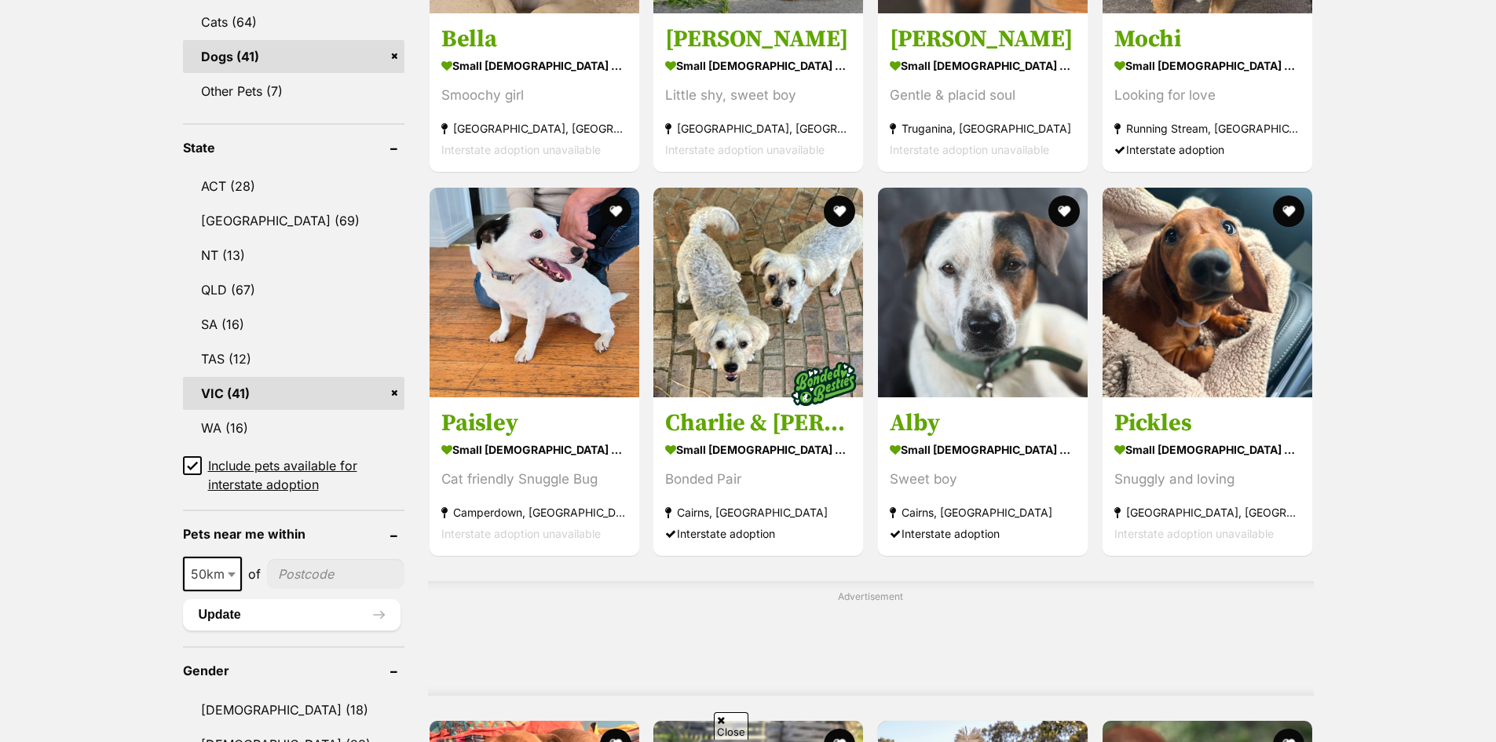
scroll to position [707, 0]
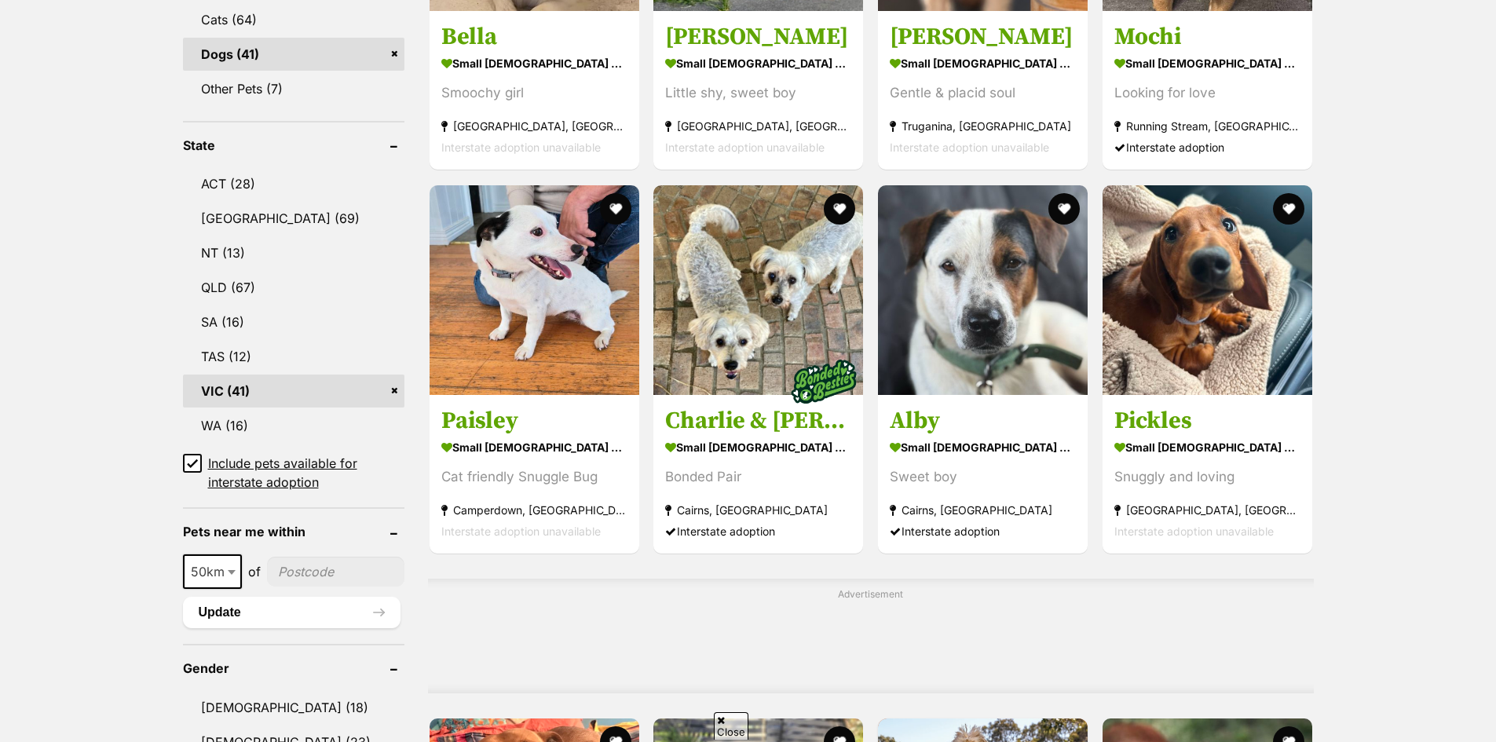
click at [292, 396] on link "VIC (41)" at bounding box center [293, 390] width 221 height 33
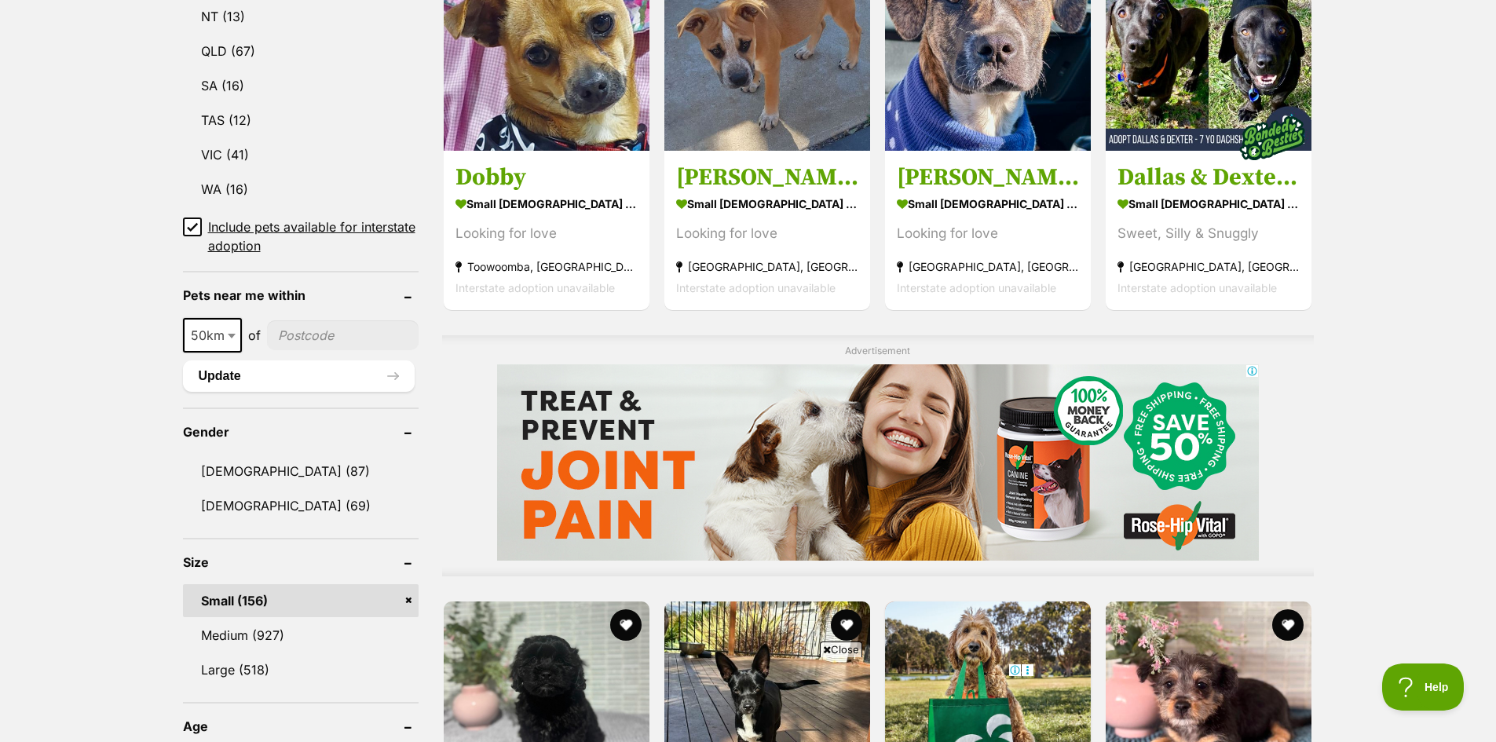
scroll to position [942, 0]
click at [200, 158] on link "VIC (41)" at bounding box center [301, 155] width 236 height 33
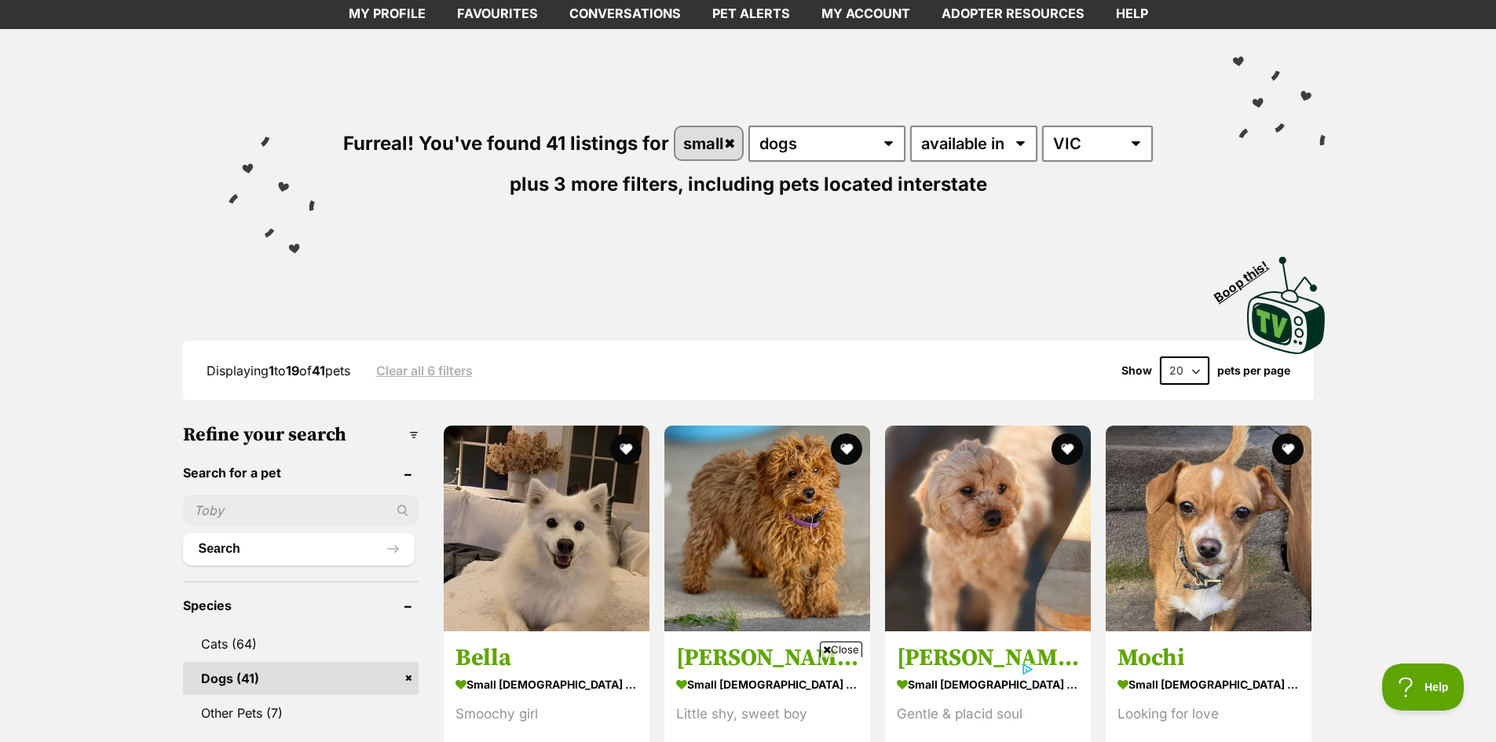
scroll to position [157, 0]
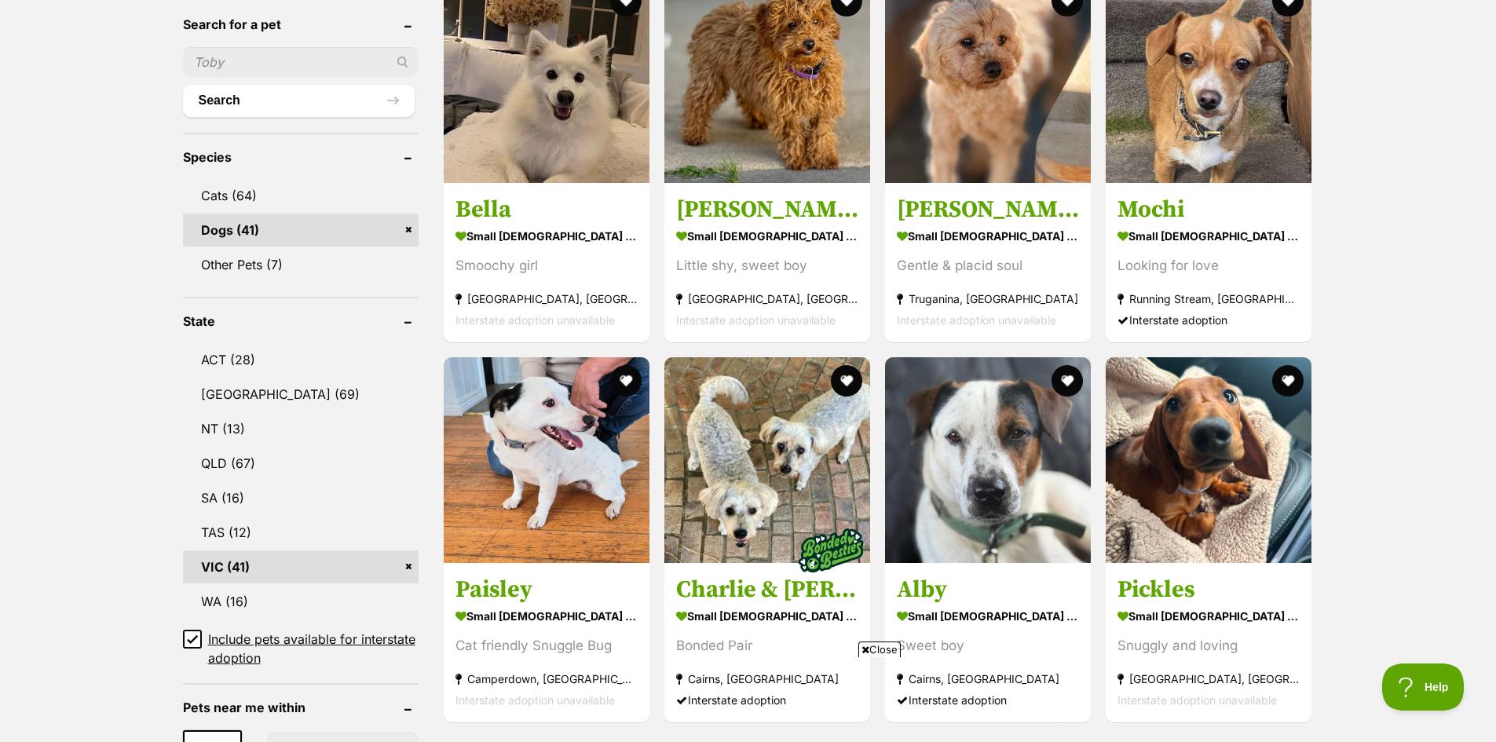
scroll to position [217, 0]
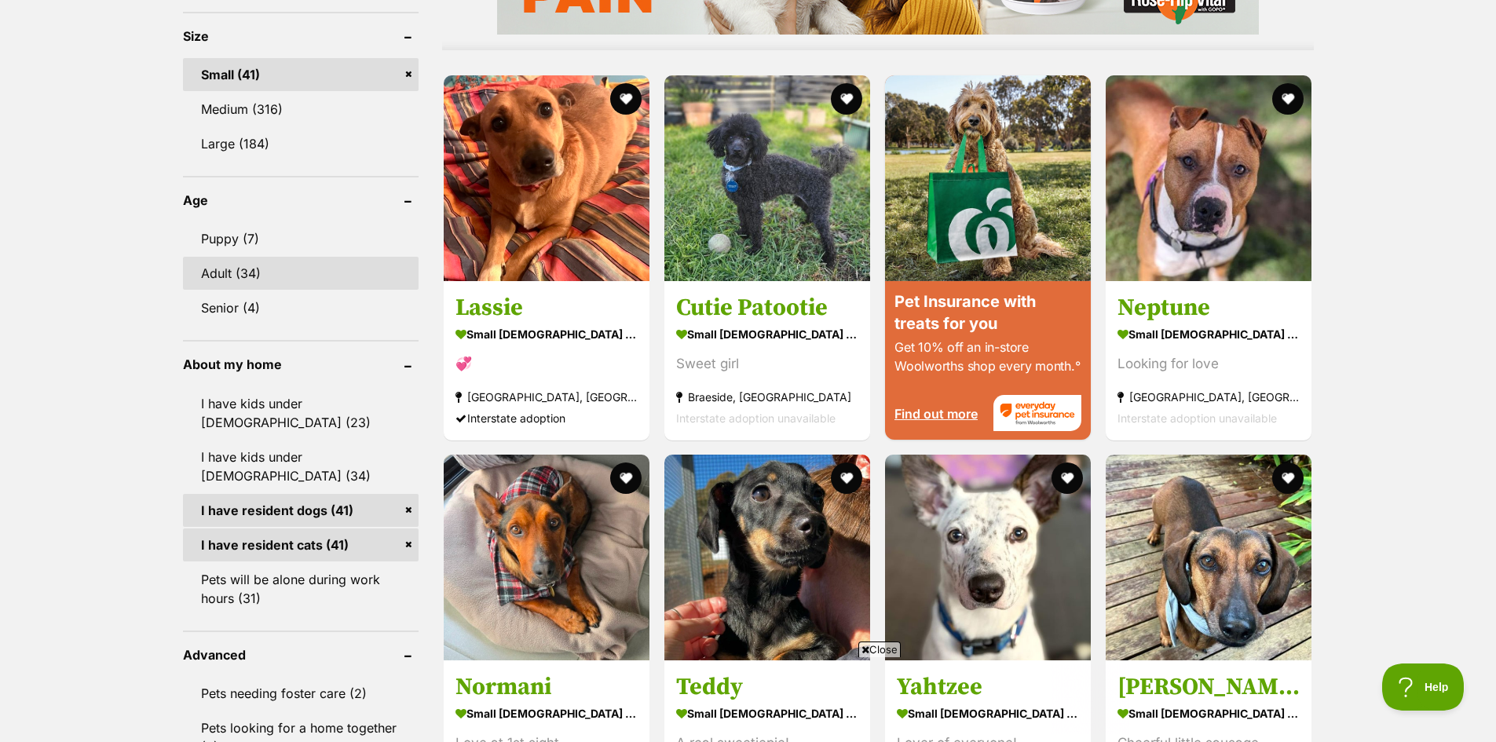
scroll to position [1473, 0]
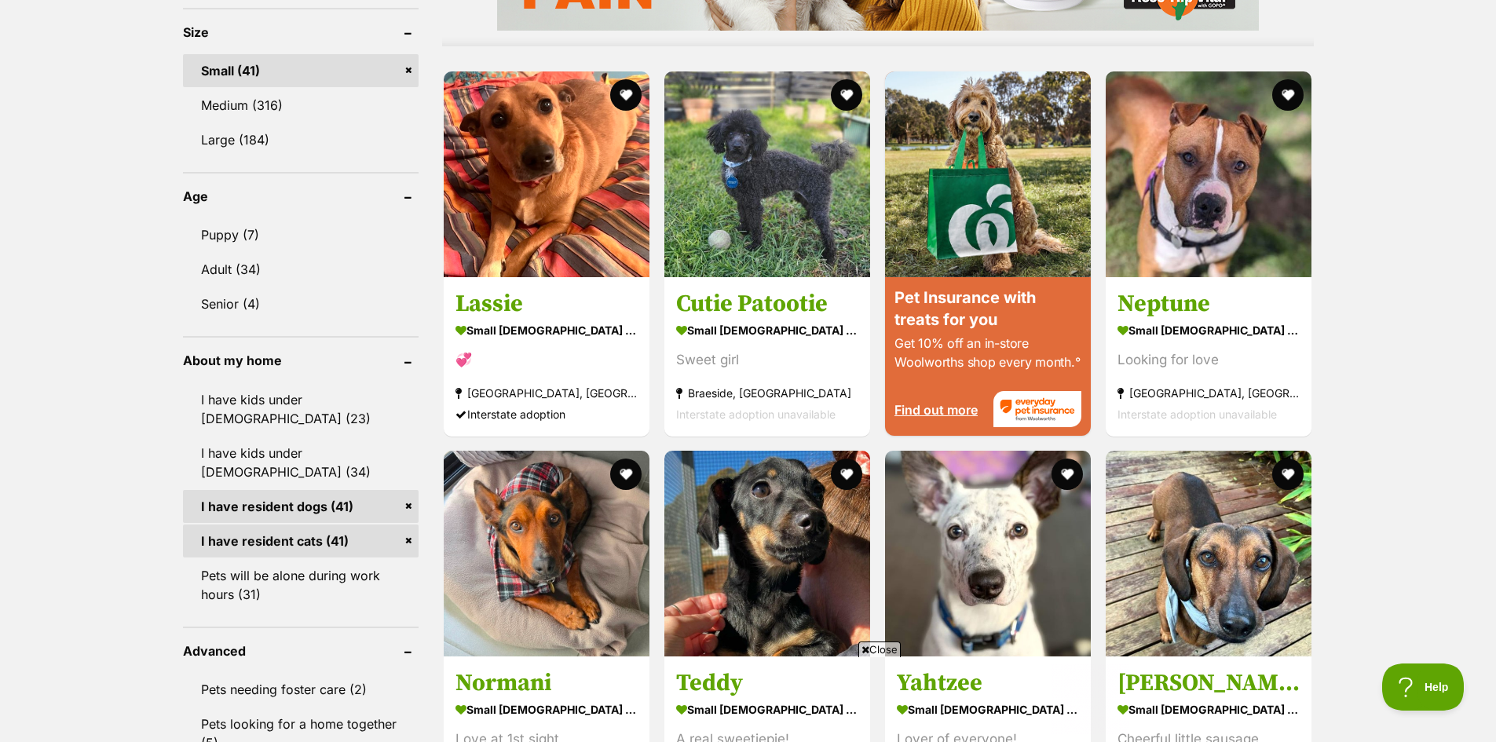
click at [287, 490] on link "I have resident dogs (41)" at bounding box center [301, 506] width 236 height 33
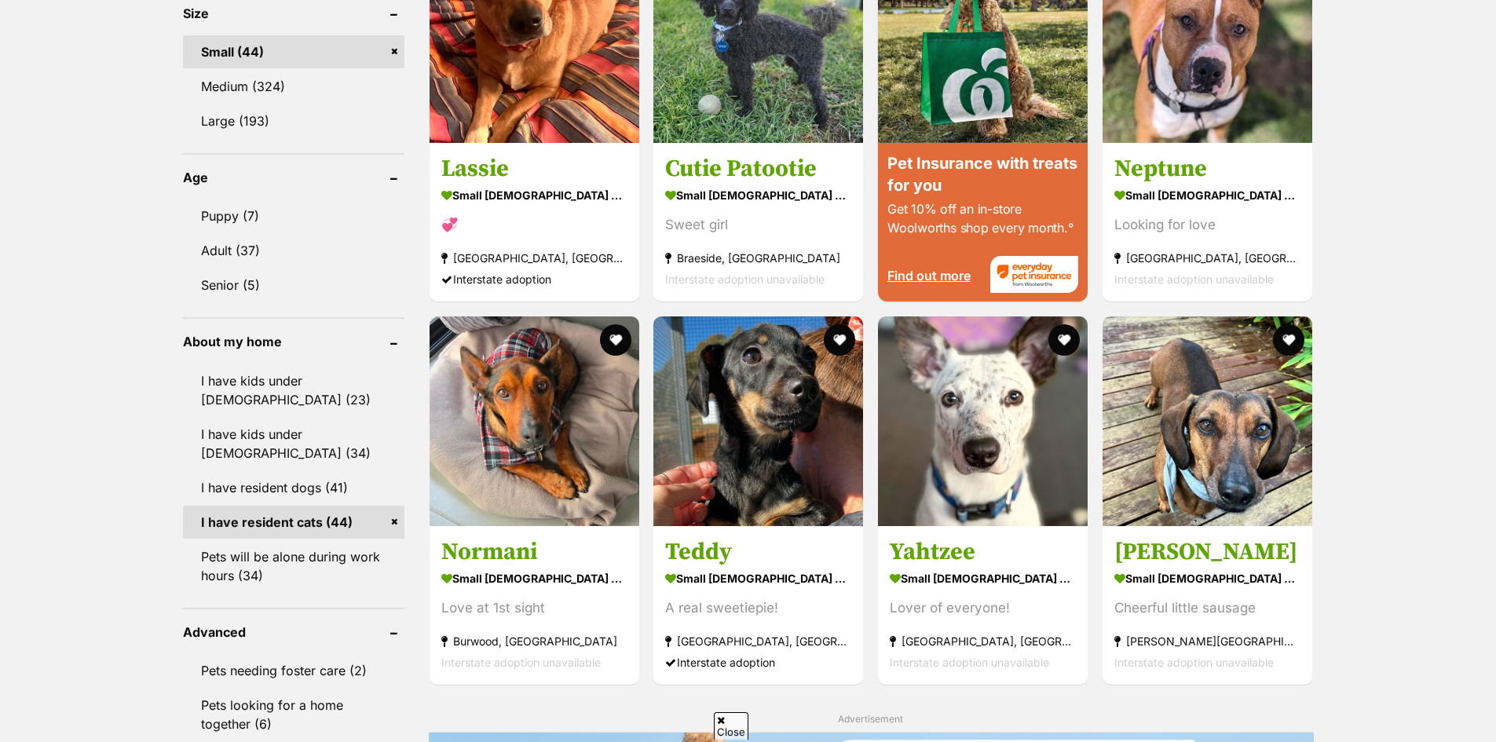
click at [287, 489] on link "I have resident dogs (41)" at bounding box center [293, 487] width 221 height 33
